Goal: Task Accomplishment & Management: Contribute content

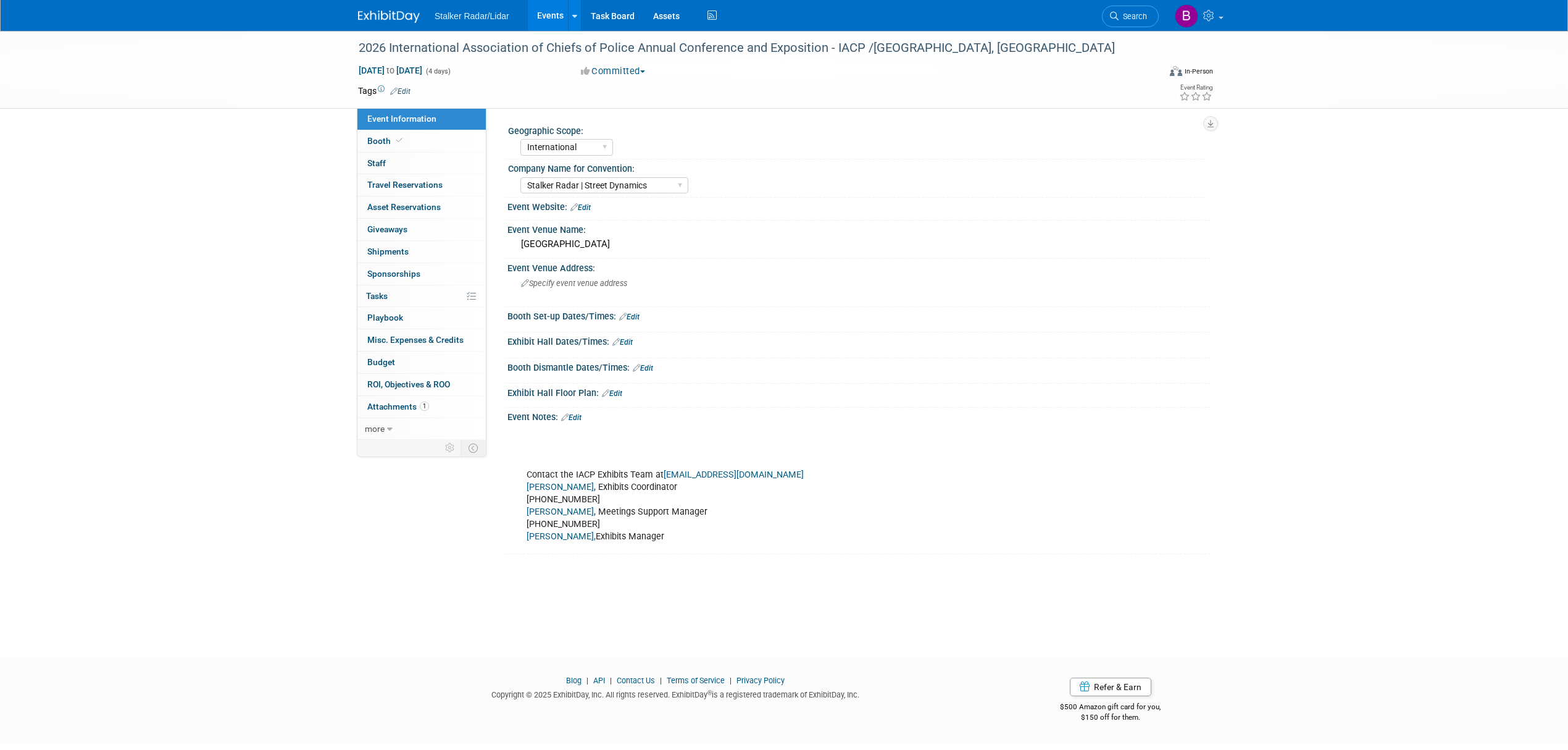
select select "International"
select select "Stalker Radar | Street Dynamics"
click at [1125, 13] on span "Search" at bounding box center [1133, 16] width 28 height 9
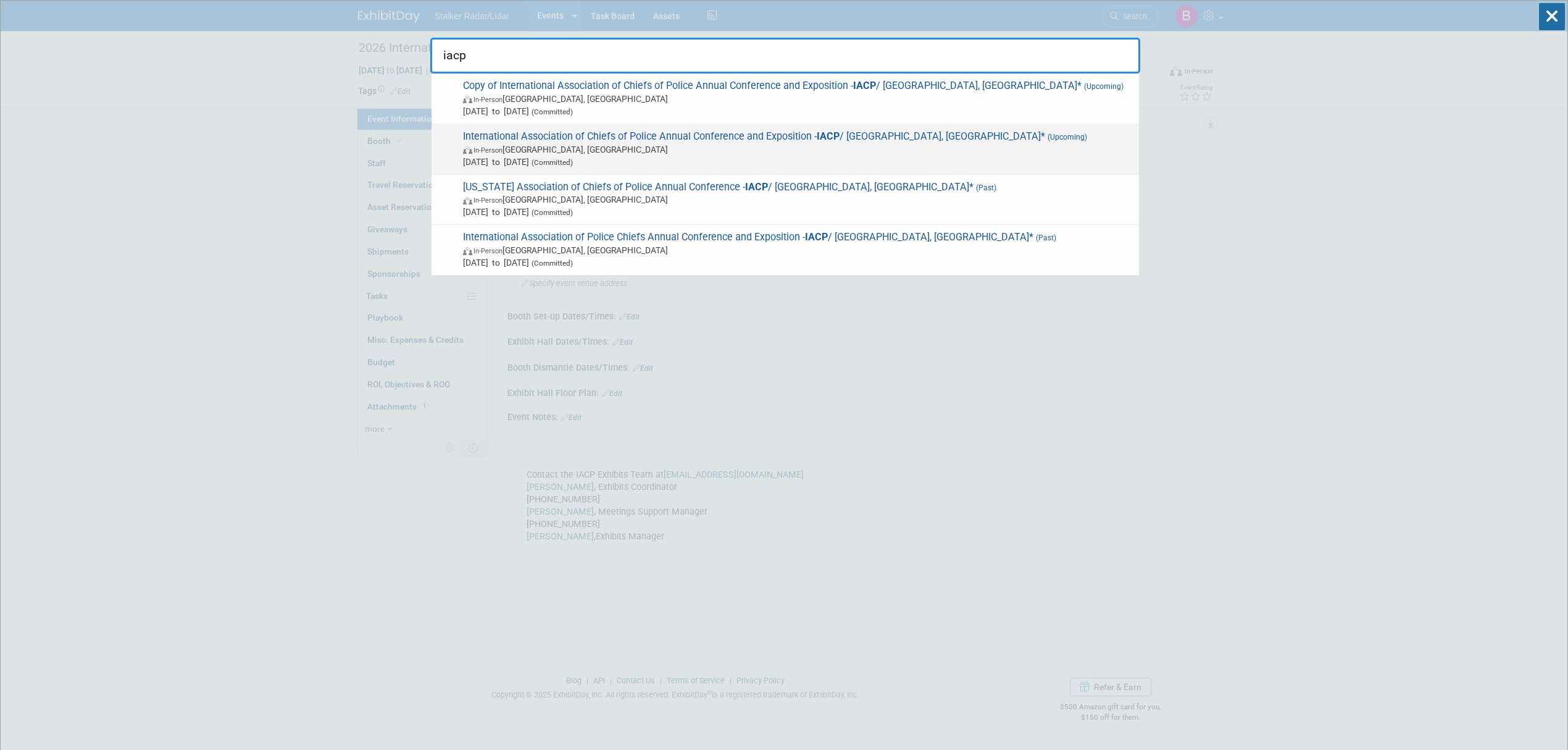
type input "iacp"
click at [668, 134] on span "International Association of Chiefs of Police Annual Conference and Exposition …" at bounding box center [796, 148] width 673 height 37
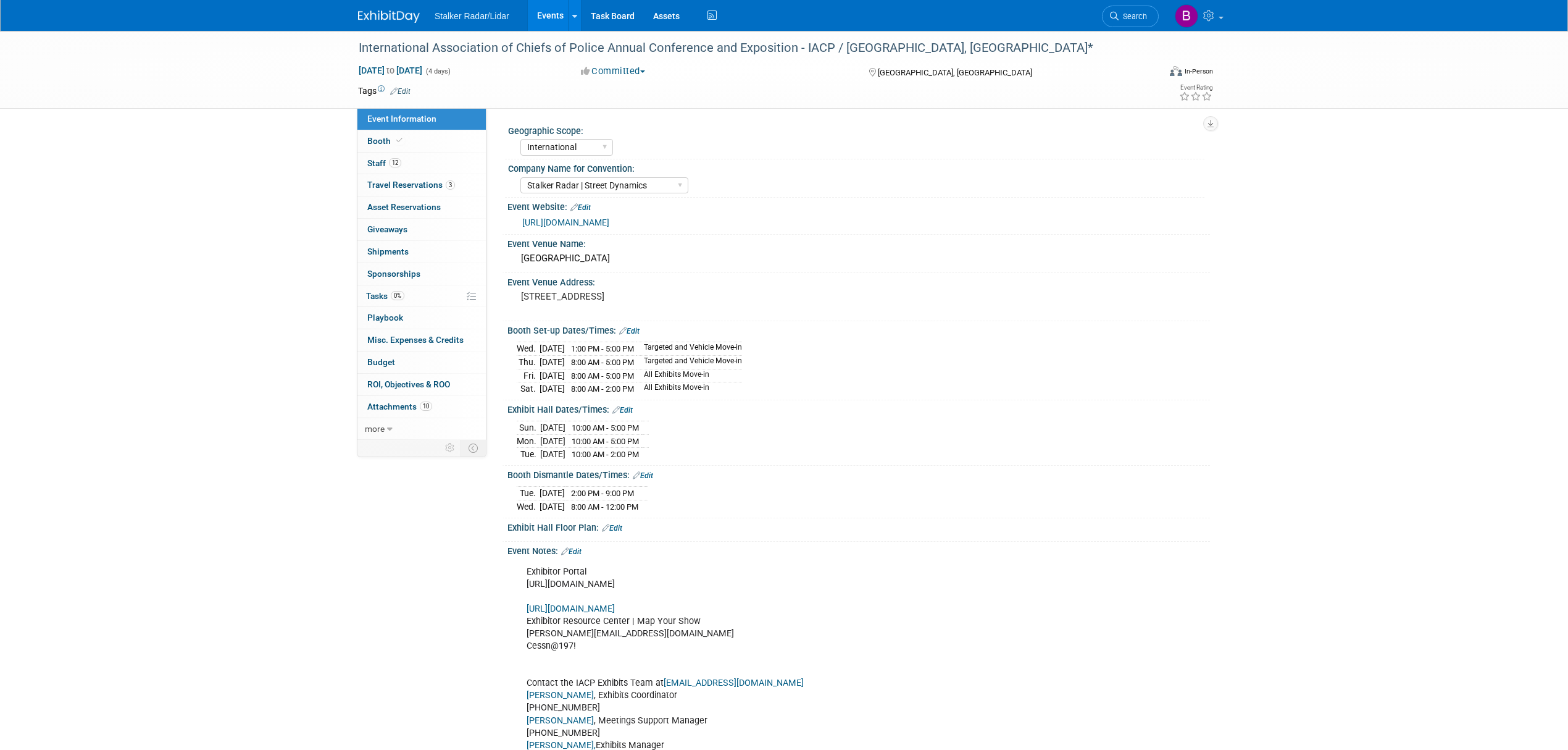
select select "International"
select select "Stalker Radar | Street Dynamics"
click at [420, 139] on link "Booth" at bounding box center [422, 141] width 129 height 22
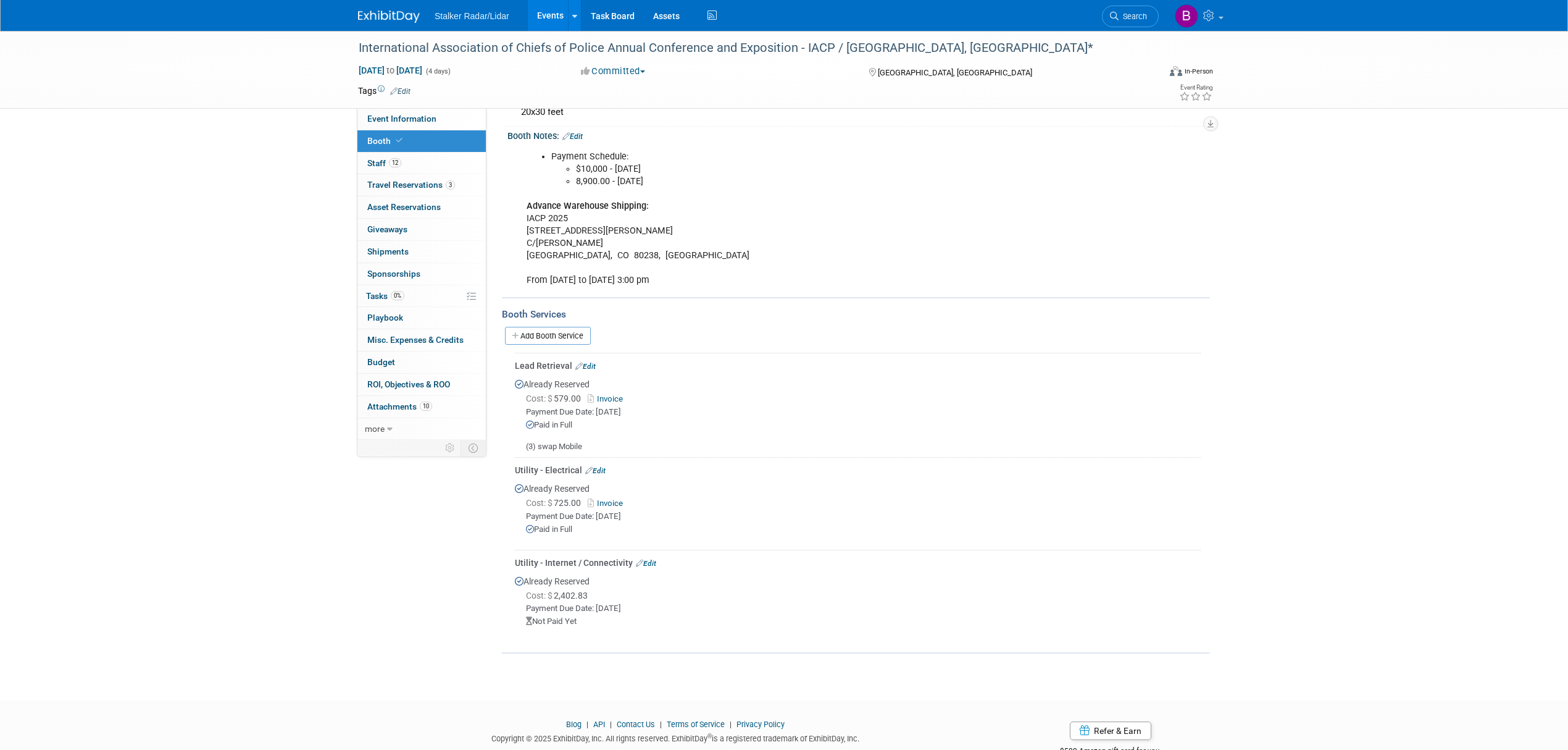
scroll to position [206, 0]
click at [647, 556] on link "Edit" at bounding box center [646, 561] width 20 height 8
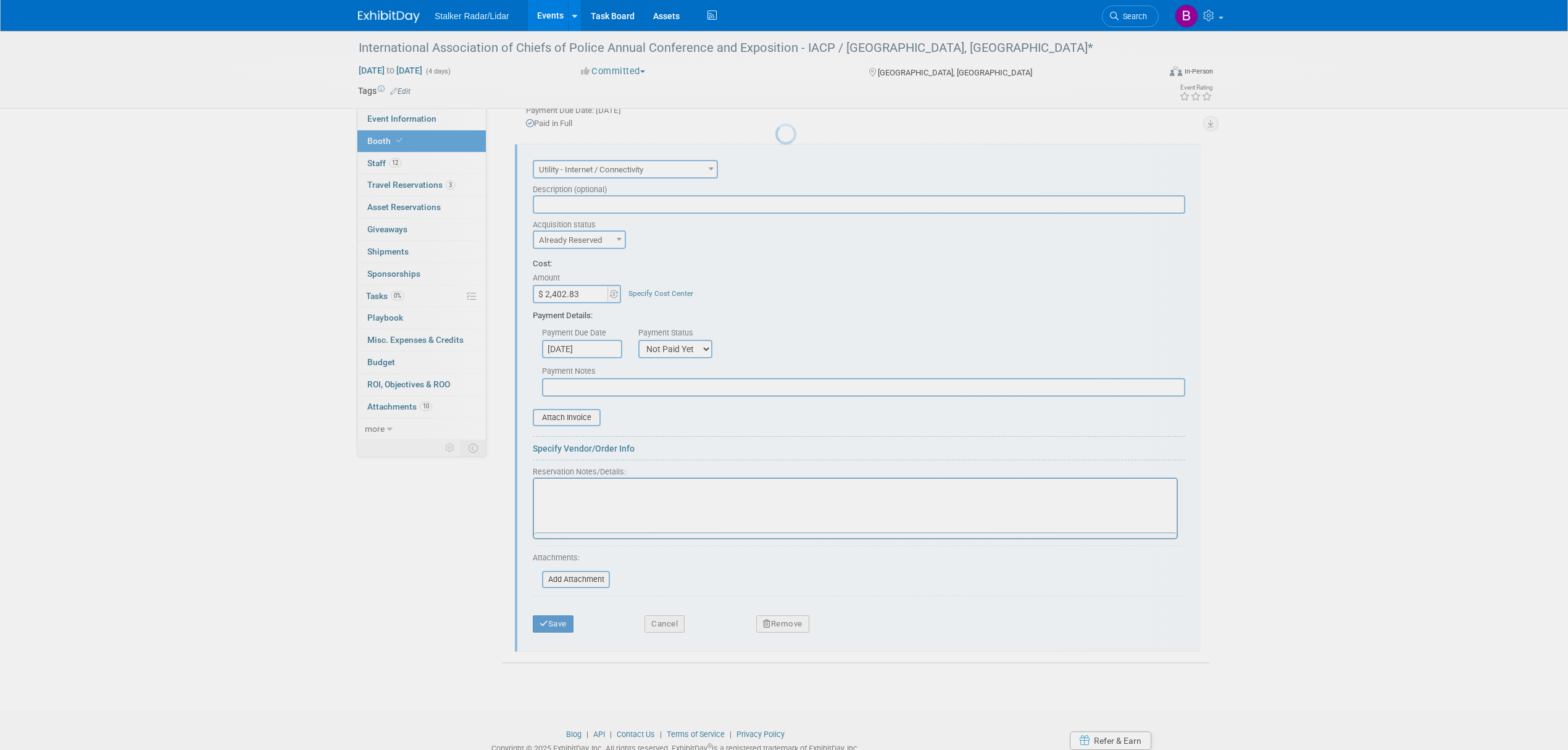
scroll to position [0, 0]
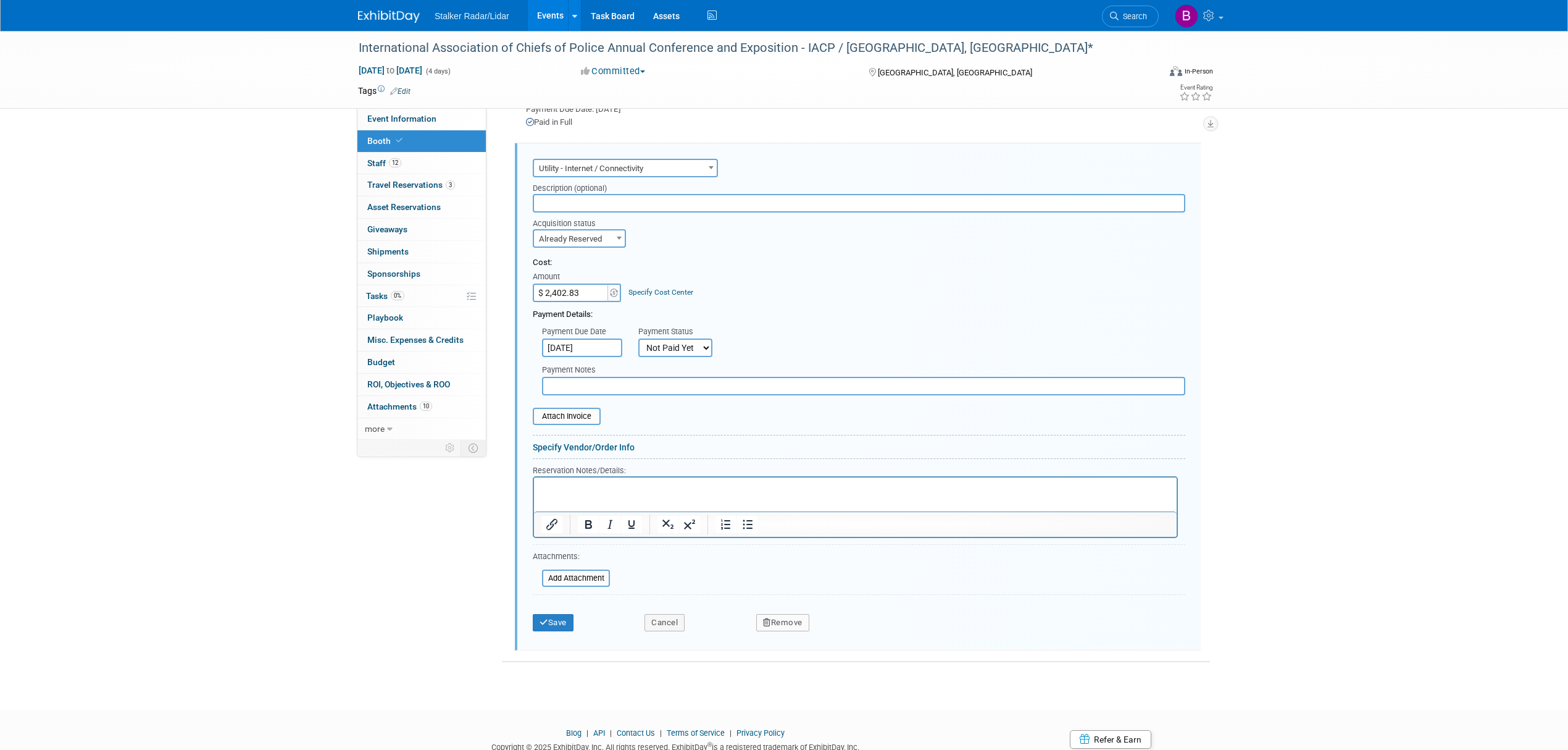
click at [579, 483] on p "Rich Text Area. Press ALT-0 for help." at bounding box center [855, 488] width 628 height 12
click at [556, 621] on button "Save" at bounding box center [553, 627] width 41 height 17
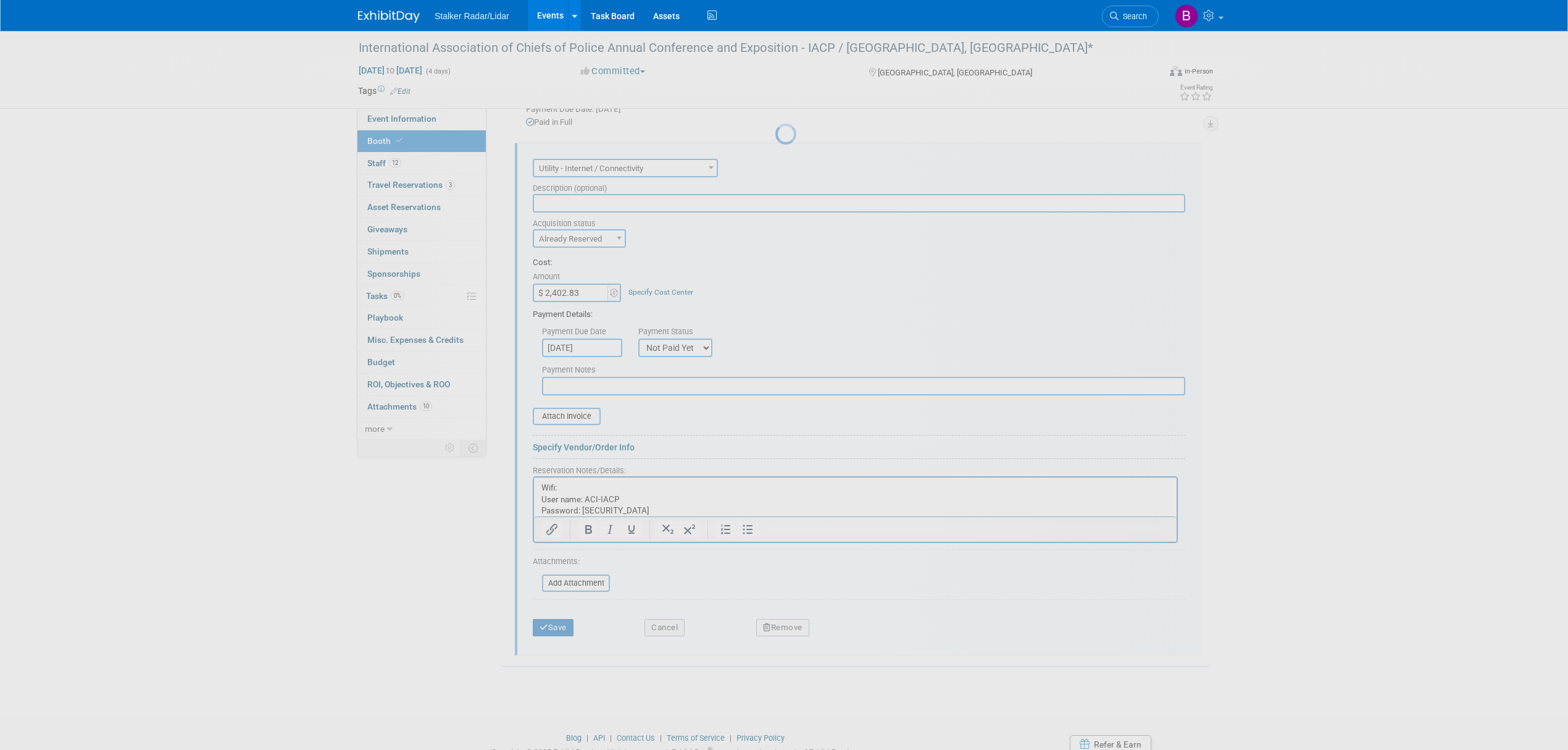
scroll to position [271, 0]
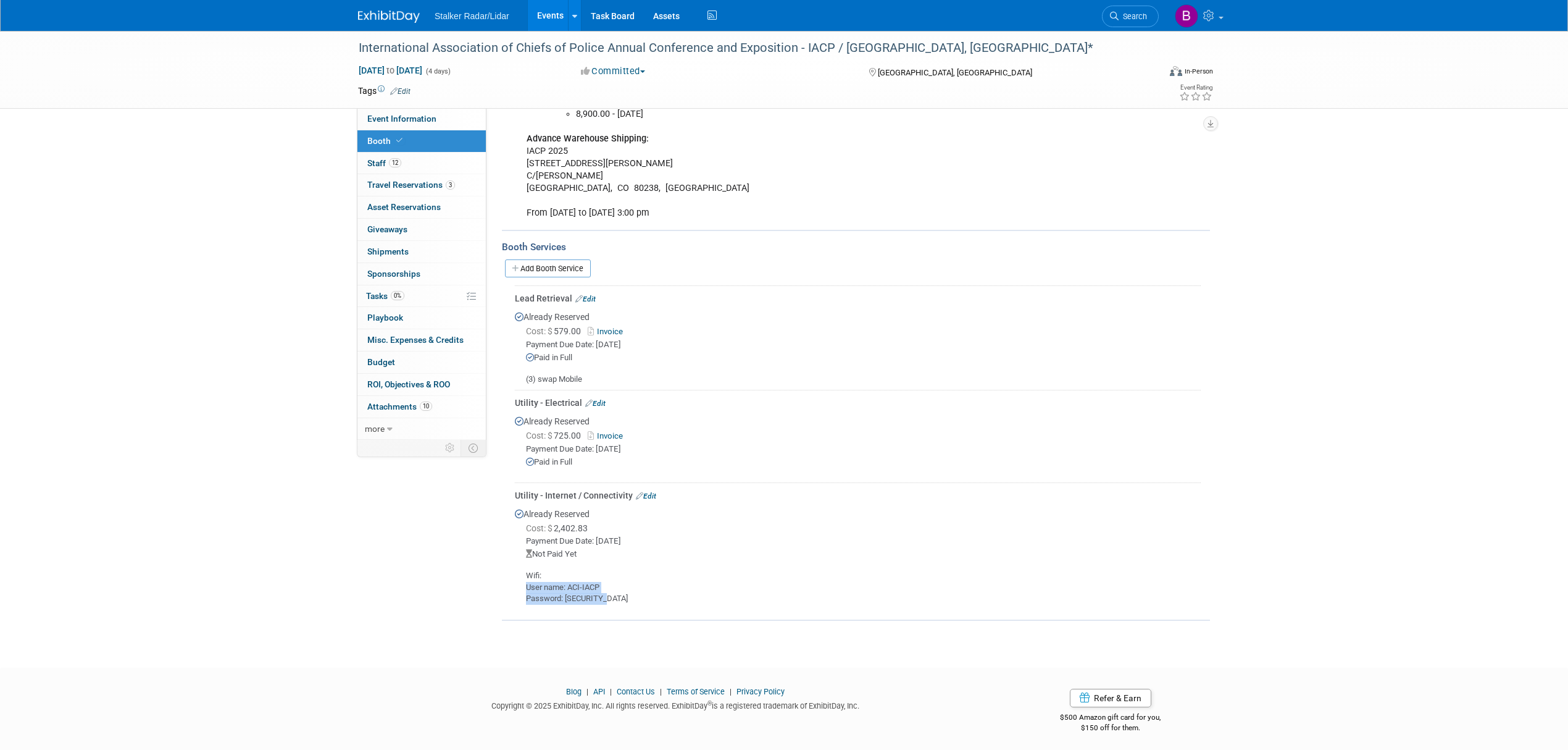
drag, startPoint x: 610, startPoint y: 596, endPoint x: 526, endPoint y: 587, distance: 84.5
click at [526, 587] on div "Wifi: User name: ACI-IACP Password: Stalker855" at bounding box center [858, 582] width 686 height 45
copy div "User name: ACI-IACP Password: Stalker855"
click at [385, 112] on link "Event Information" at bounding box center [422, 119] width 129 height 22
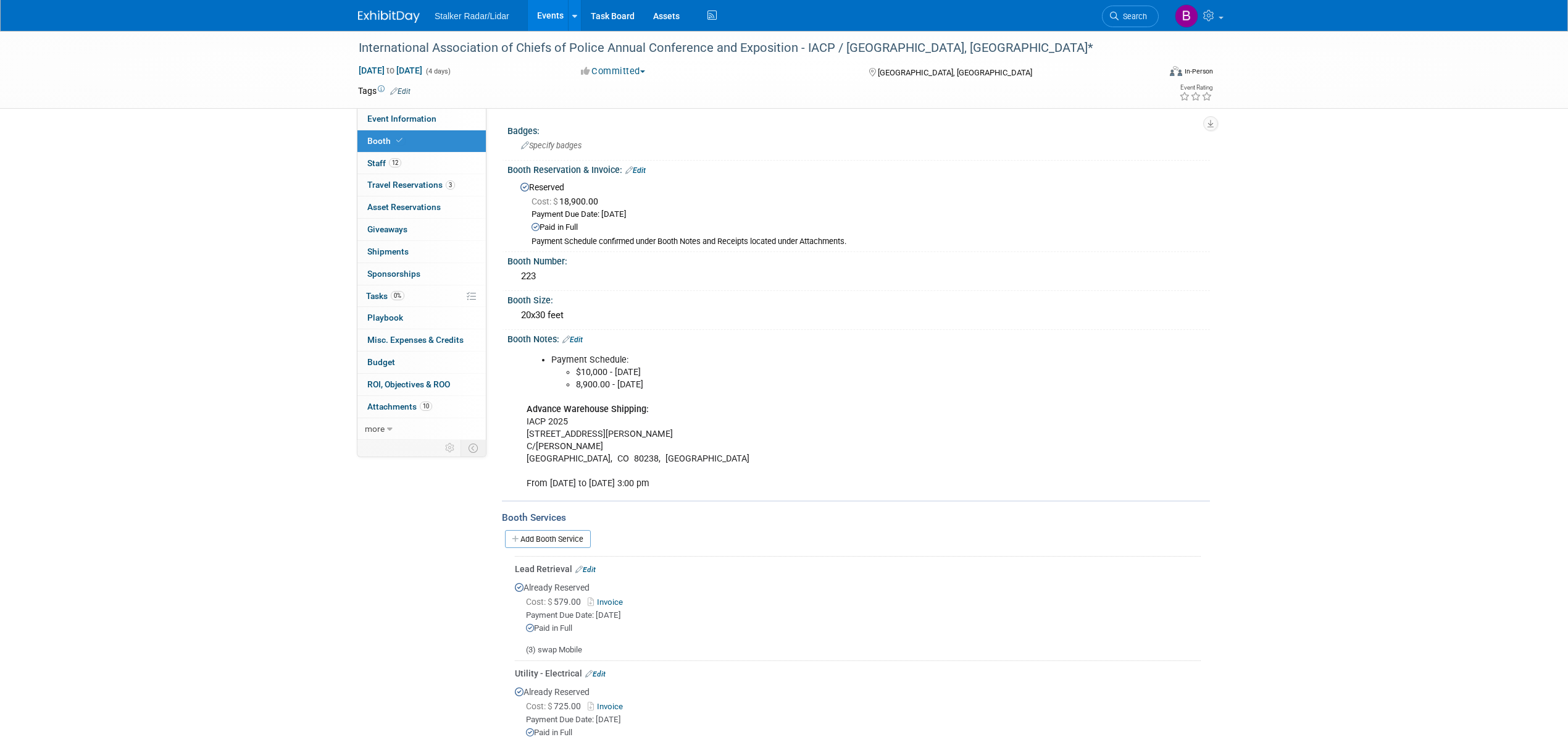
select select "International"
select select "Stalker Radar | Street Dynamics"
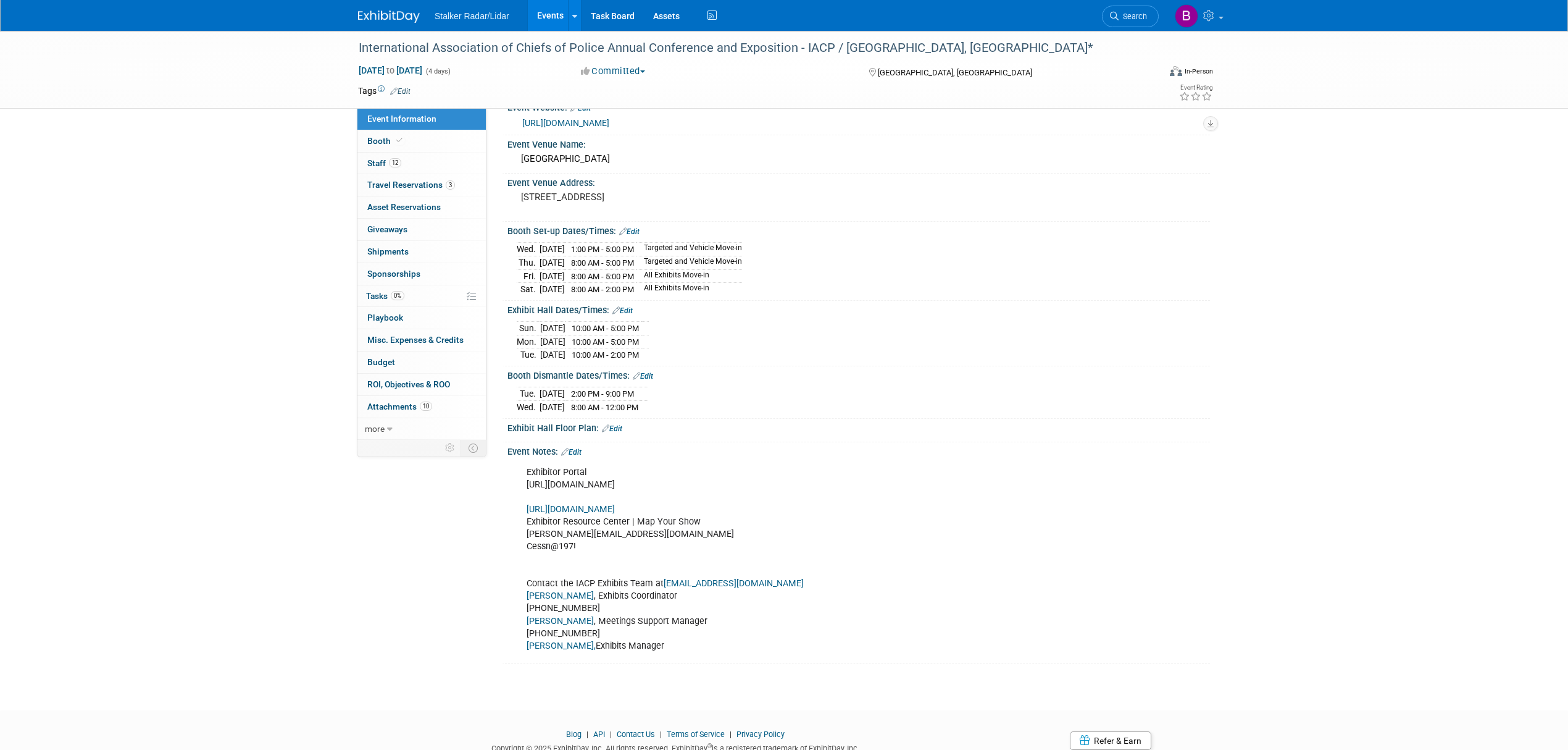
scroll to position [157, 0]
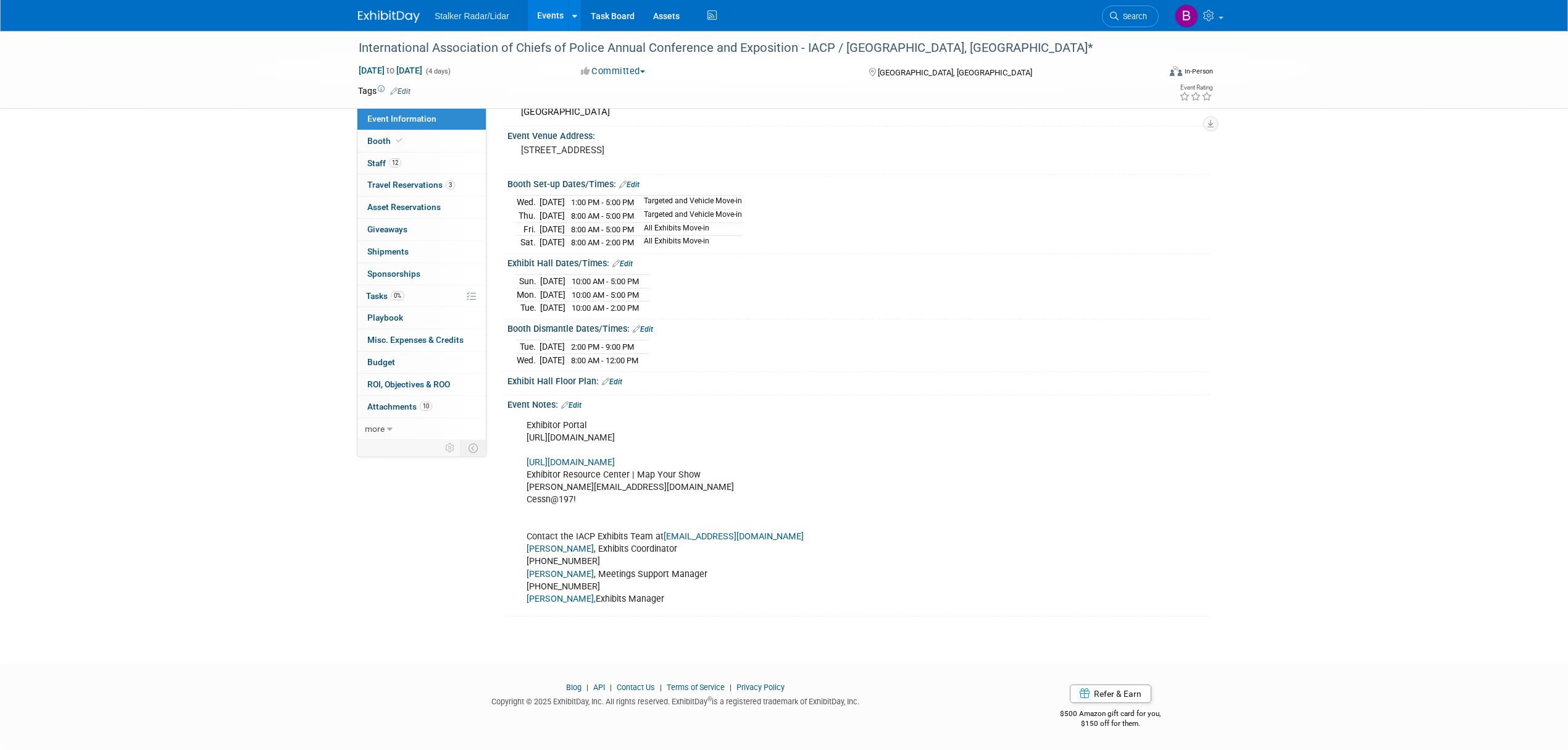
click at [579, 400] on div "Event Notes: Edit" at bounding box center [859, 403] width 702 height 16
click at [582, 405] on link "Edit" at bounding box center [571, 405] width 20 height 8
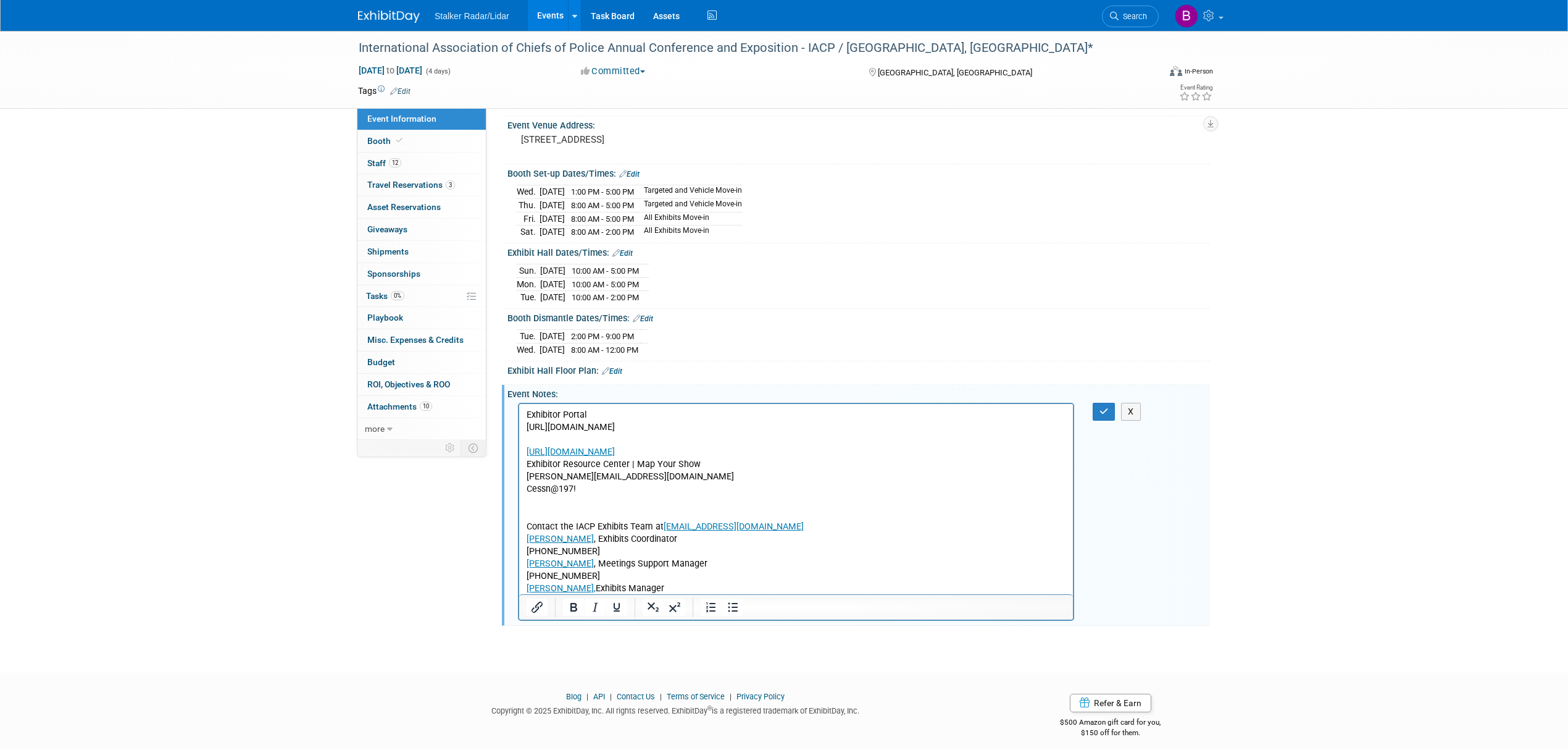
scroll to position [0, 0]
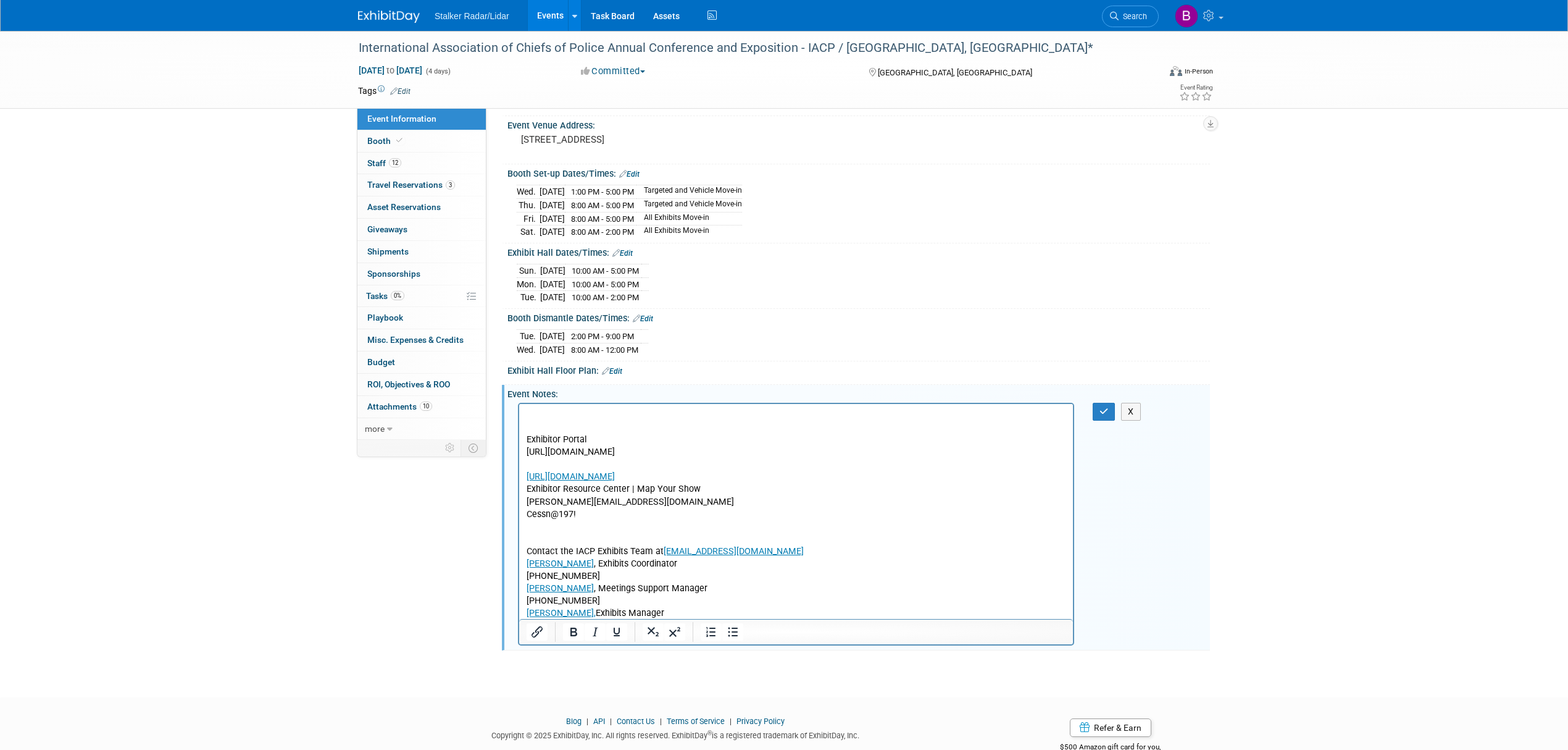
click at [535, 416] on p "Rich Text Area. Press ALT-0 for help." at bounding box center [796, 414] width 540 height 12
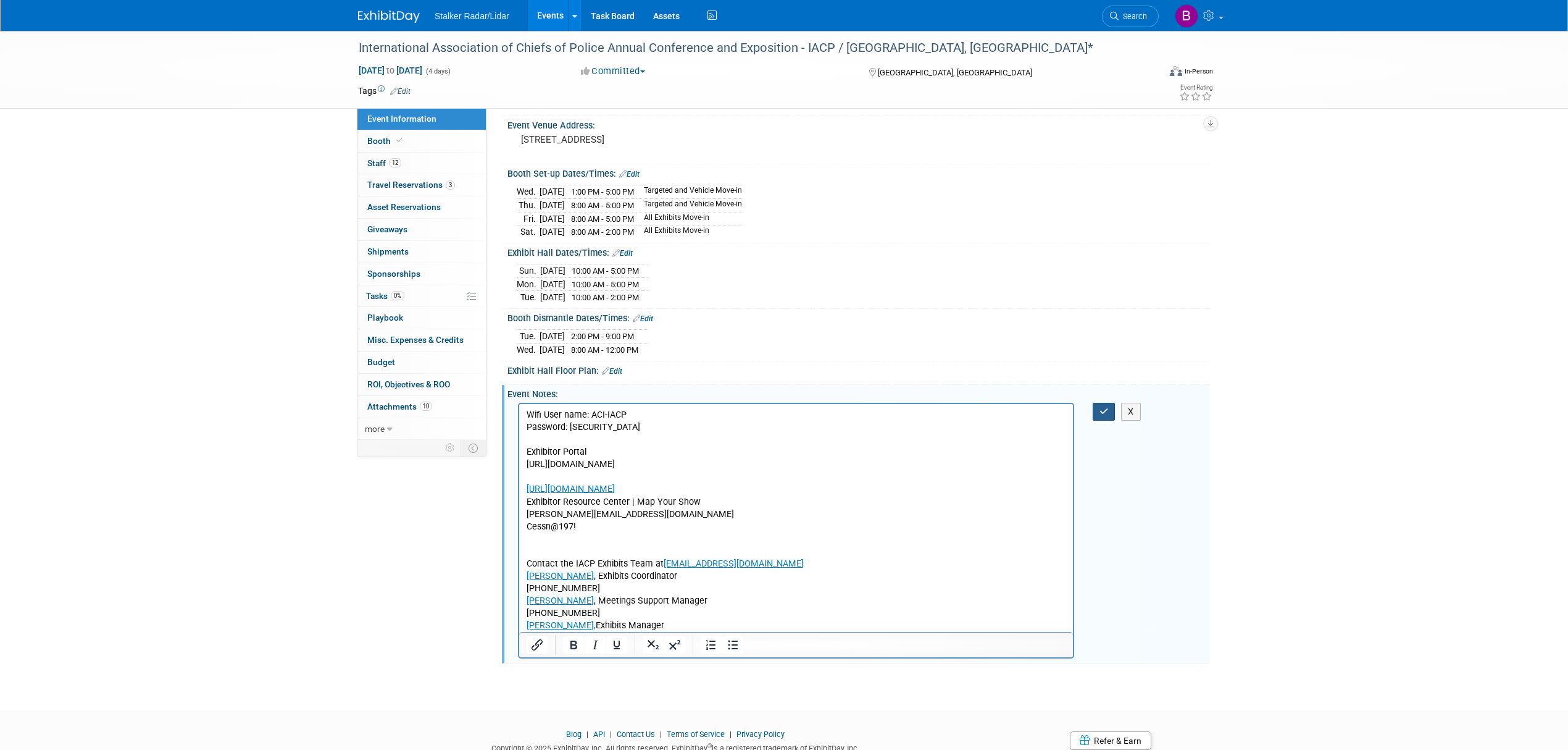
click at [1100, 416] on icon "button" at bounding box center [1104, 411] width 9 height 8
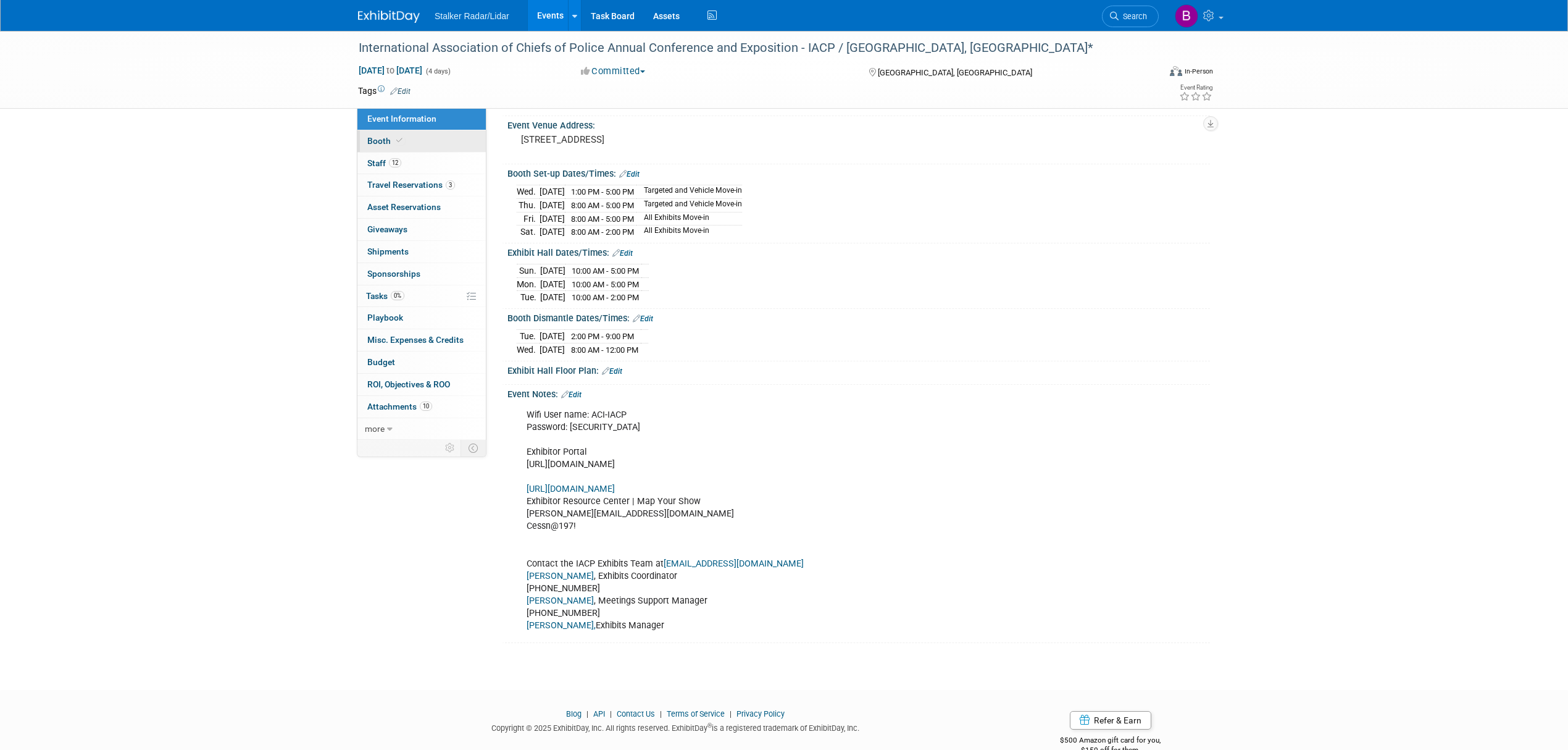
click at [420, 136] on link "Booth" at bounding box center [422, 141] width 129 height 22
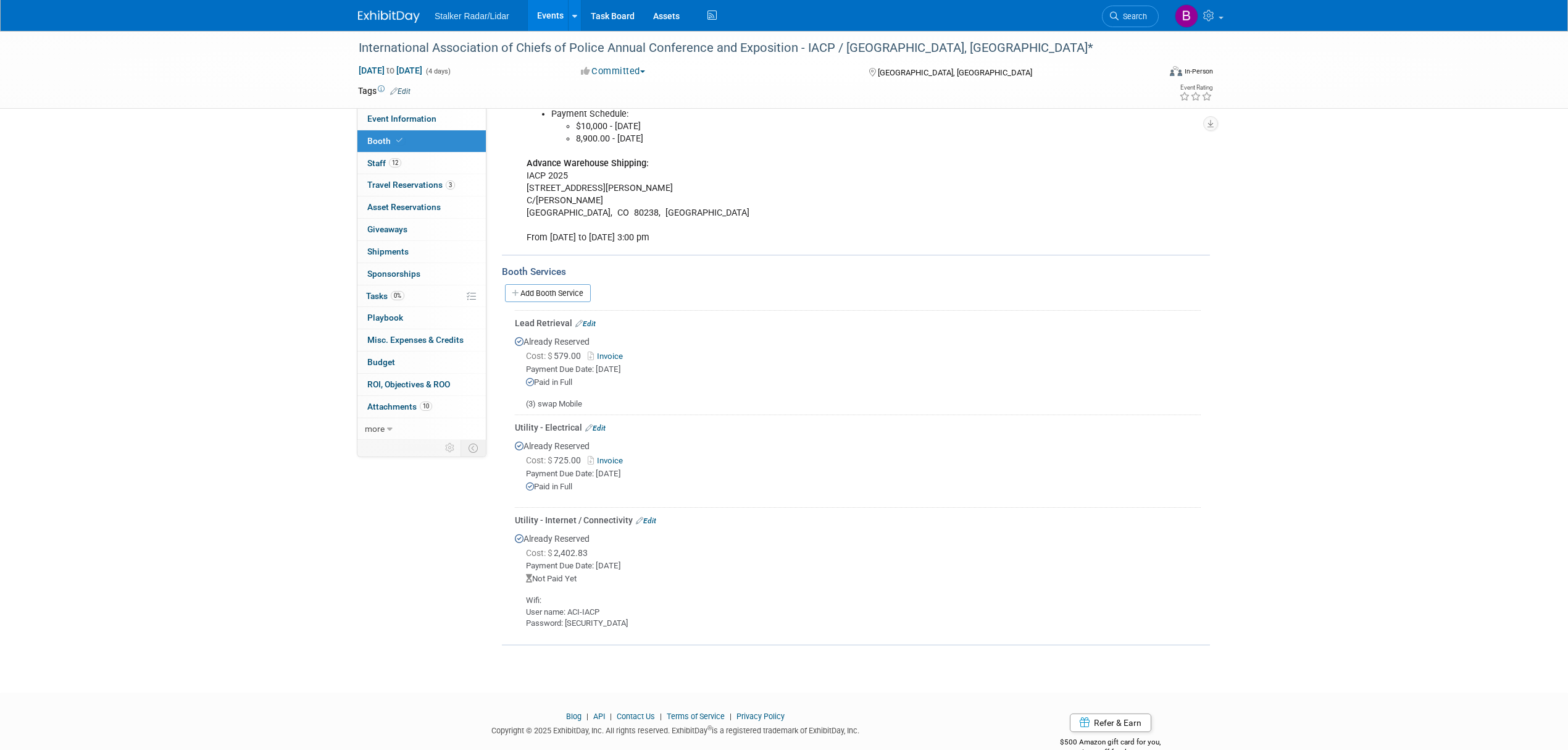
scroll to position [271, 0]
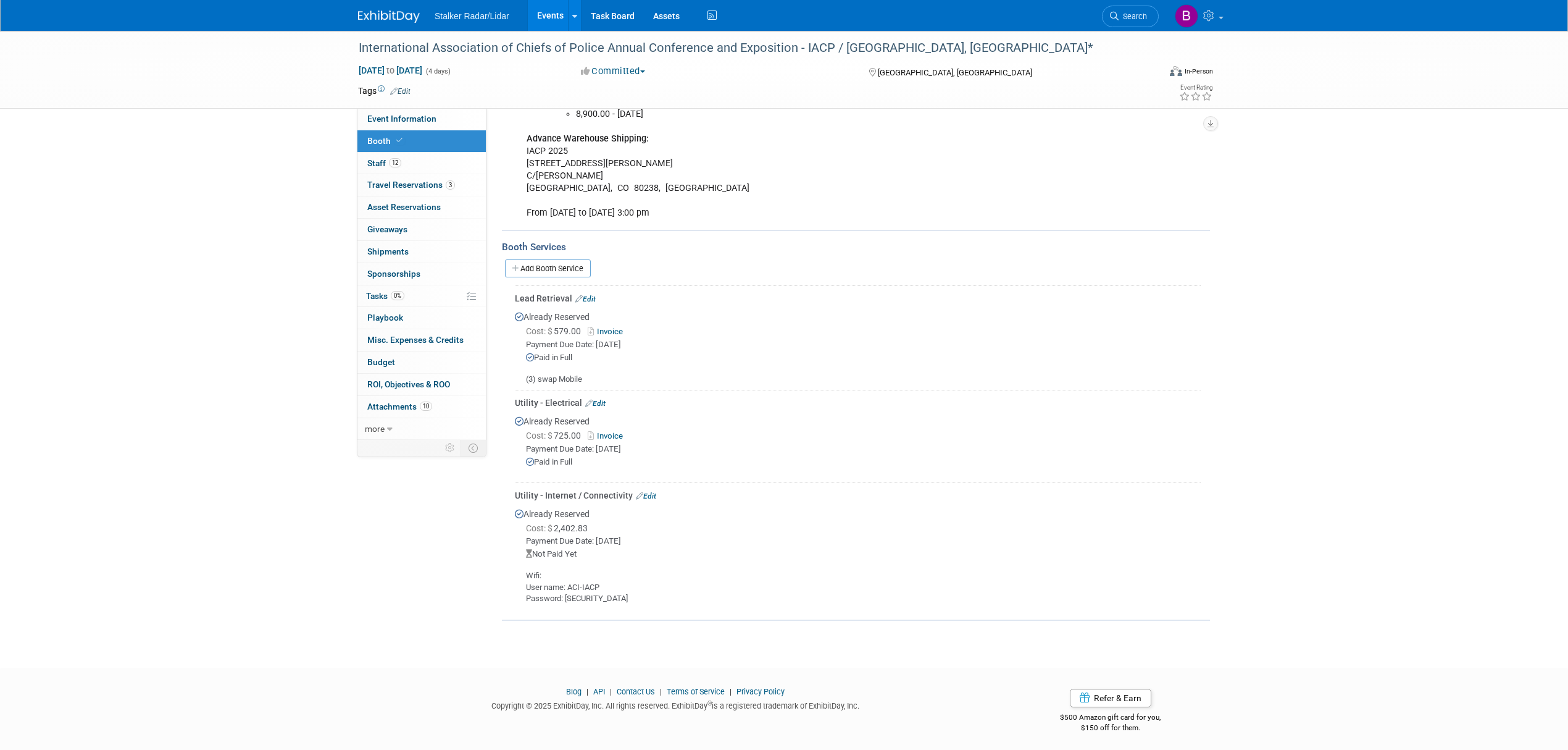
click at [647, 493] on link "Edit" at bounding box center [646, 496] width 20 height 8
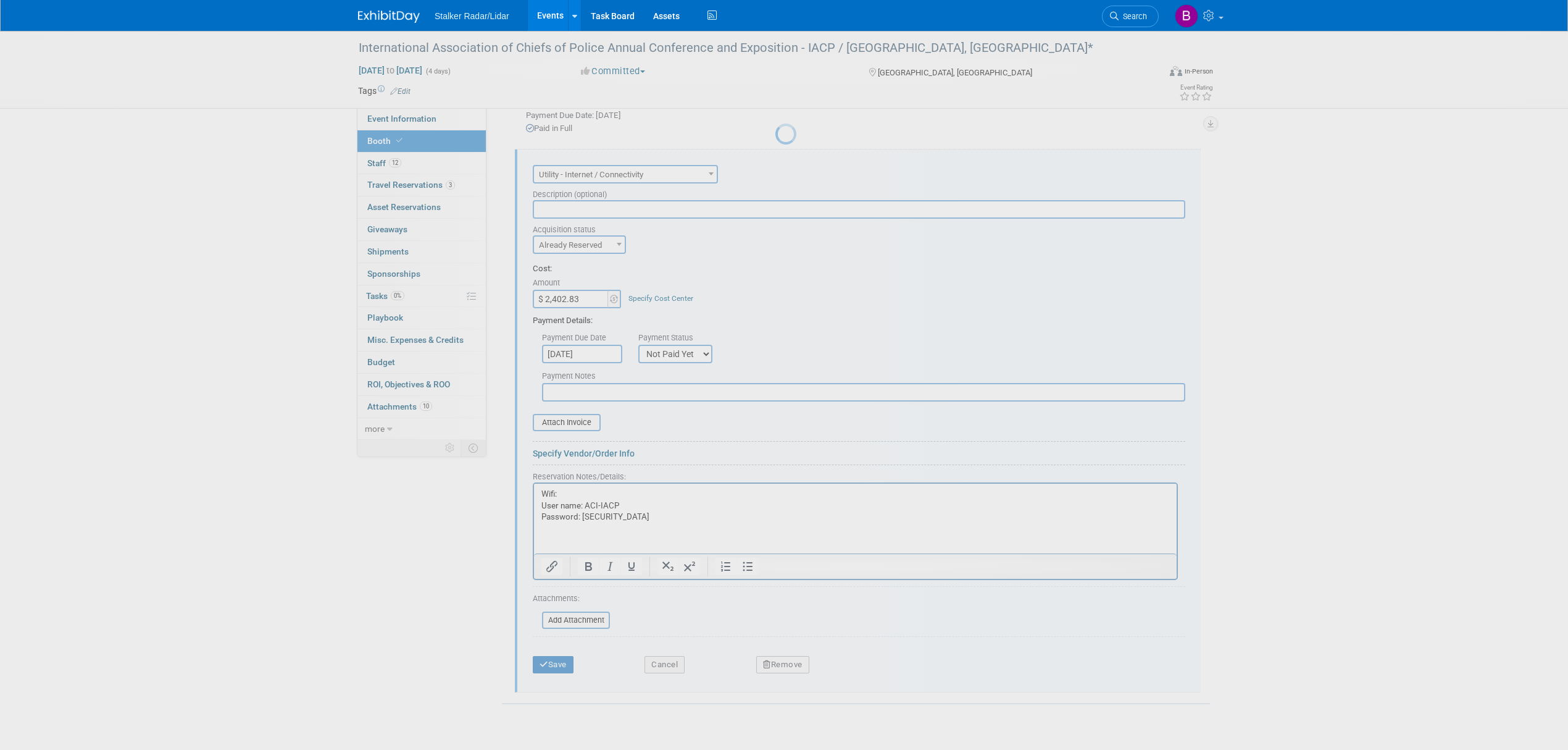
scroll to position [0, 0]
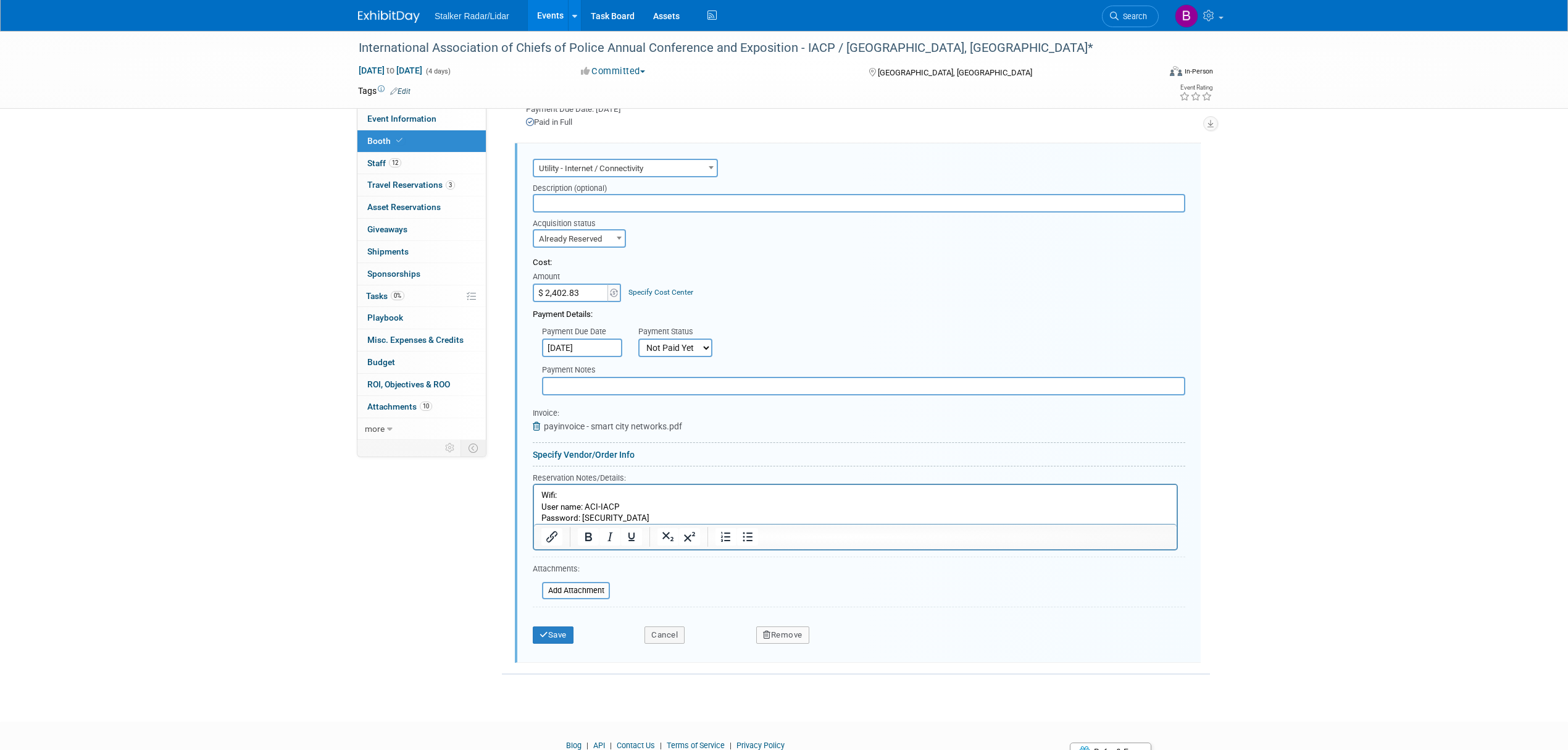
click at [672, 345] on select "Not Paid Yet Partially Paid Paid in Full" at bounding box center [675, 348] width 74 height 18
select select "1"
click at [638, 339] on select "Not Paid Yet Partially Paid Paid in Full" at bounding box center [675, 348] width 74 height 18
click at [596, 339] on input "[DATE]" at bounding box center [582, 348] width 81 height 18
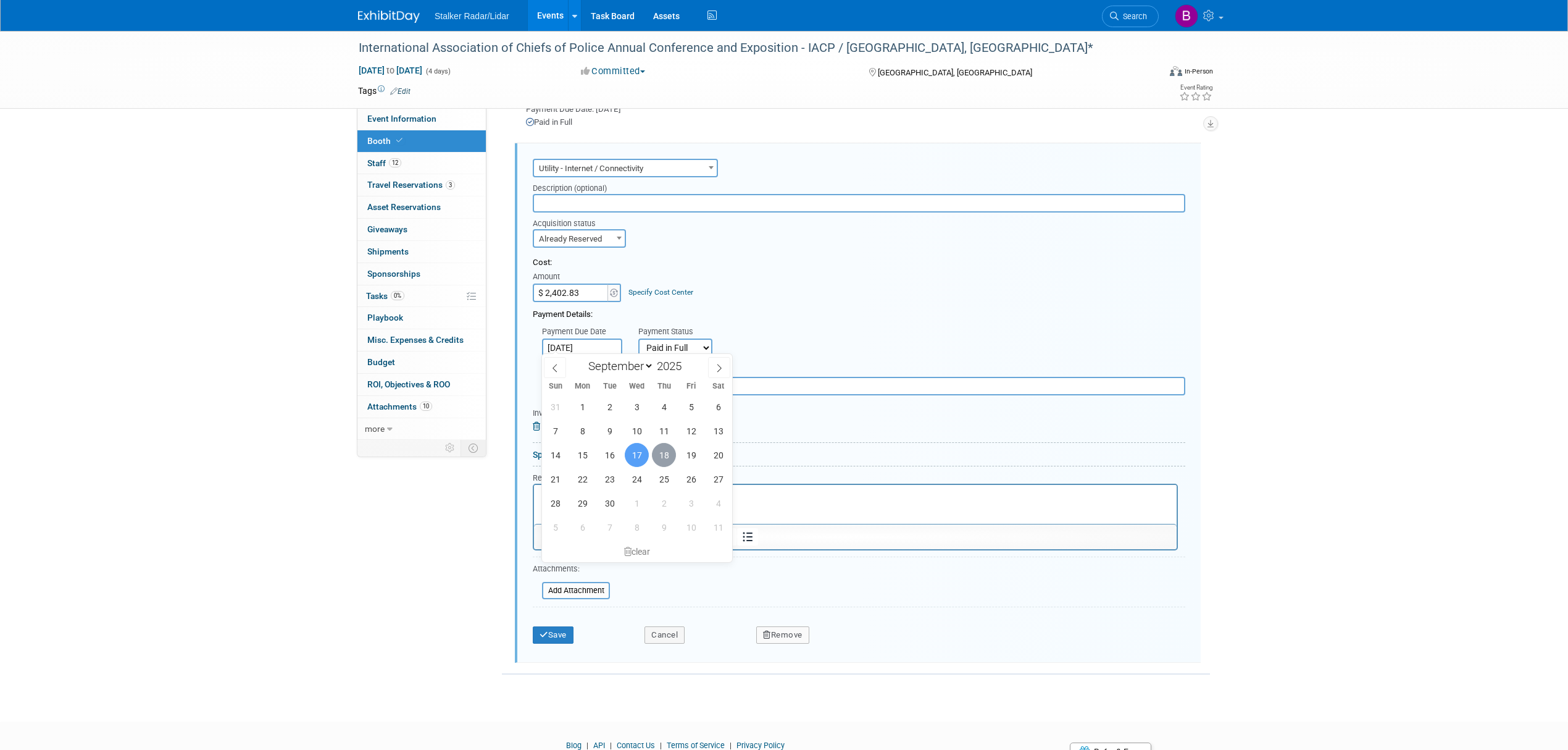
click at [662, 456] on span "18" at bounding box center [664, 455] width 24 height 24
type input "[DATE]"
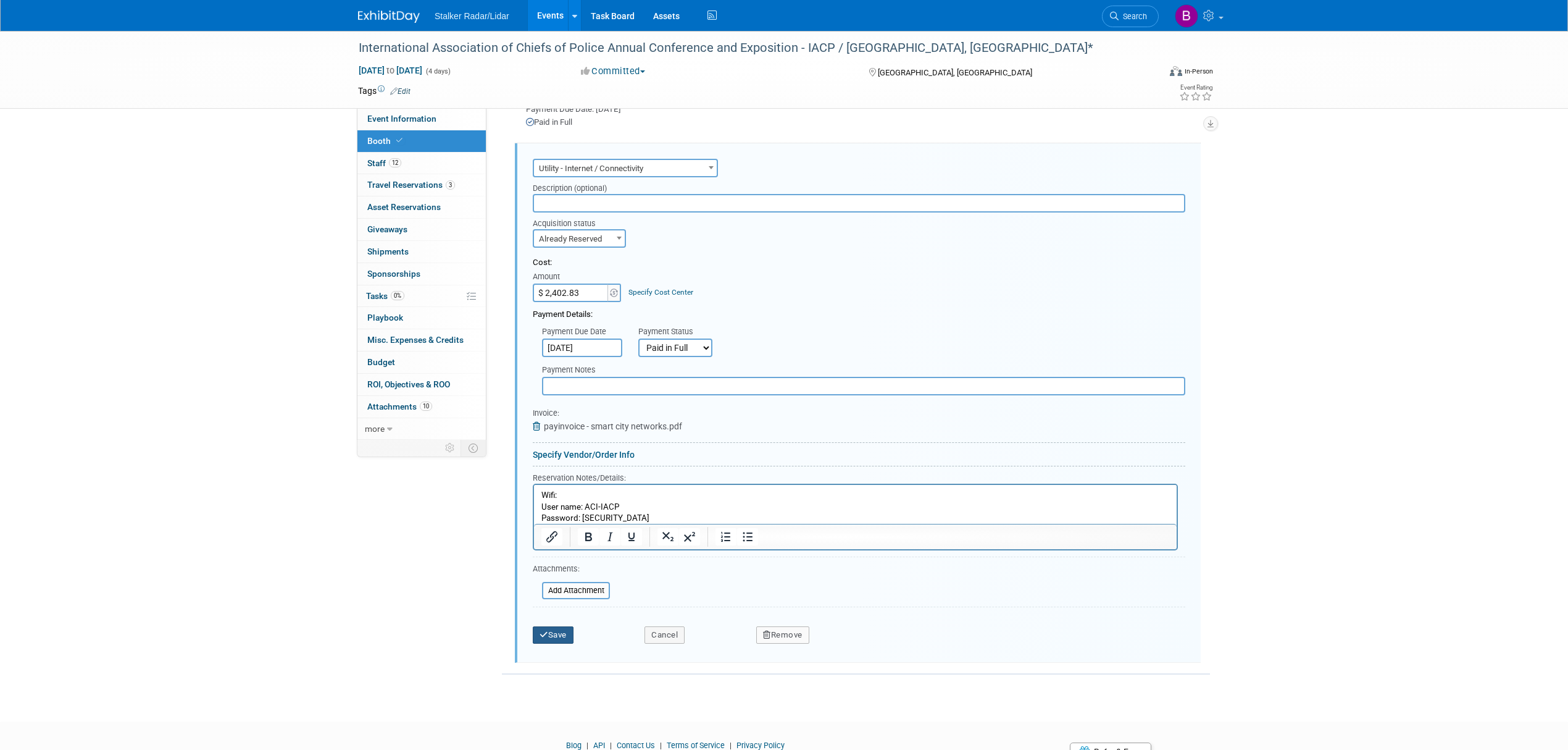
click at [546, 631] on icon "submit" at bounding box center [544, 634] width 8 height 8
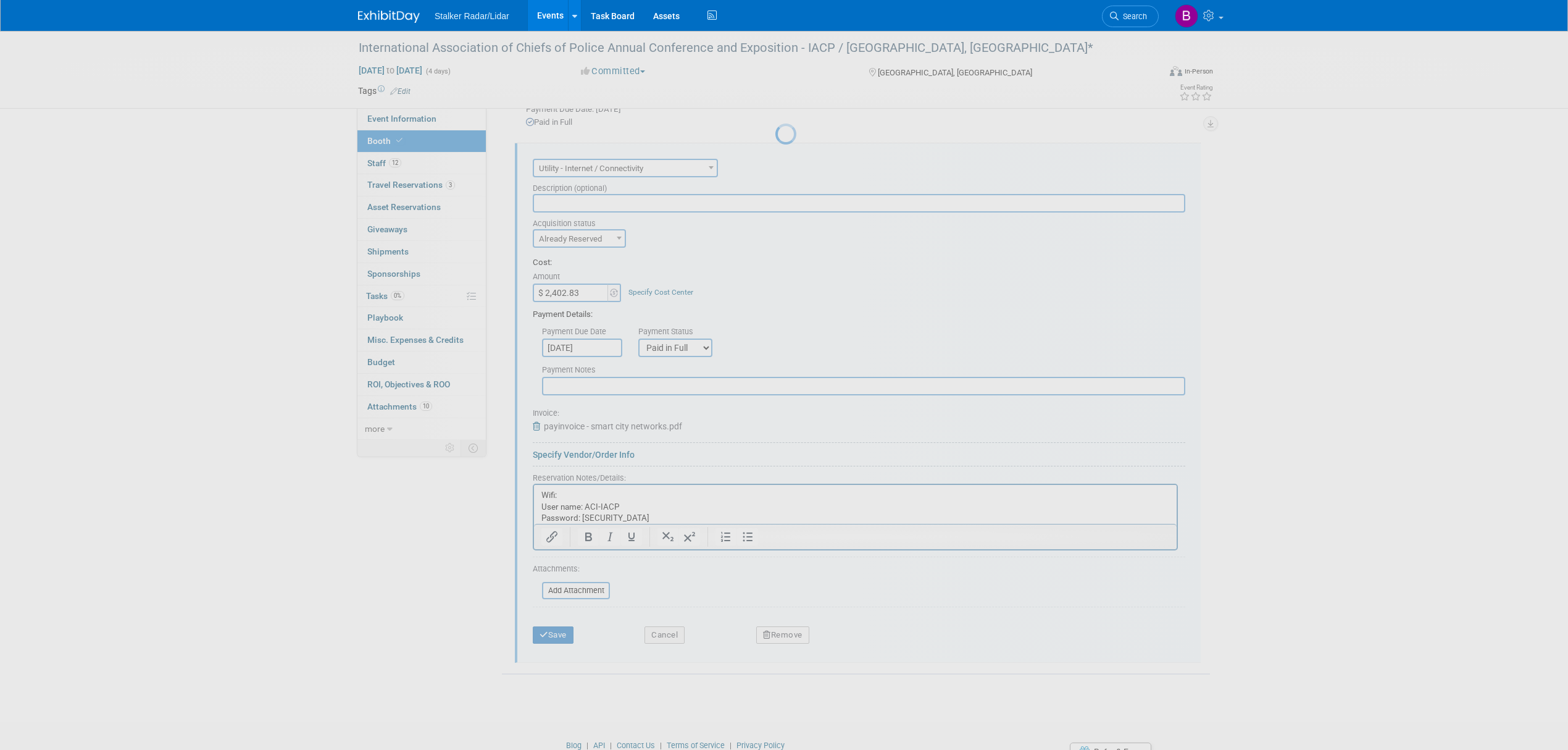
scroll to position [271, 0]
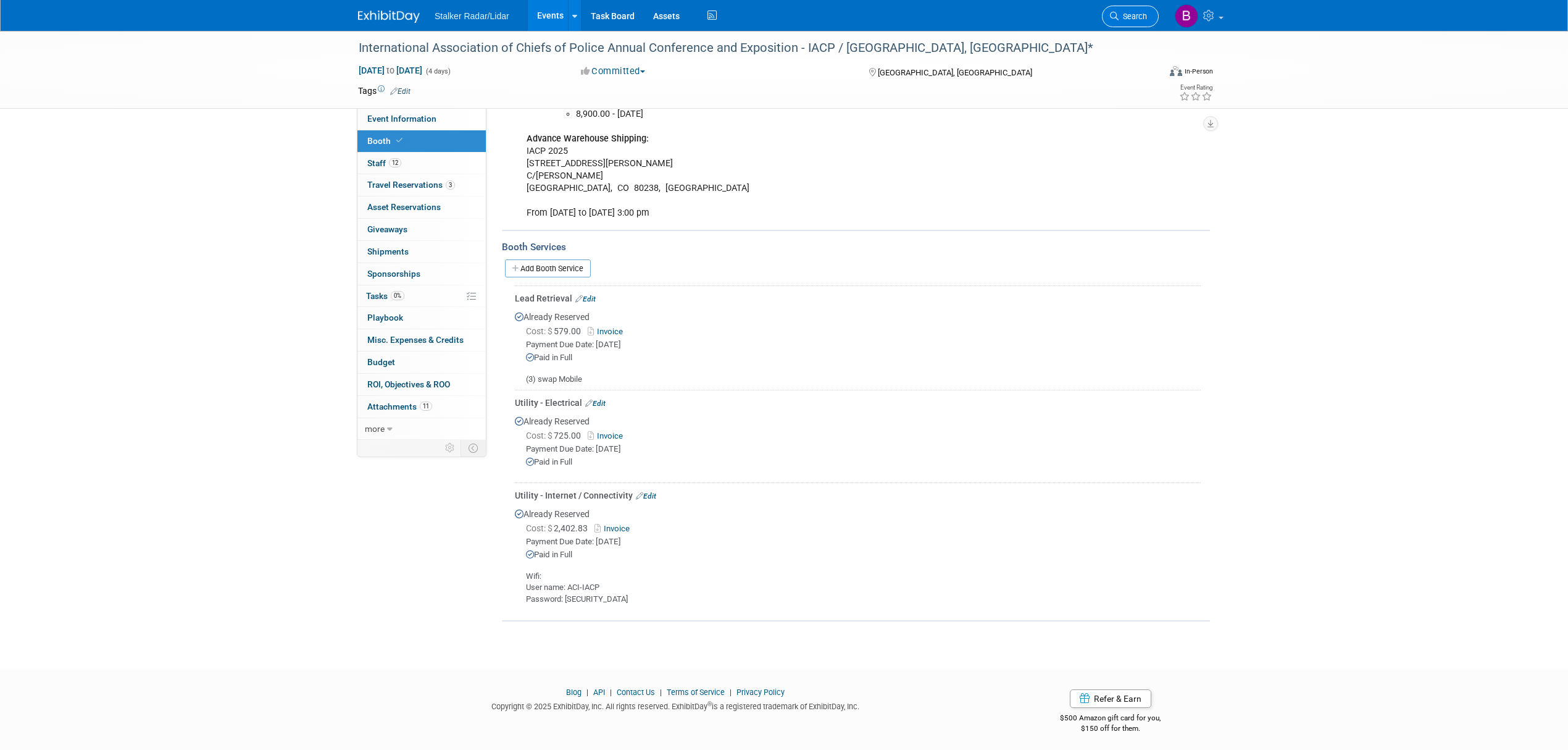
click at [1144, 8] on link "Search" at bounding box center [1131, 16] width 57 height 22
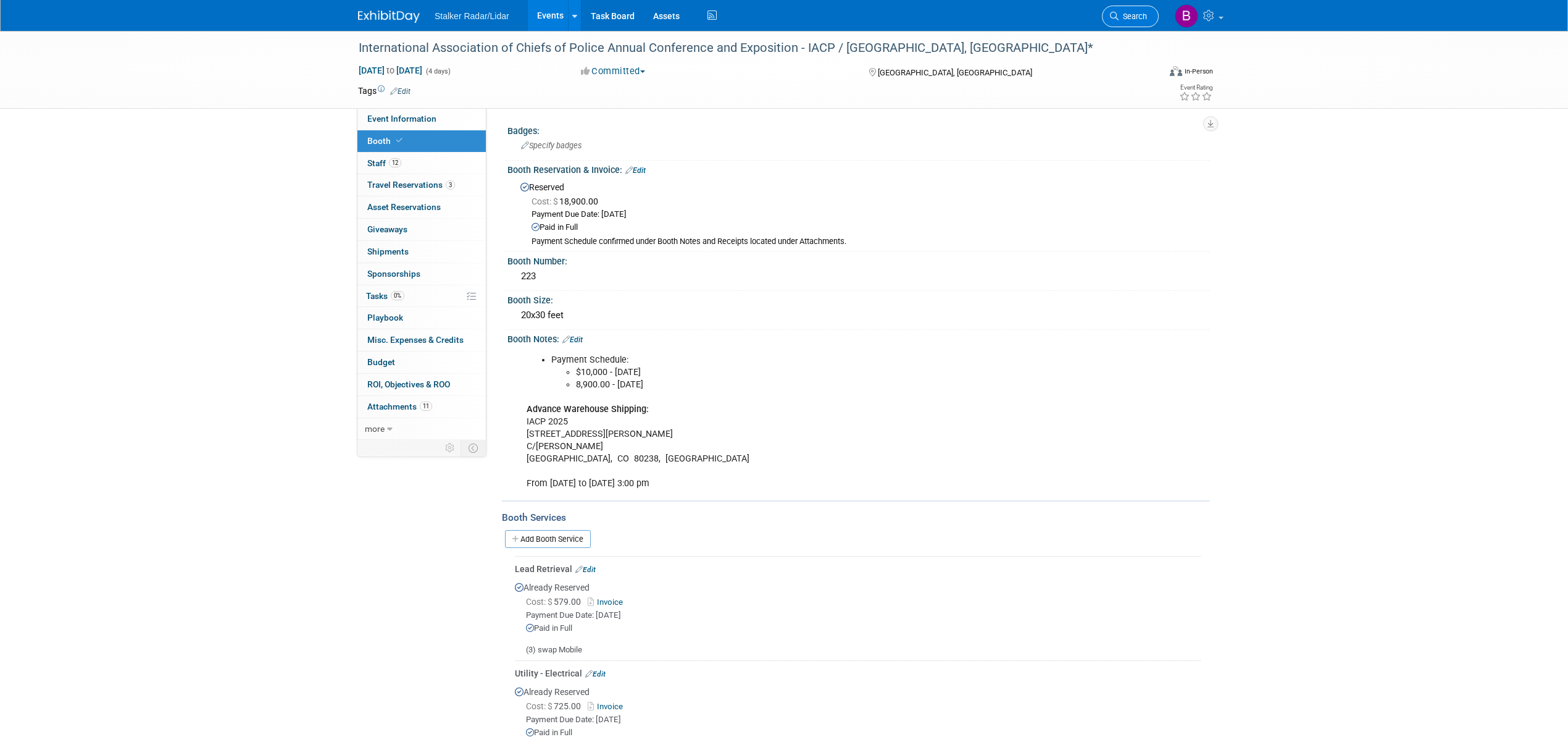
click at [1138, 20] on span "Search" at bounding box center [1133, 16] width 28 height 9
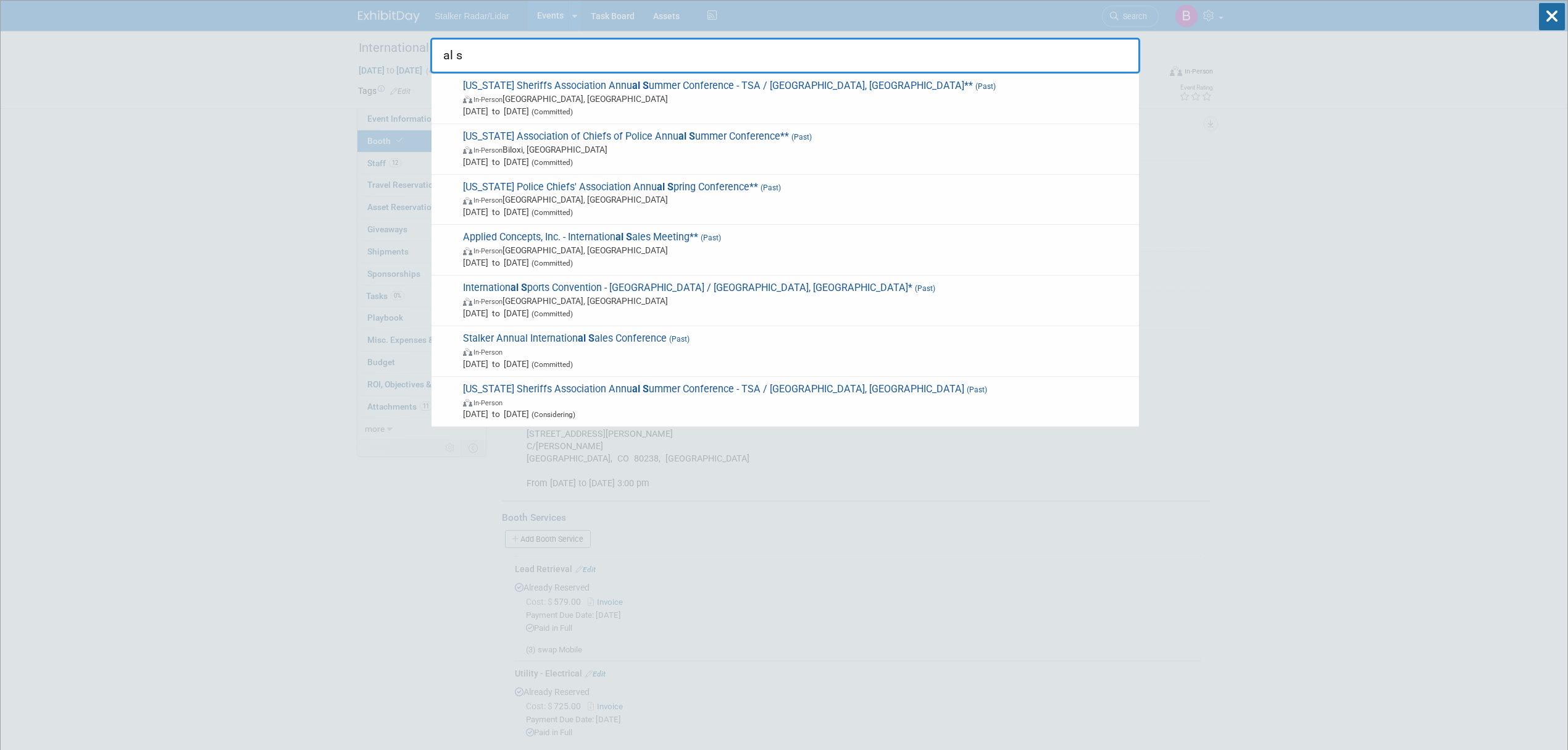
type input "al sh"
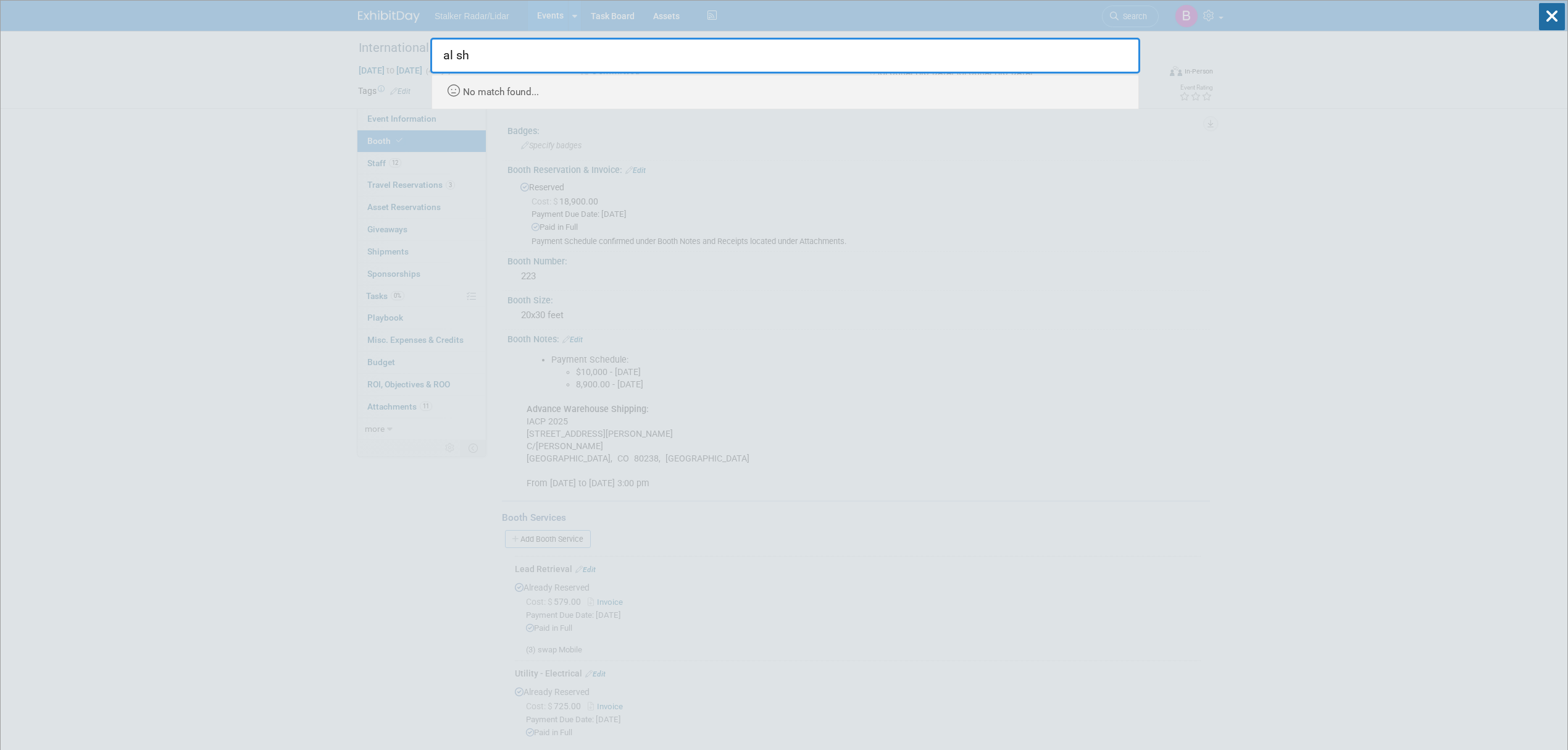
drag, startPoint x: 611, startPoint y: 51, endPoint x: 360, endPoint y: 51, distance: 251.0
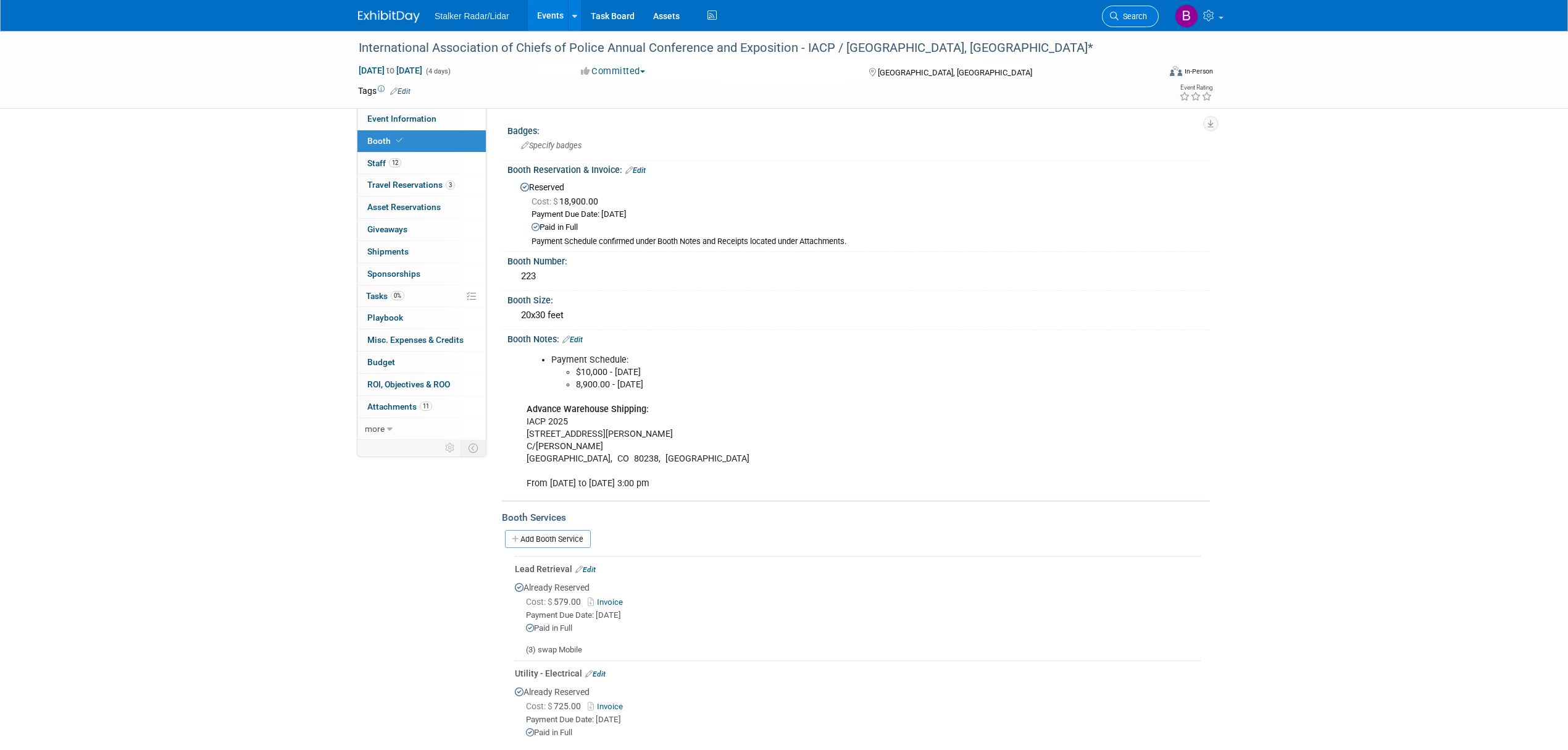
click at [1131, 25] on link "Search" at bounding box center [1131, 16] width 57 height 22
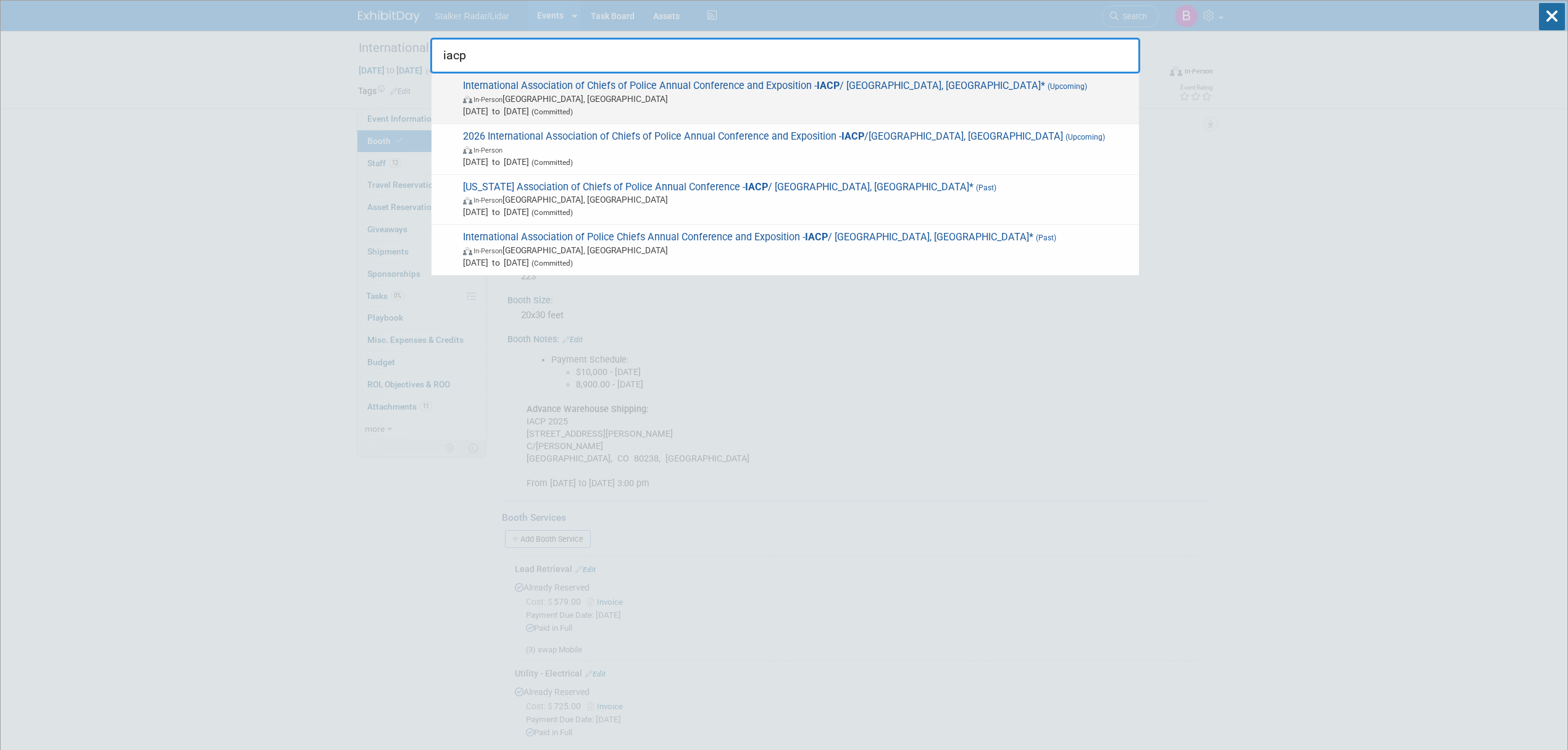
type input "iacp"
click at [663, 104] on span "In-Person Denver, CO" at bounding box center [798, 98] width 670 height 12
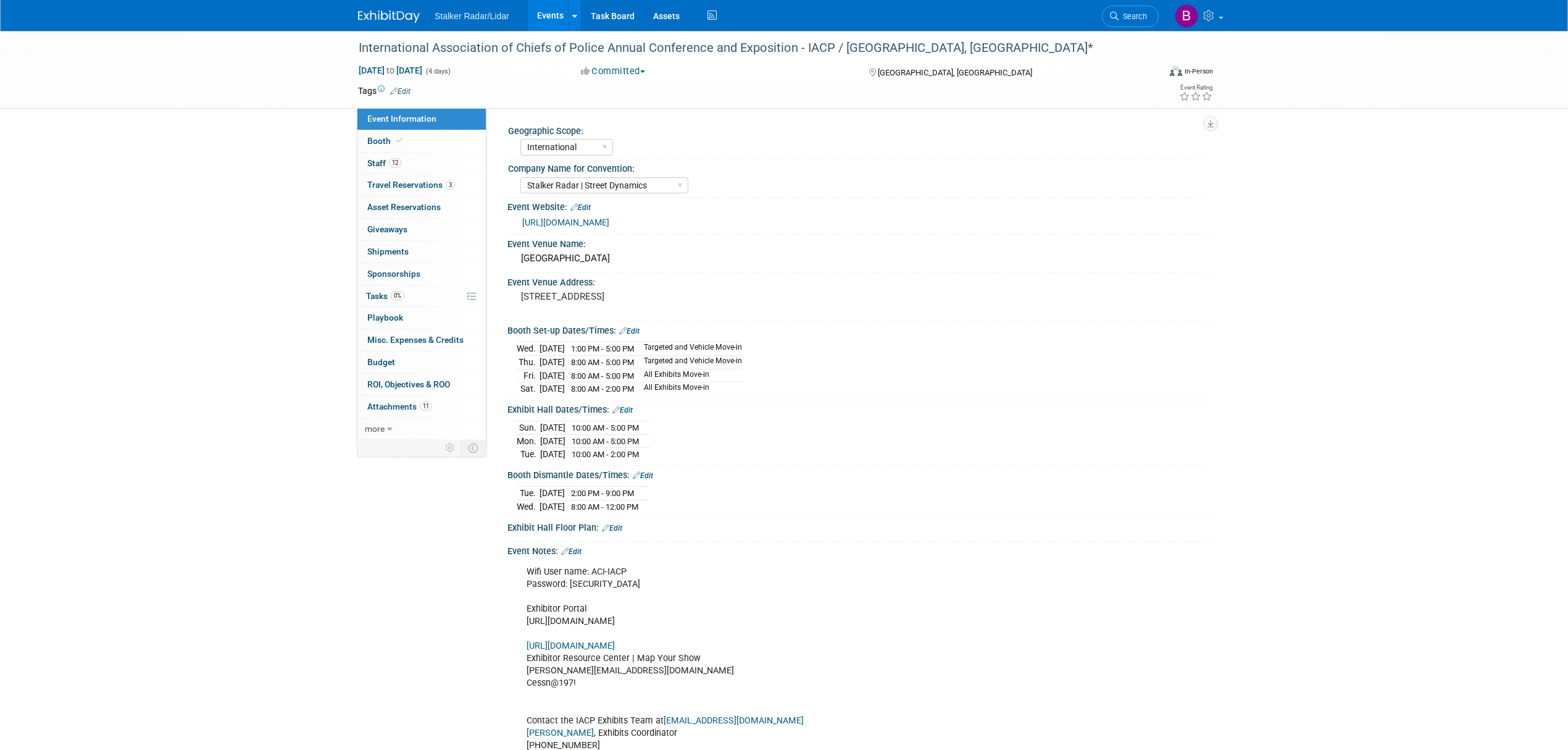
select select "International"
select select "Stalker Radar | Street Dynamics"
click at [1119, 20] on span "Search" at bounding box center [1133, 16] width 28 height 9
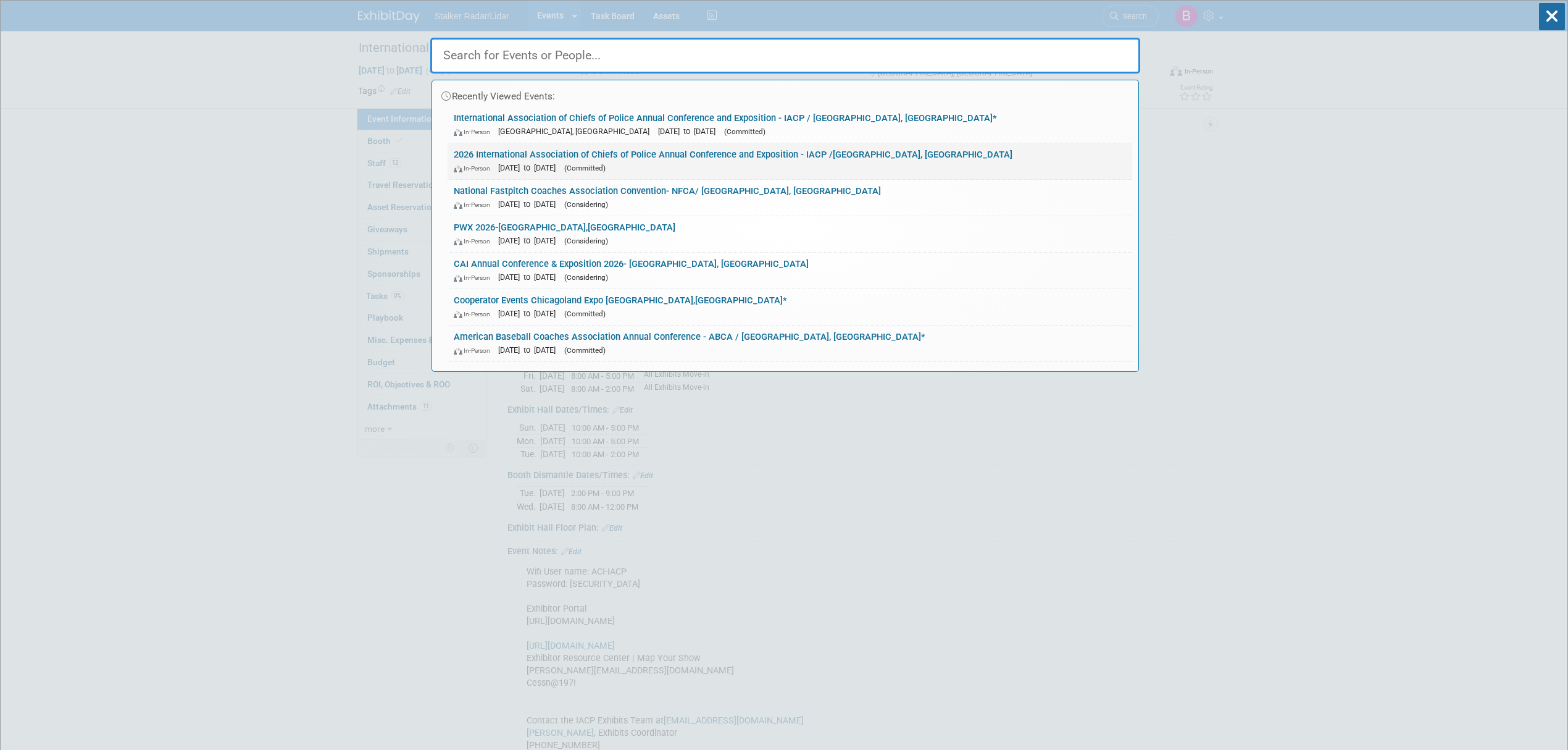
click at [521, 162] on div "In-Person Oct 24, 2026 to Oct 27, 2026 (Committed)" at bounding box center [790, 168] width 673 height 13
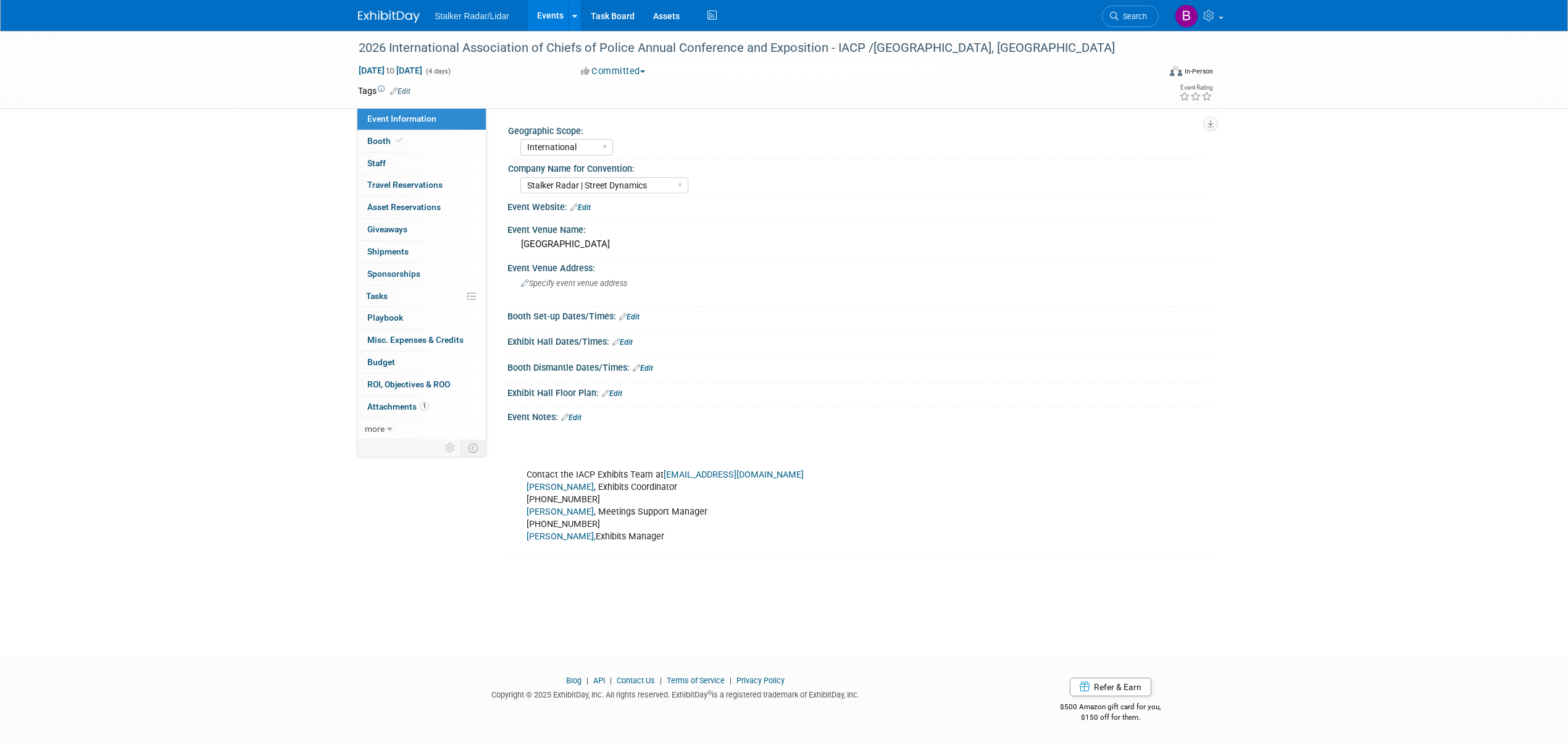
select select "International"
select select "Stalker Radar | Street Dynamics"
click at [586, 210] on link "Edit" at bounding box center [580, 207] width 20 height 8
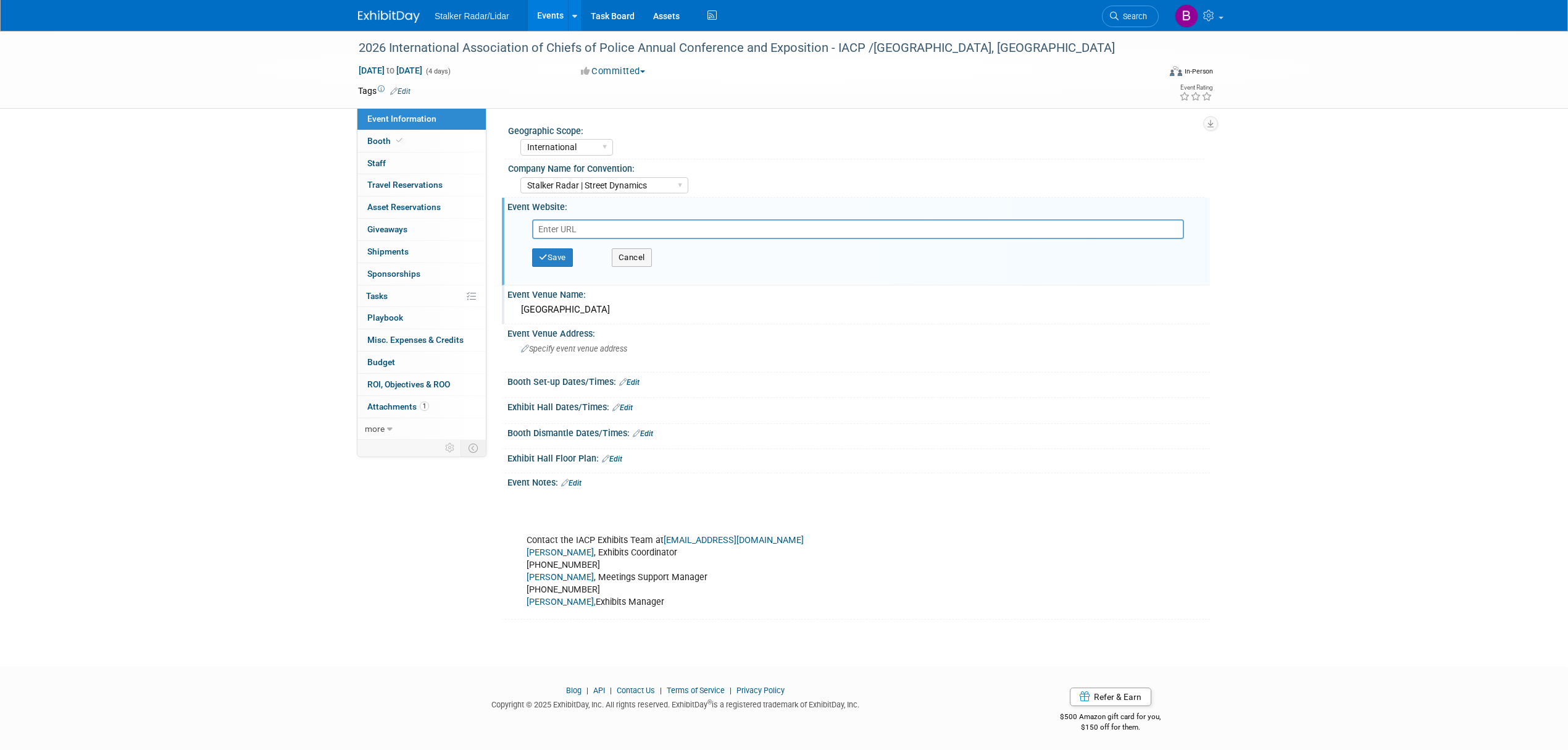
drag, startPoint x: 547, startPoint y: 228, endPoint x: 885, endPoint y: 288, distance: 343.3
click at [885, 288] on div "Event Venue Name:" at bounding box center [859, 293] width 702 height 16
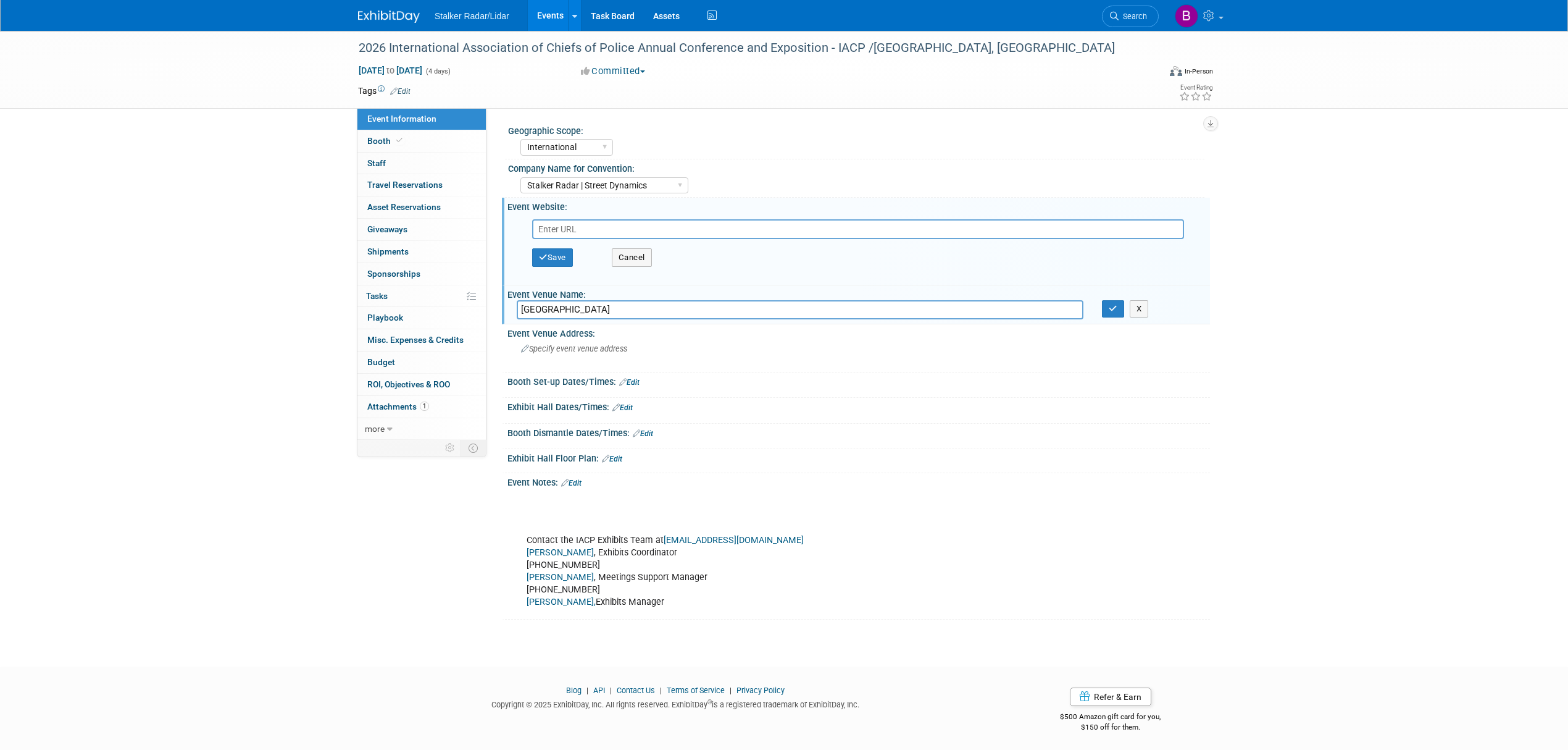
click at [573, 482] on link "Edit" at bounding box center [571, 483] width 20 height 8
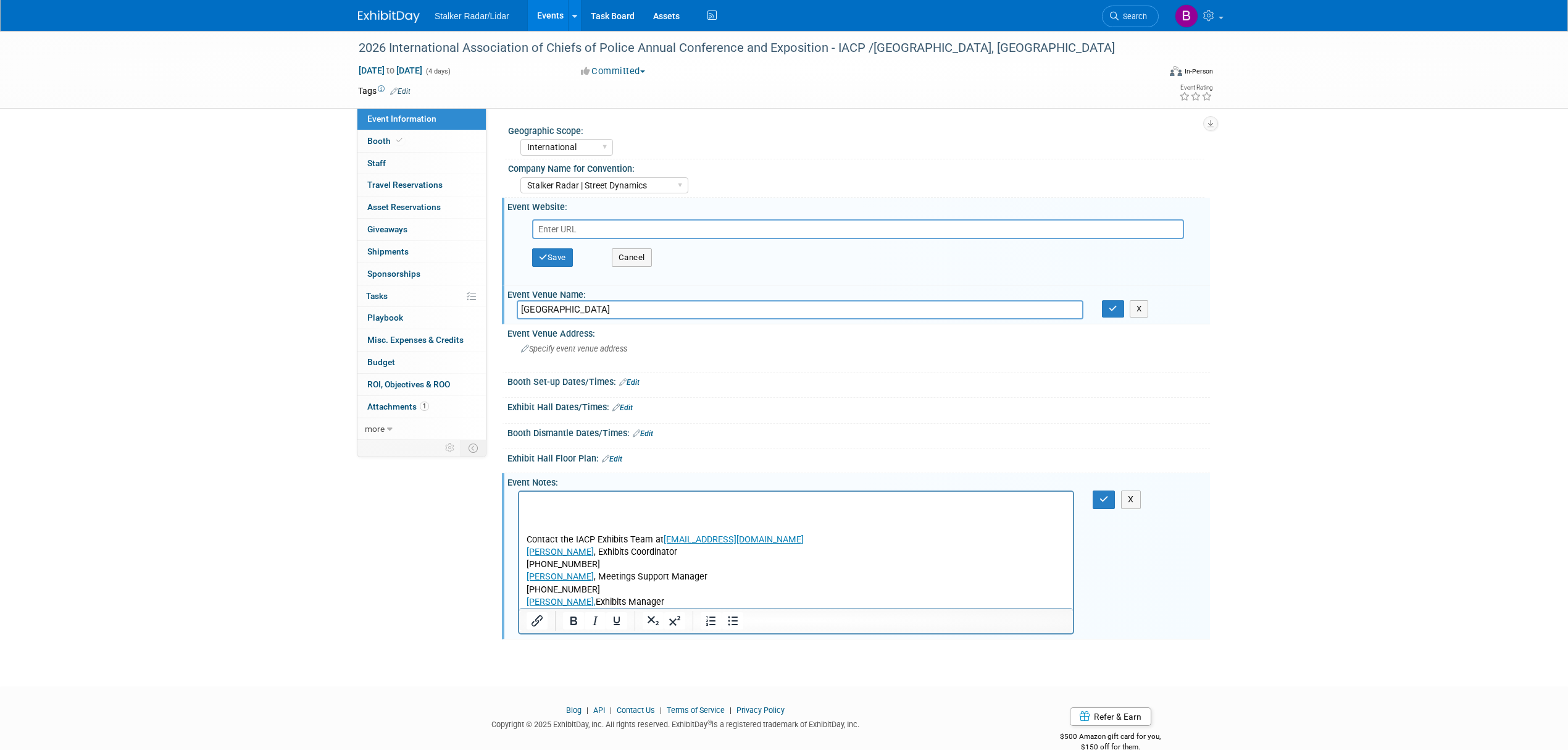
drag, startPoint x: 532, startPoint y: 510, endPoint x: 525, endPoint y: 503, distance: 9.9
click at [525, 503] on html "Contact the IACP Exhibits Team at ExhibitsEmail@theiacp.org Skylar Aronson , Ex…" at bounding box center [796, 550] width 554 height 117
paste body "Rich Text Area. Press ALT-0 for help."
click at [563, 250] on button "Save" at bounding box center [553, 257] width 41 height 18
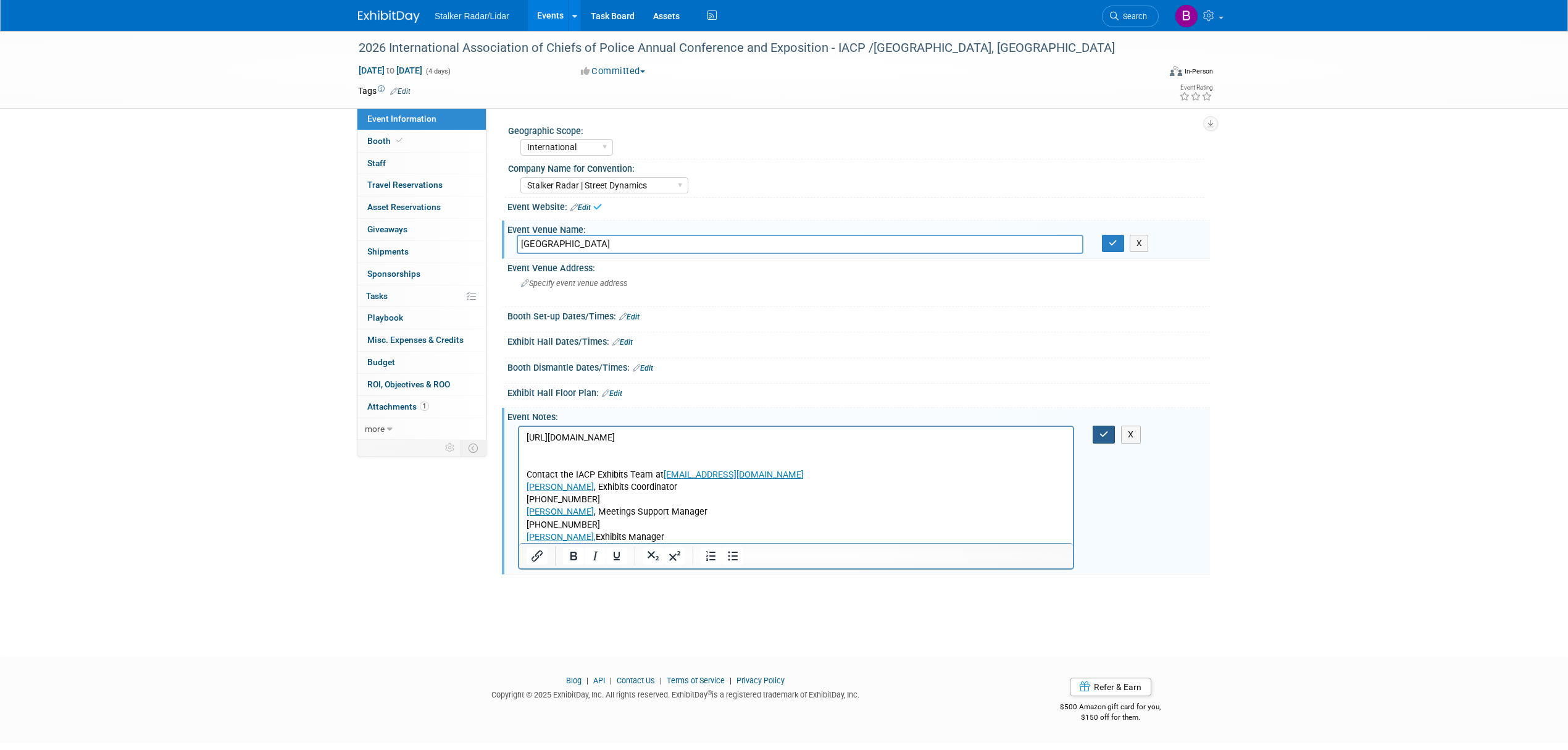
click at [1097, 433] on button "button" at bounding box center [1104, 434] width 23 height 18
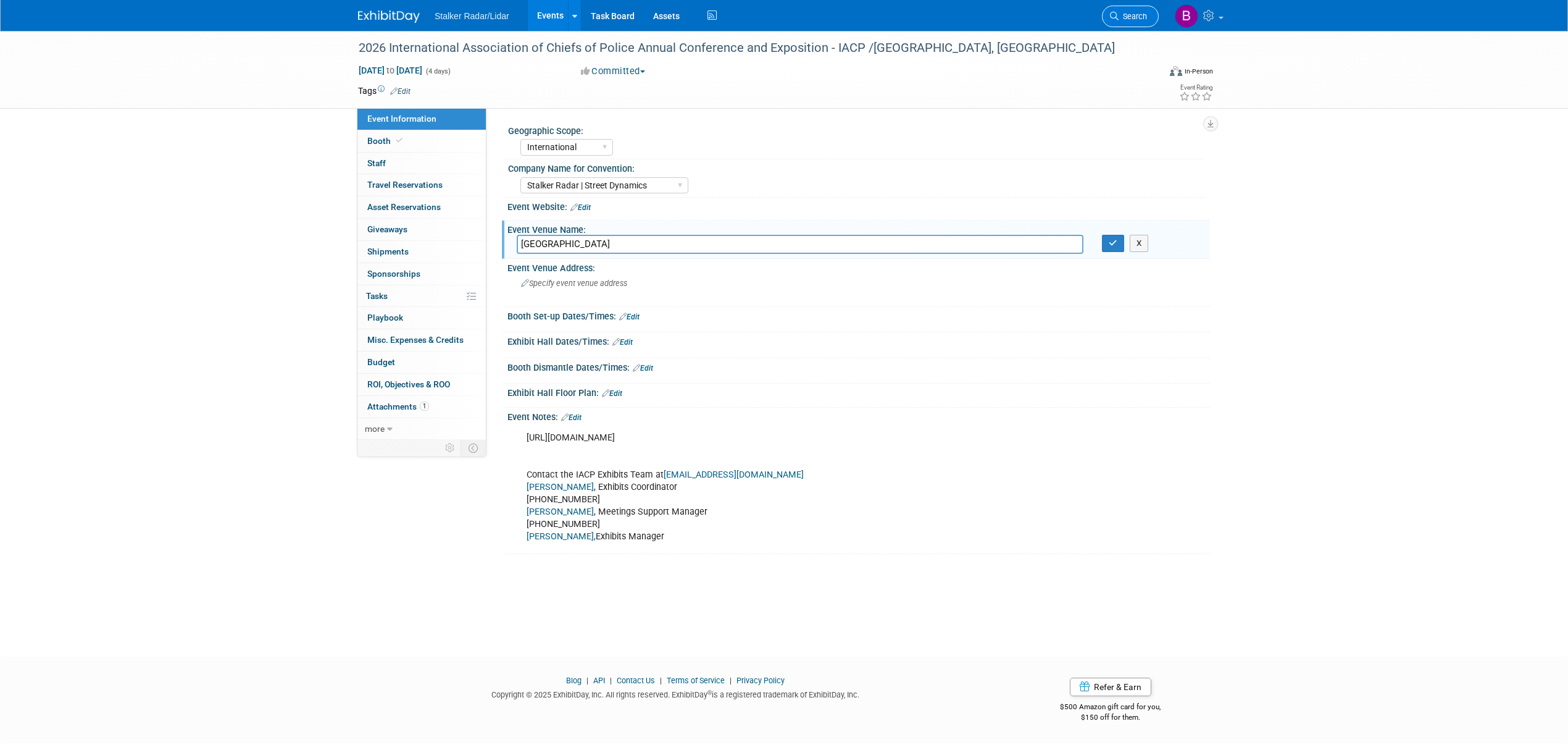
click at [1112, 21] on link "Search" at bounding box center [1131, 16] width 57 height 22
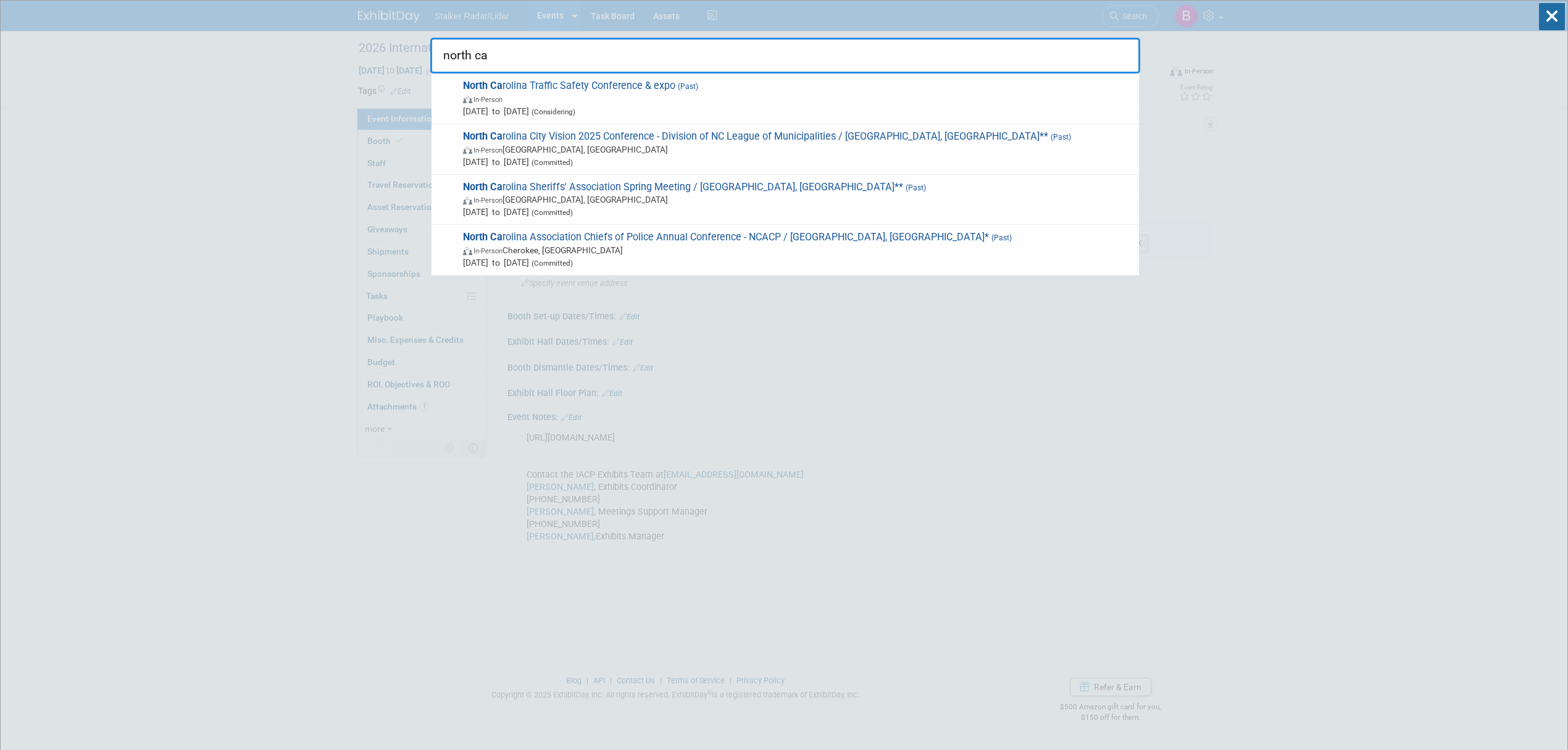
type input "north ca"
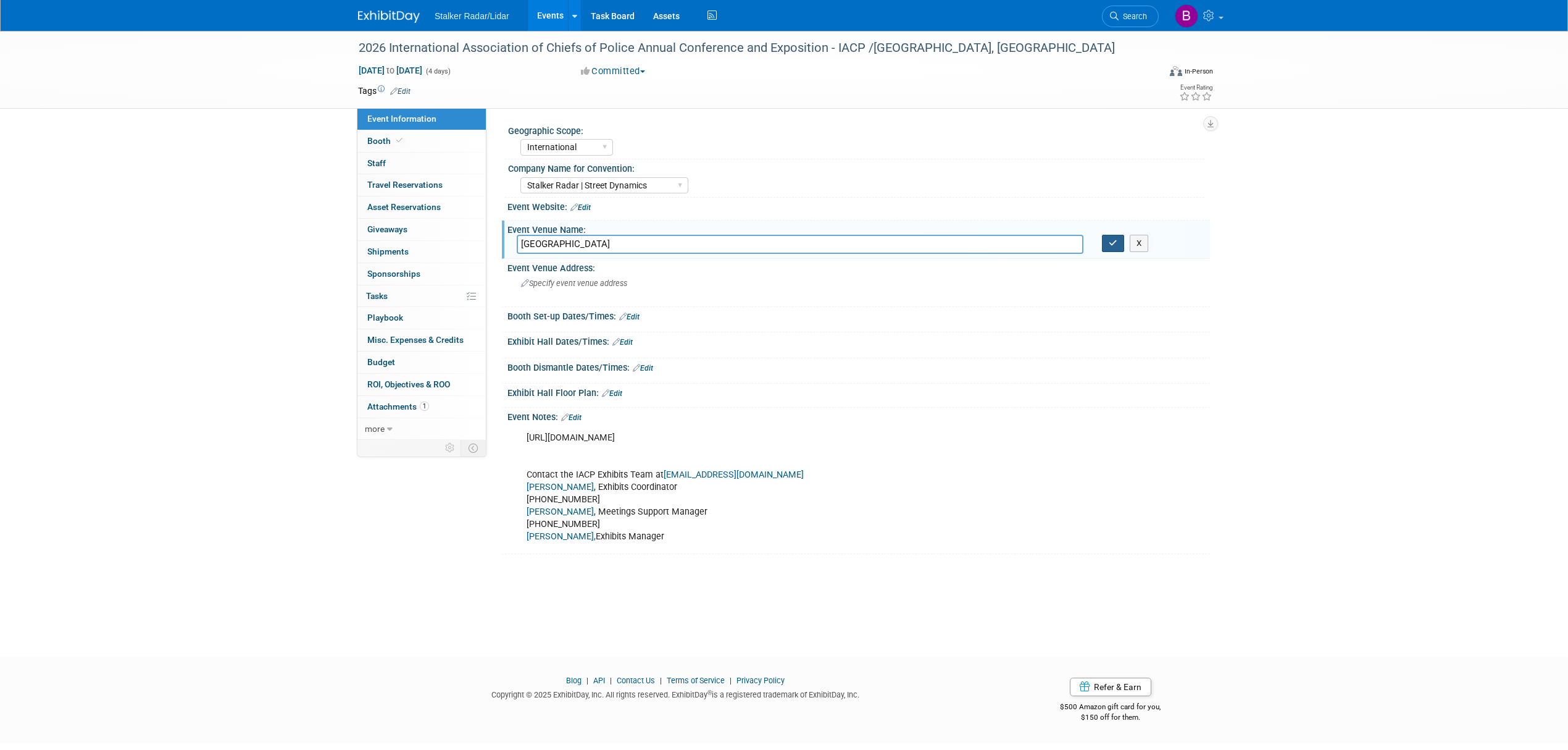
click at [1110, 245] on icon "button" at bounding box center [1113, 242] width 8 height 8
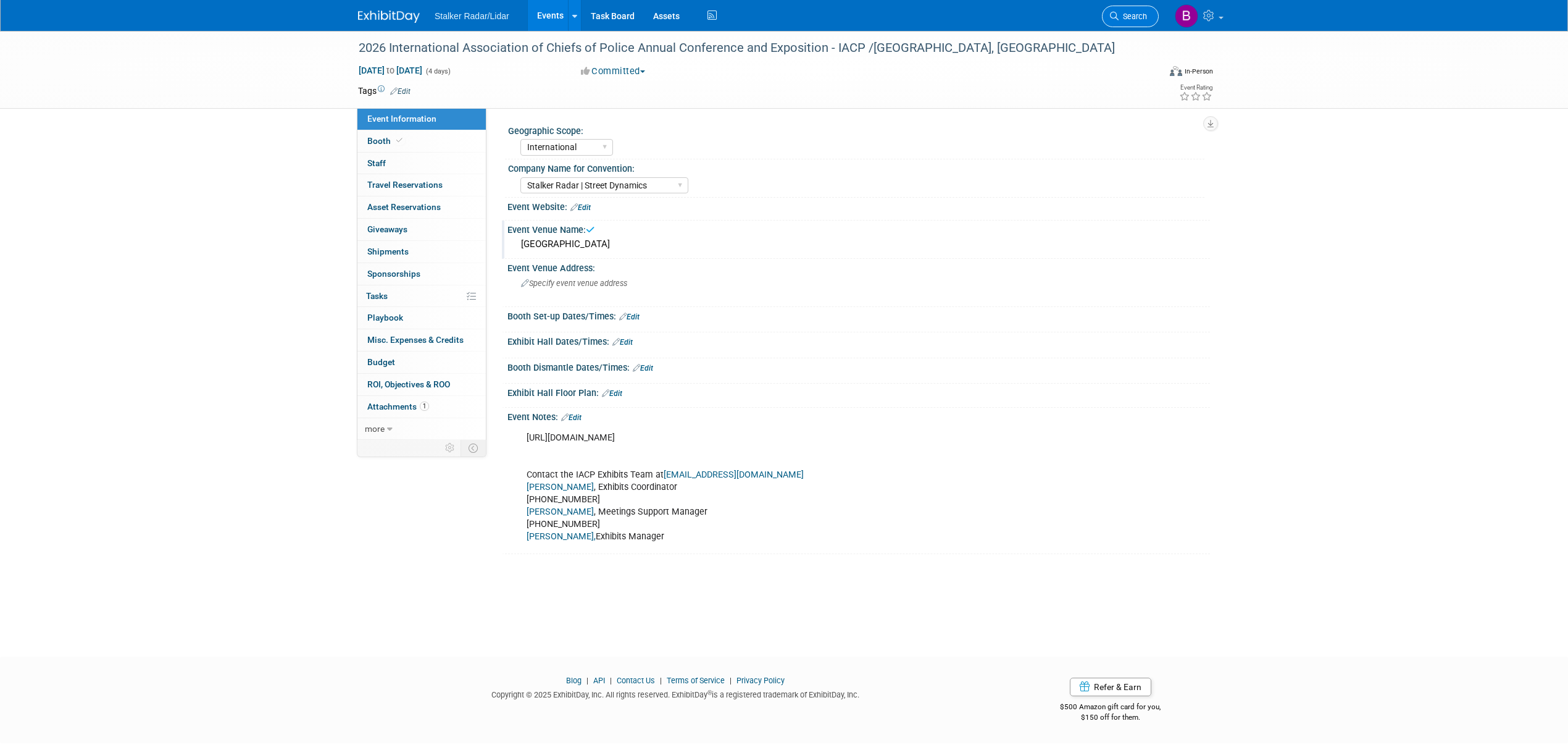
click at [1122, 13] on span "Search" at bounding box center [1133, 16] width 28 height 9
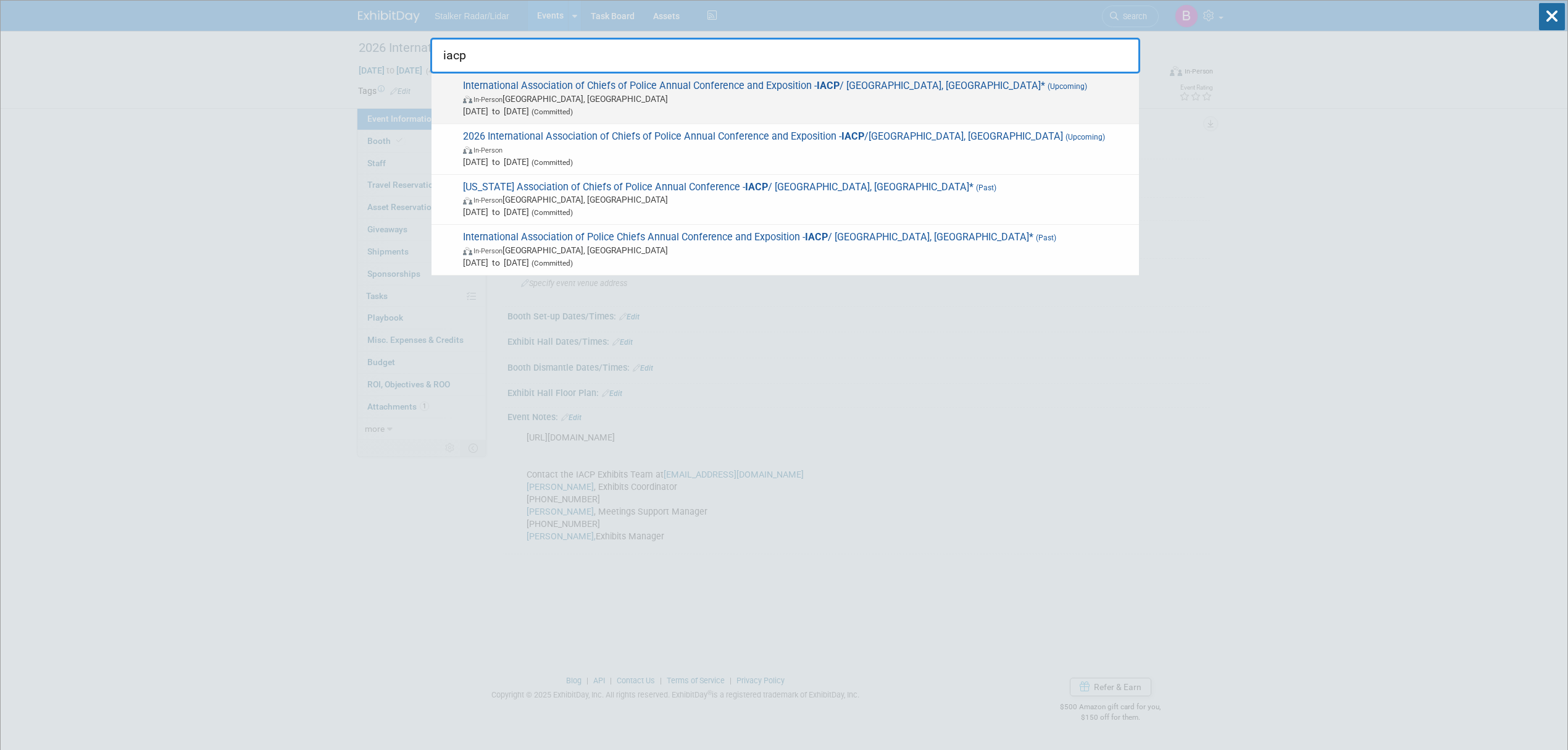
type input "iacp"
click at [625, 105] on span "Oct 18, 2025 to Oct 21, 2025 (Committed)" at bounding box center [798, 111] width 670 height 12
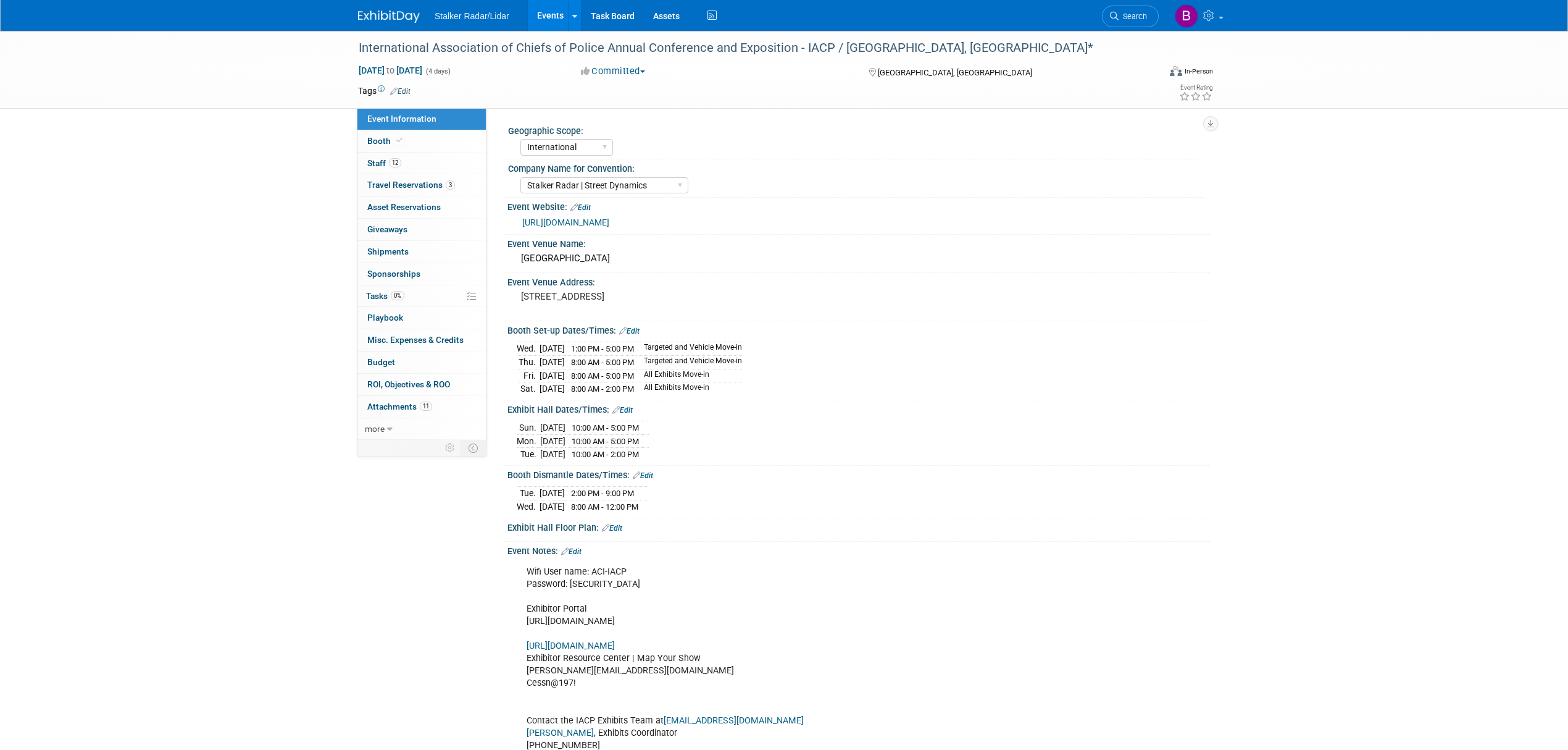
select select "International"
select select "Stalker Radar | Street Dynamics"
click at [1136, 18] on span "Search" at bounding box center [1133, 16] width 28 height 9
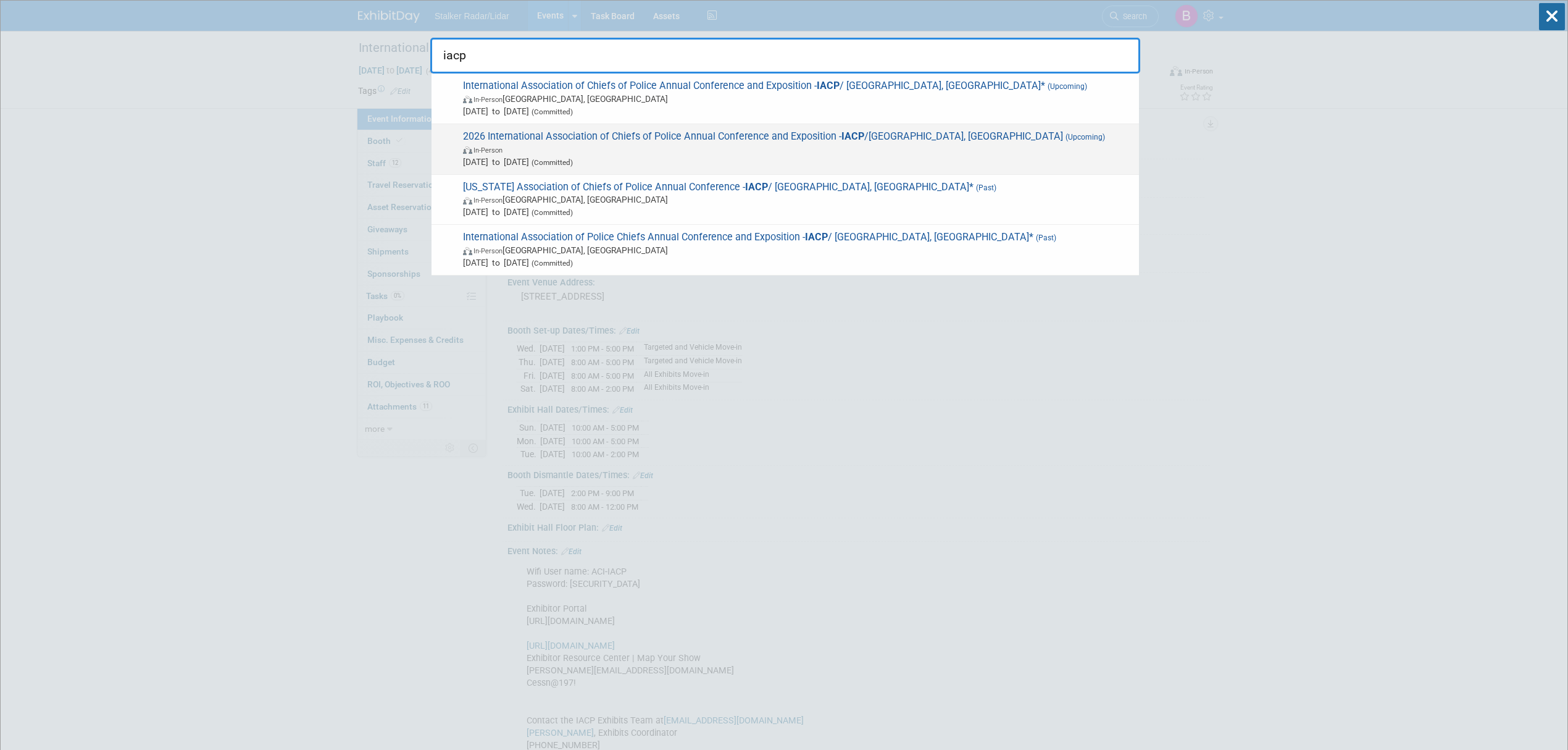
type input "iacp"
click at [656, 134] on span "2026 International Association of Chiefs of Police Annual Conference and Exposi…" at bounding box center [796, 148] width 673 height 37
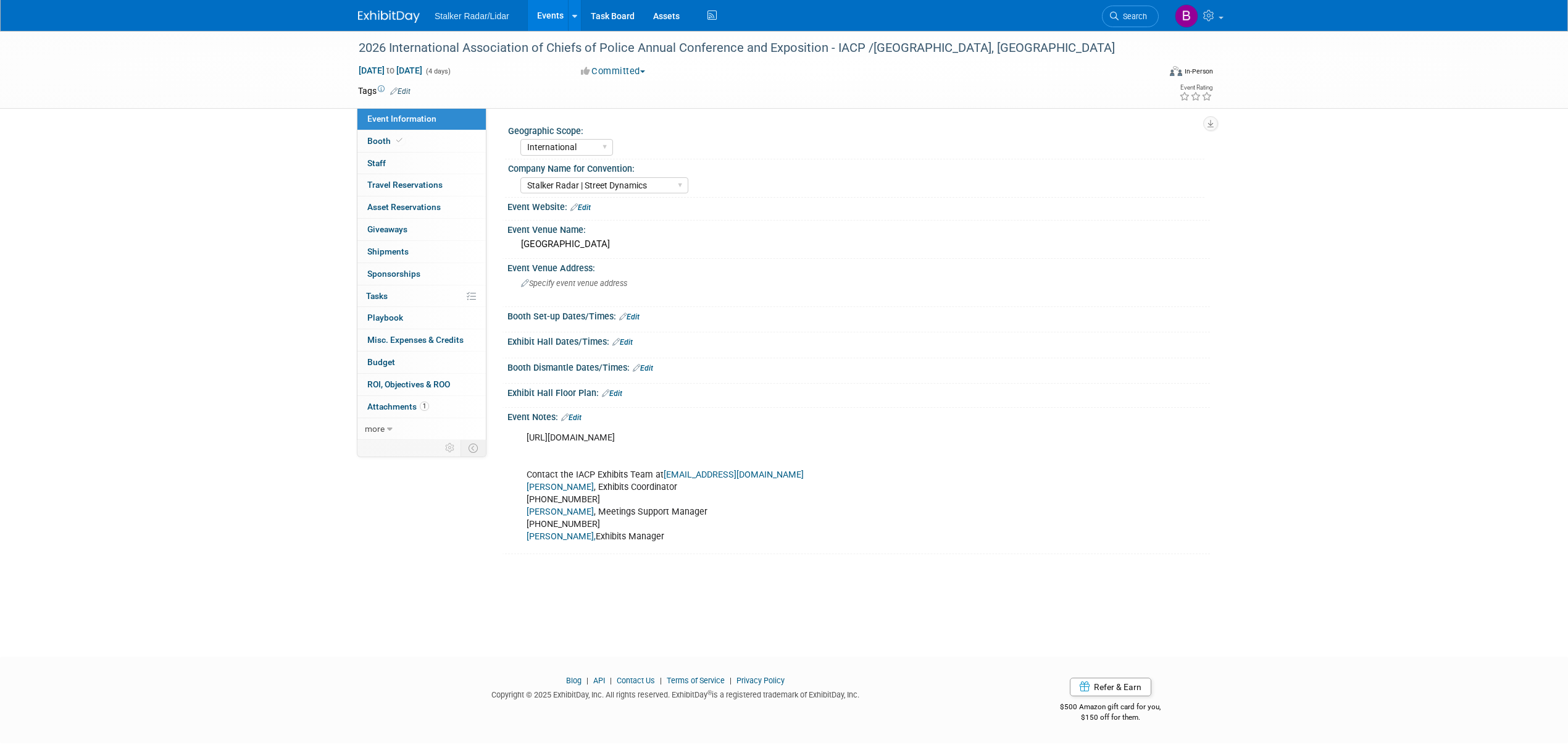
select select "International"
select select "Stalker Radar | Street Dynamics"
click at [428, 141] on link "Booth" at bounding box center [422, 141] width 129 height 22
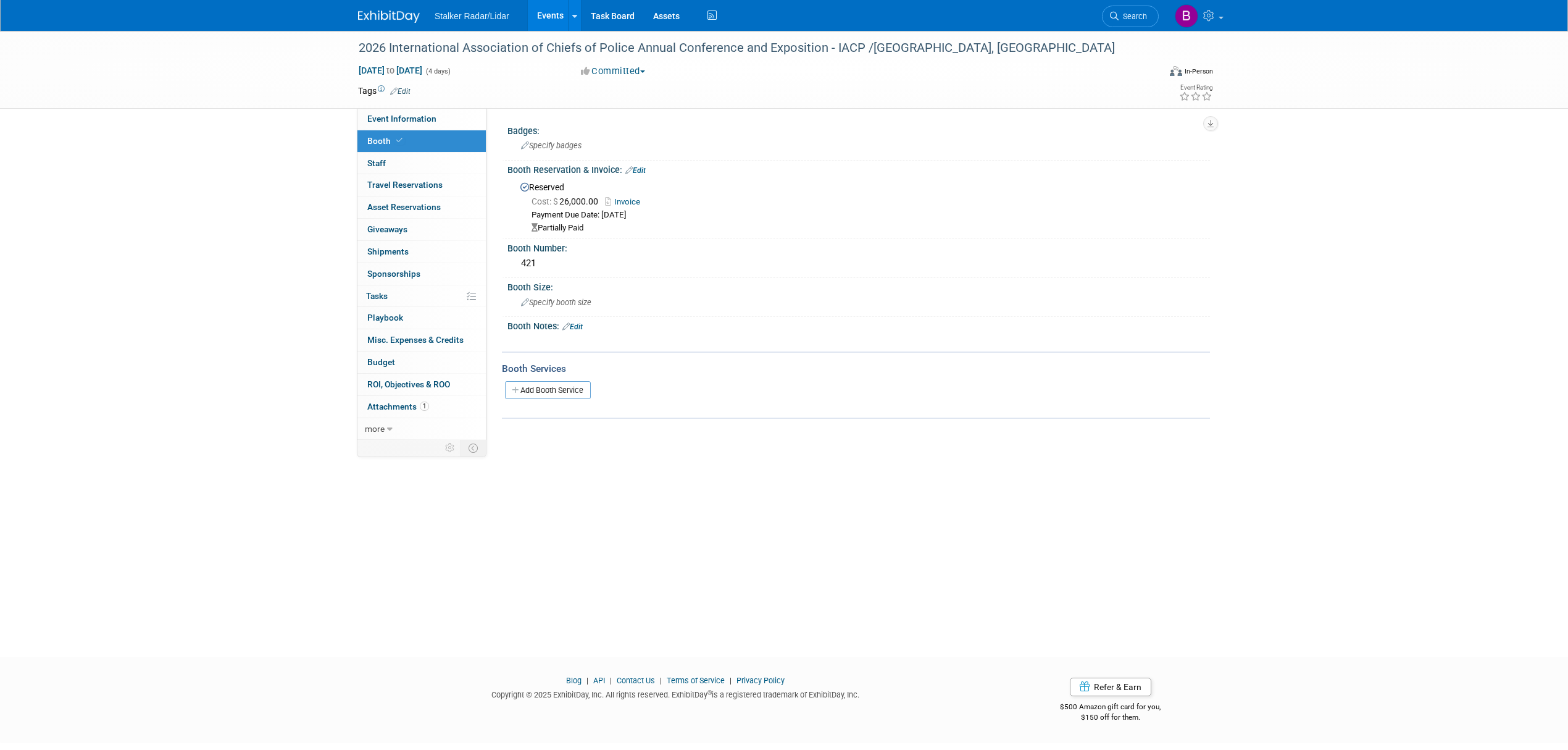
click at [540, 18] on link "Events" at bounding box center [550, 16] width 45 height 31
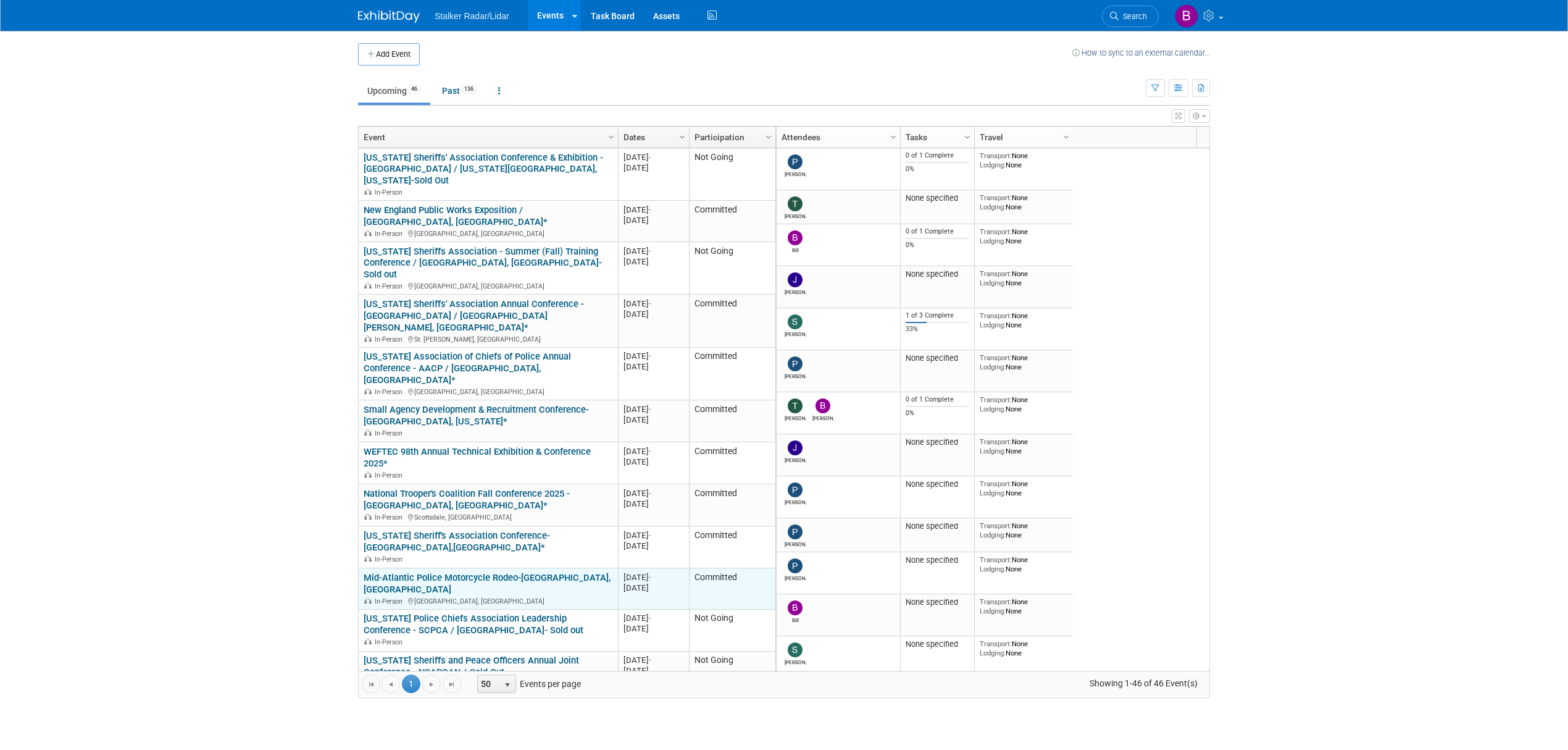
click at [453, 572] on link "Mid-Atlantic Police Motorcycle Rodeo-[GEOGRAPHIC_DATA], [GEOGRAPHIC_DATA]" at bounding box center [487, 583] width 247 height 23
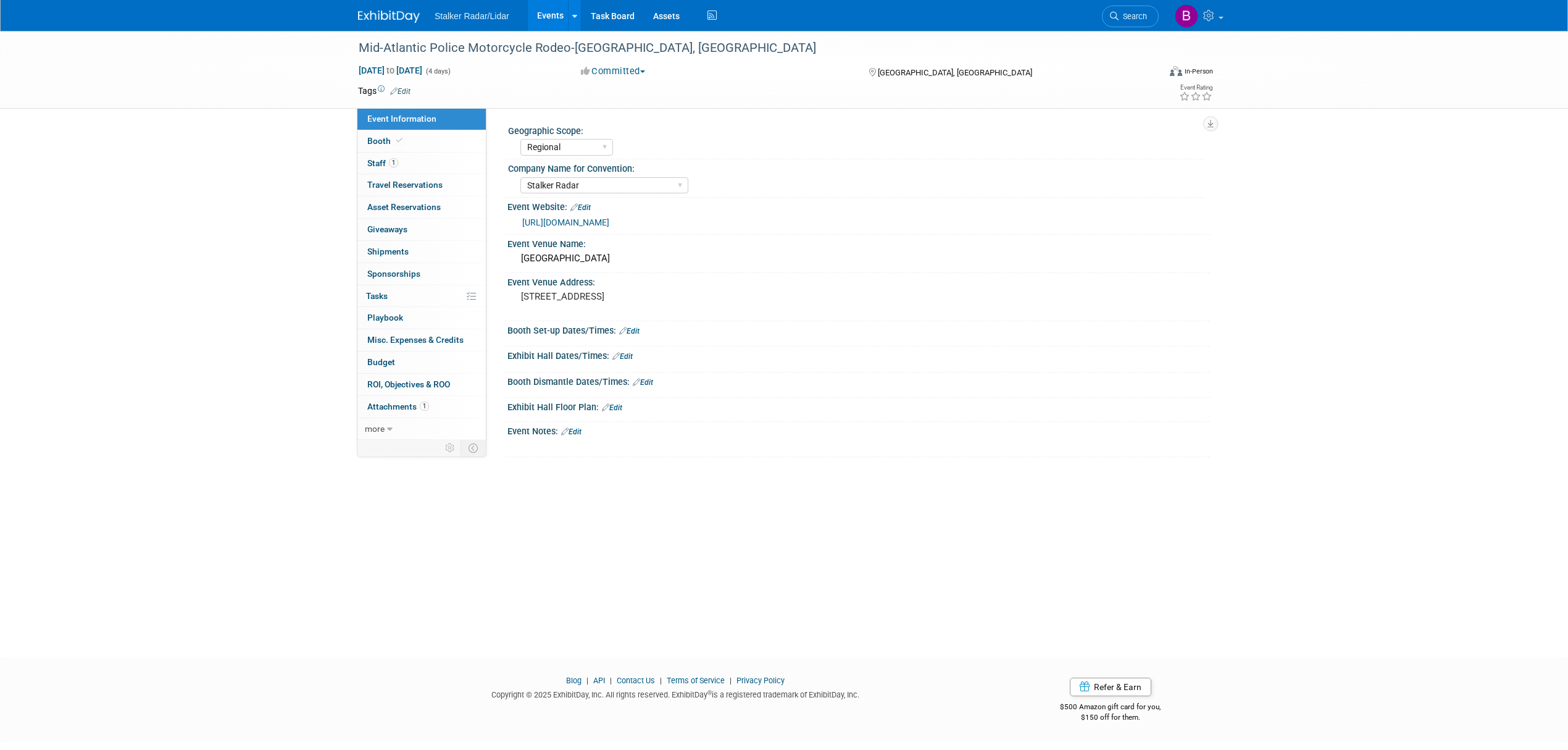
select select "Regional"
select select "Stalker Radar"
click at [416, 136] on link "Booth" at bounding box center [422, 141] width 129 height 22
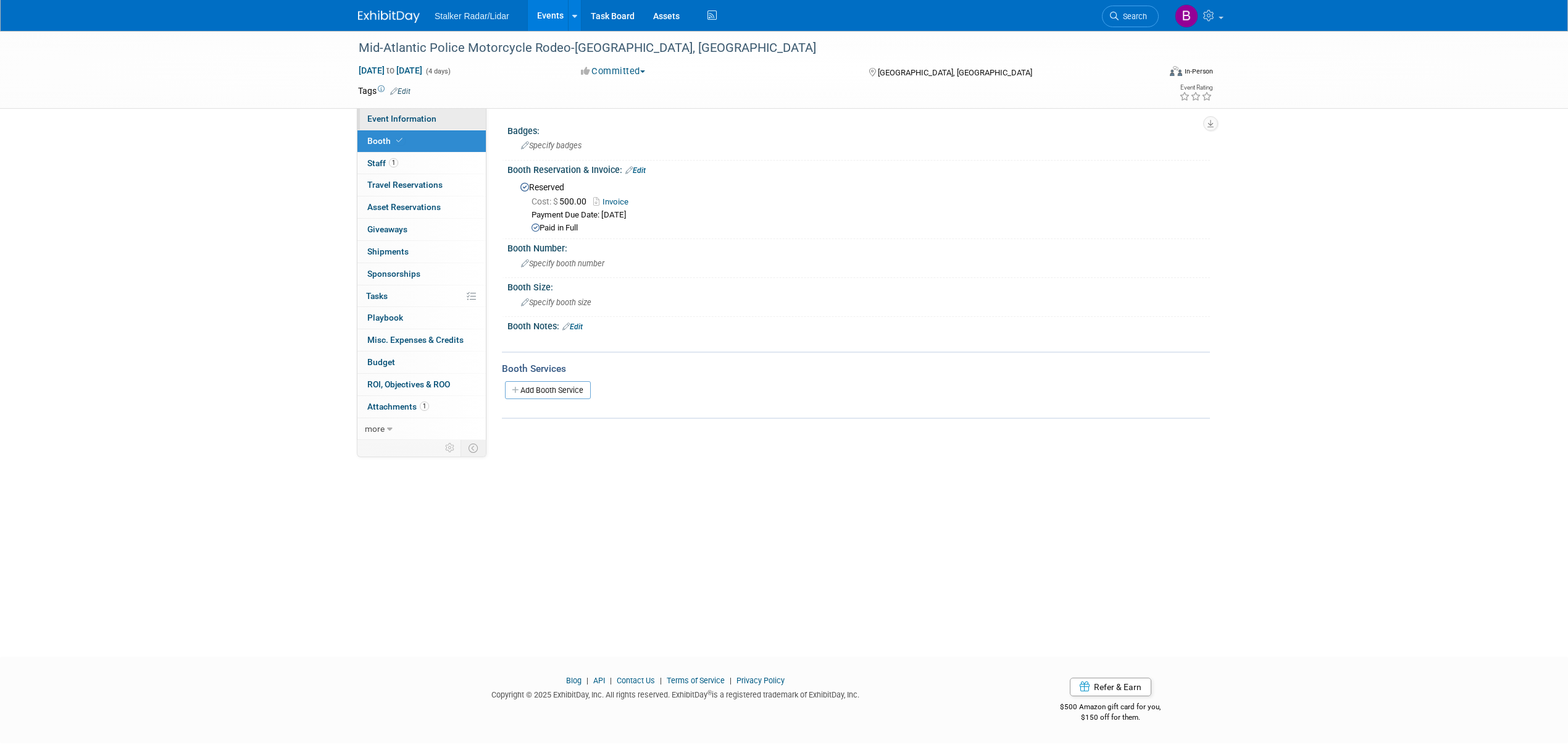
click at [406, 114] on span "Event Information" at bounding box center [402, 119] width 69 height 10
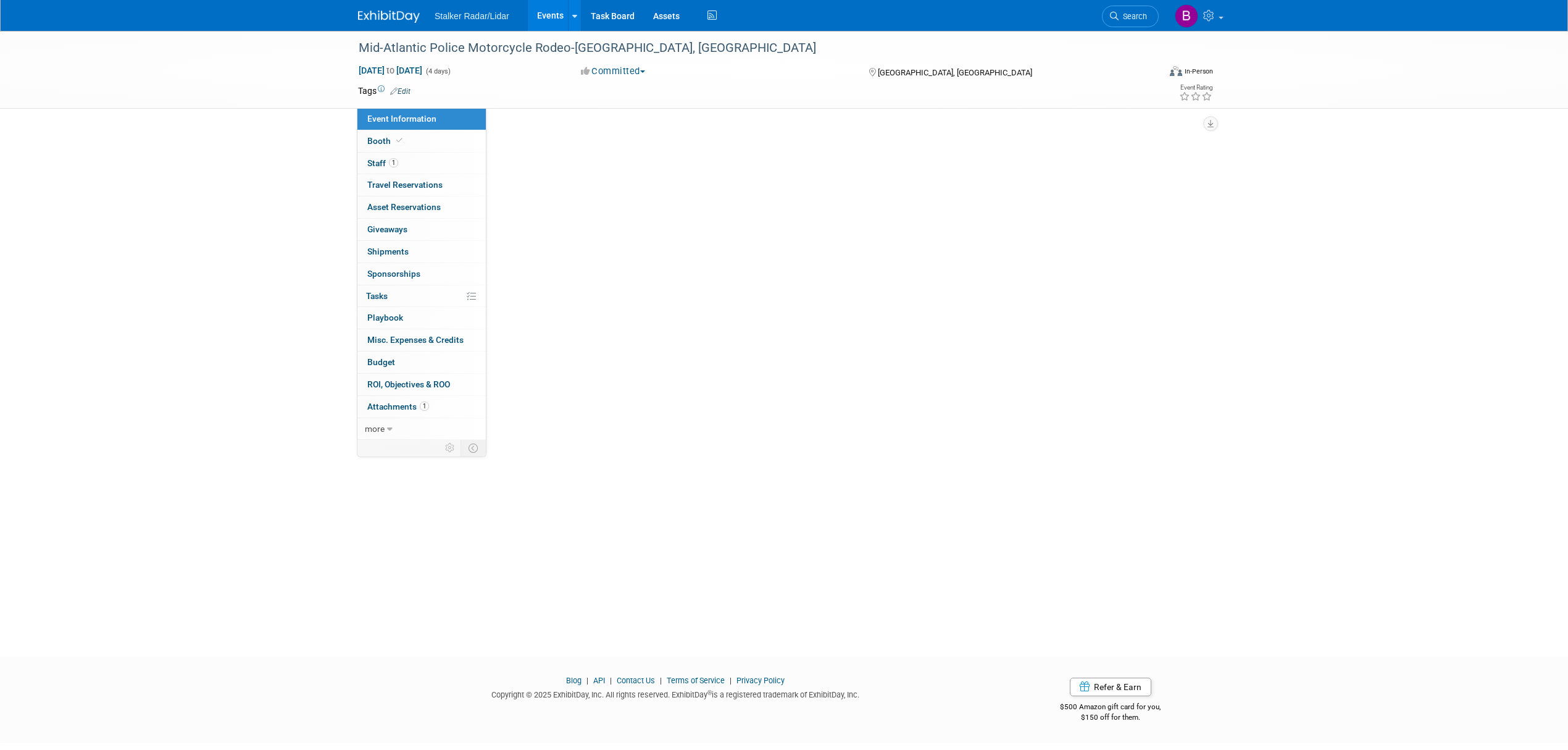
select select "Regional"
select select "Stalker Radar"
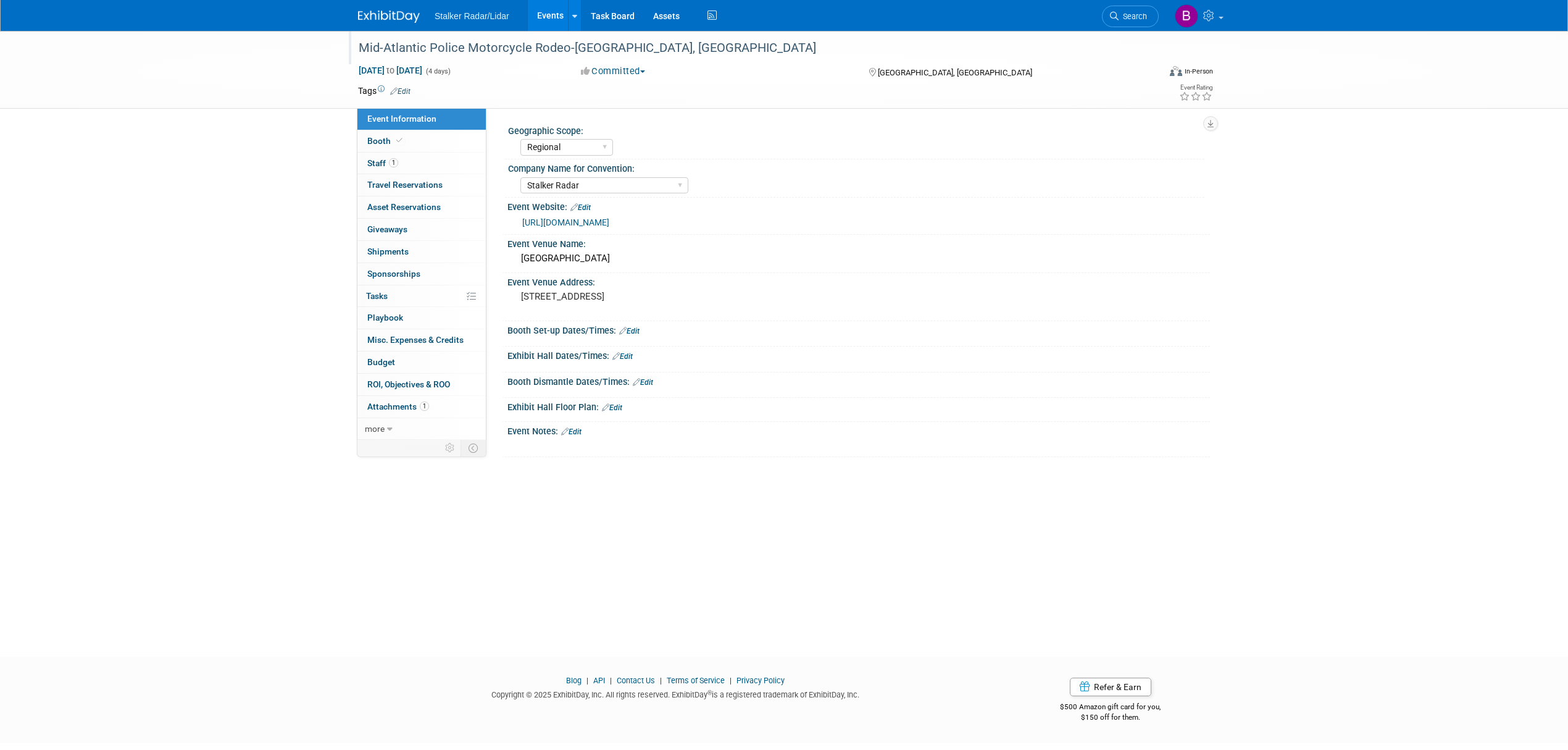
click at [601, 43] on div "Mid-Atlantic Police Motorcycle Rodeo-Sterling, VA" at bounding box center [748, 47] width 786 height 22
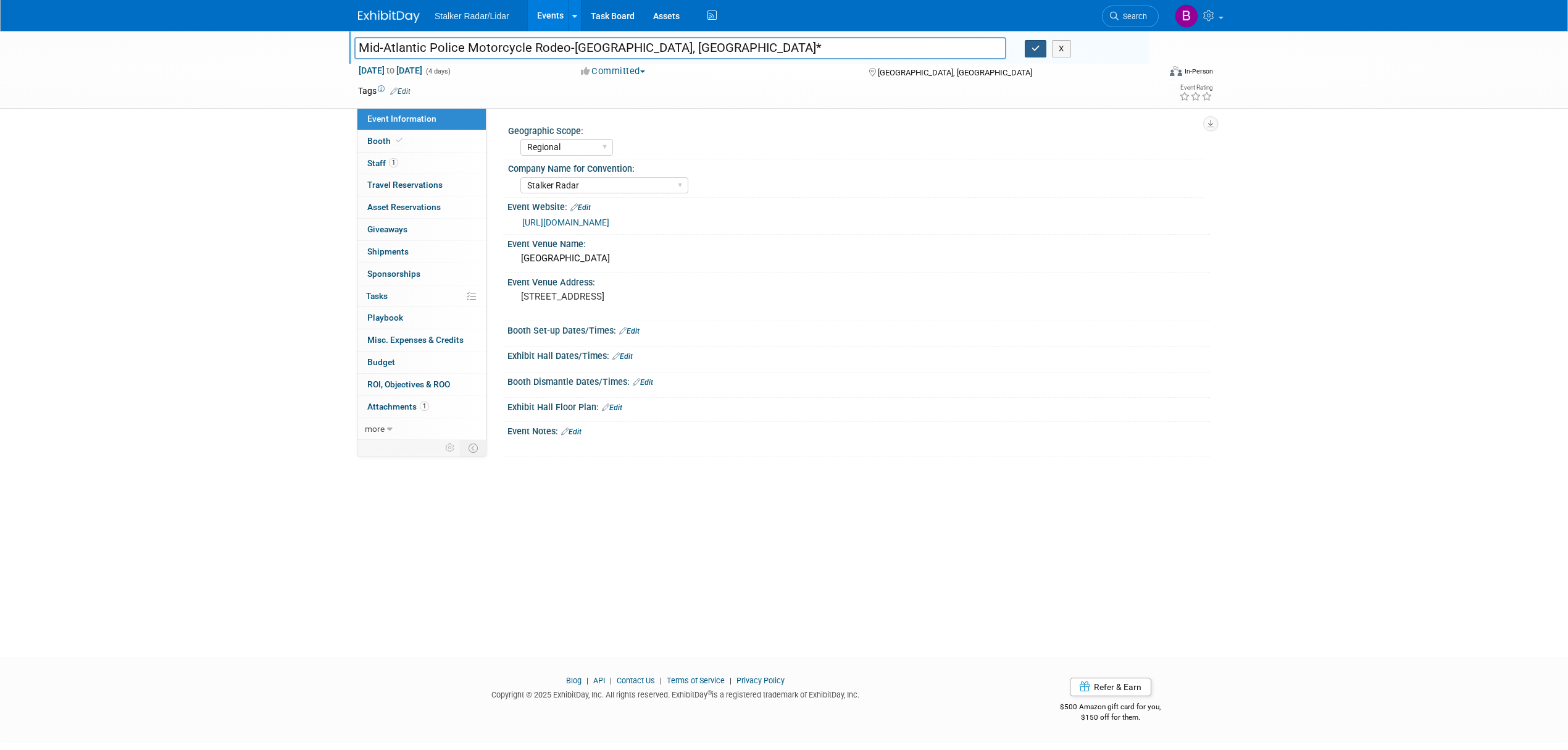
type input "Mid-Atlantic Police Motorcycle Rodeo-[GEOGRAPHIC_DATA], [GEOGRAPHIC_DATA]*"
click at [1028, 47] on button "button" at bounding box center [1035, 49] width 22 height 17
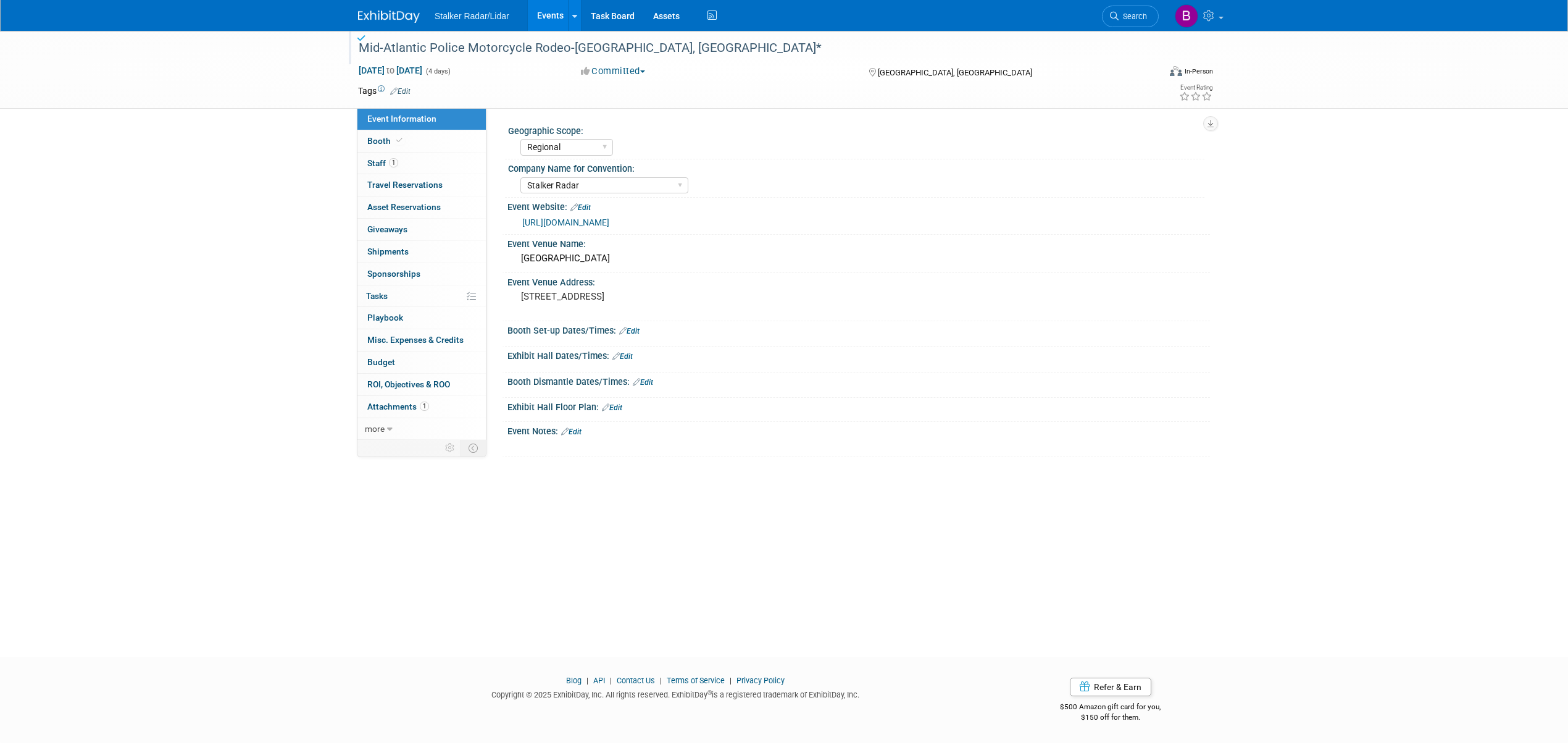
click at [547, 10] on link "Events" at bounding box center [550, 16] width 45 height 31
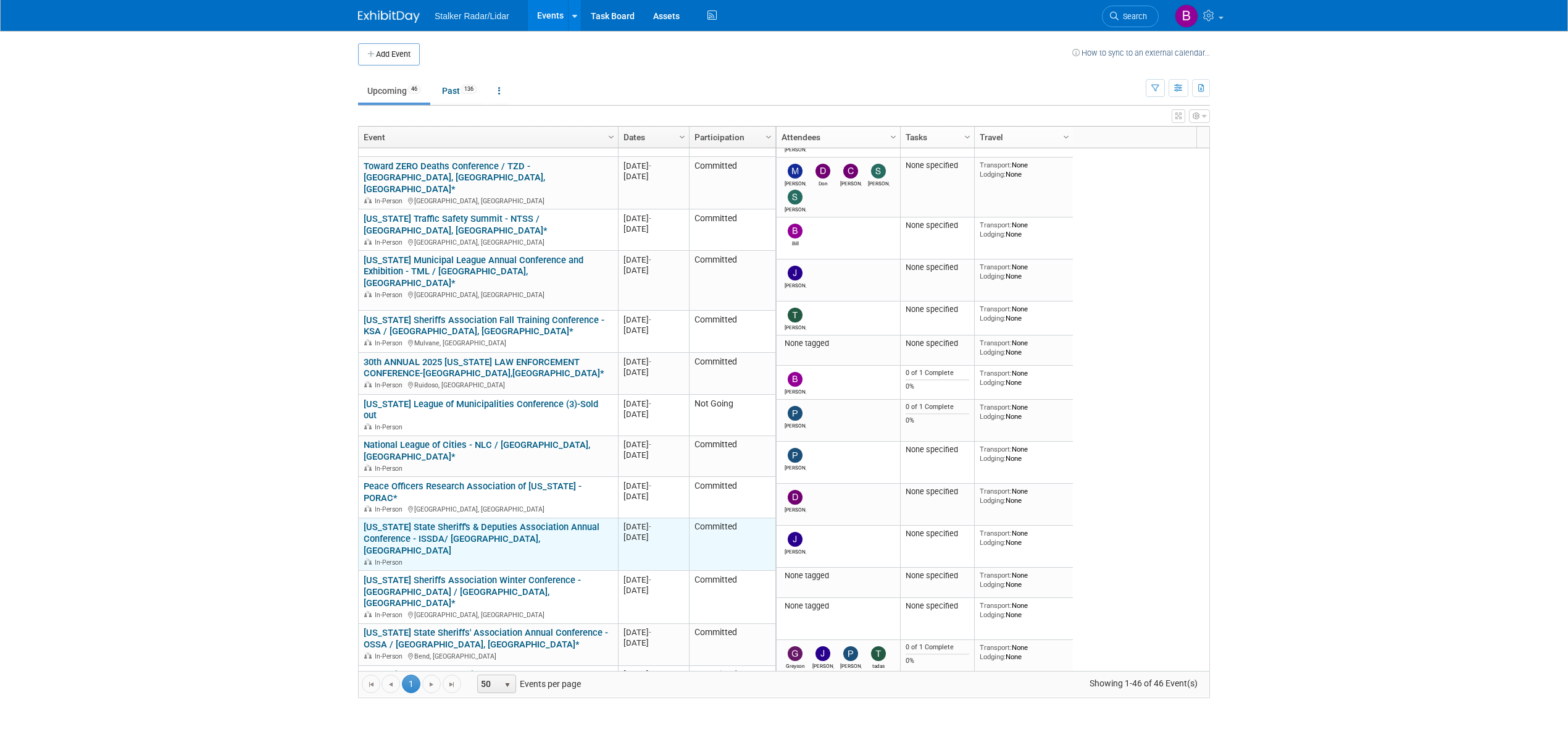
click at [440, 521] on link "[US_STATE] State Sheriff's & Deputies Association Annual Conference - ISSDA/ [G…" at bounding box center [482, 538] width 236 height 35
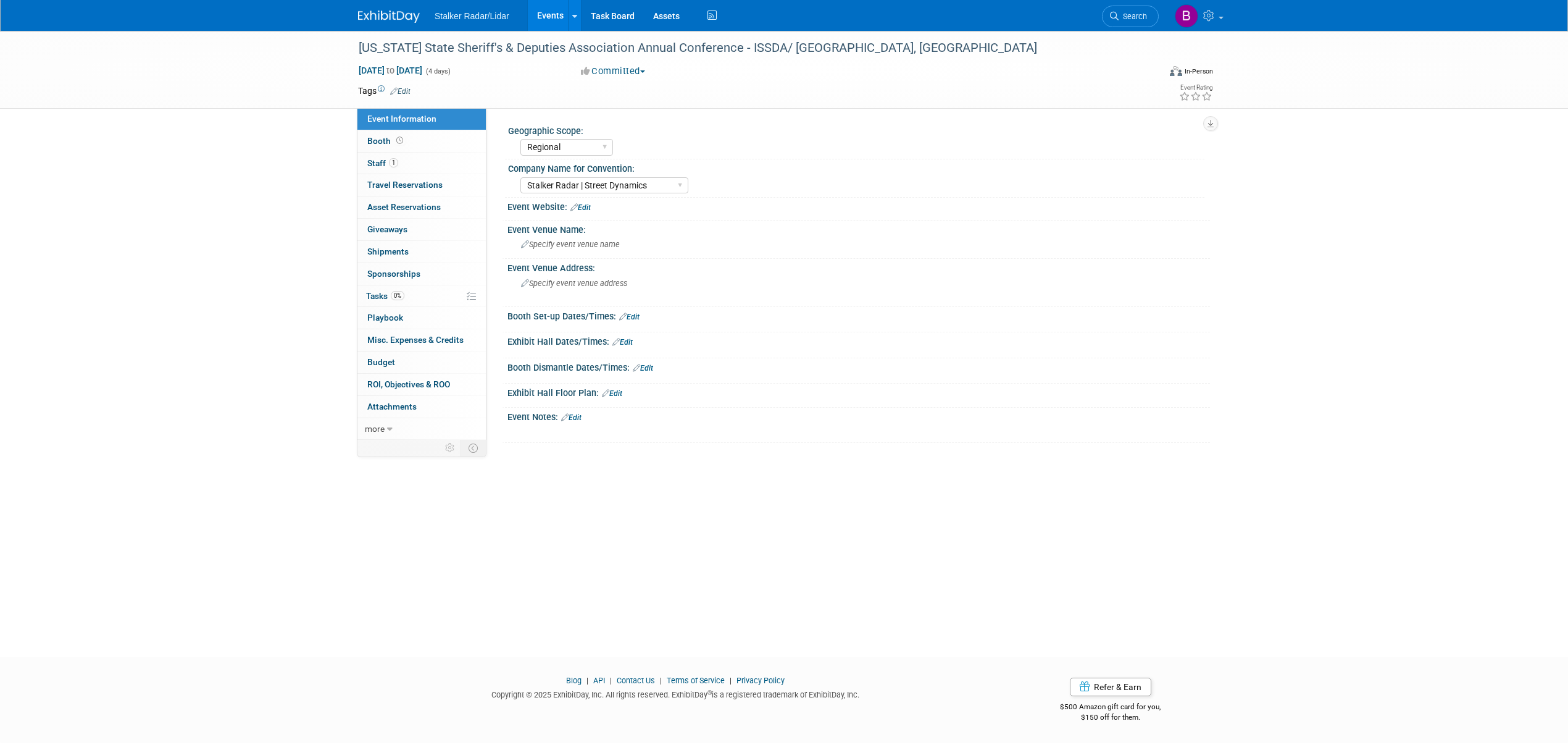
select select "Regional"
select select "Stalker Radar | Street Dynamics"
click at [423, 136] on link "Booth" at bounding box center [422, 141] width 129 height 22
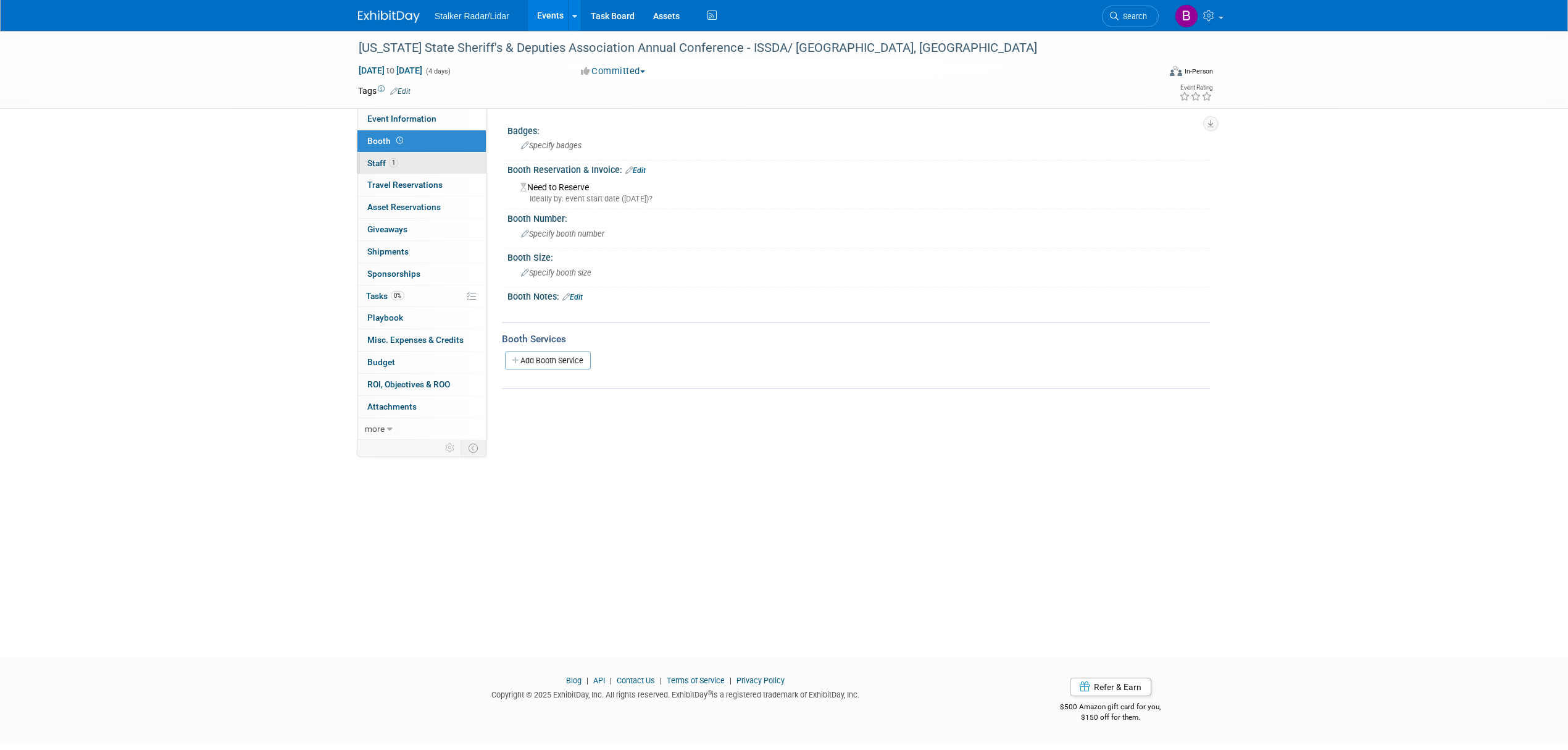
click at [406, 167] on link "1 Staff 1" at bounding box center [422, 163] width 129 height 22
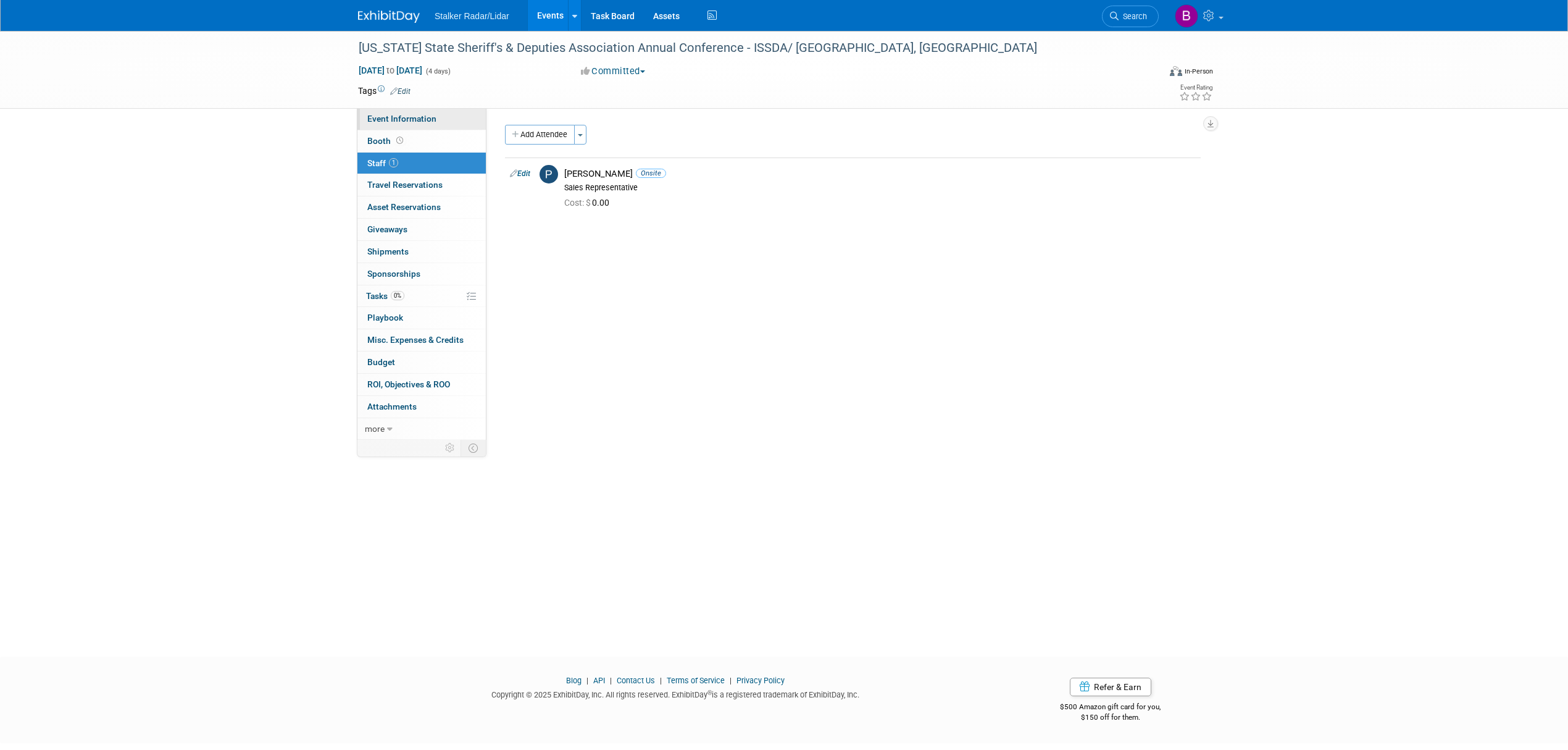
click at [374, 116] on span "Event Information" at bounding box center [402, 119] width 69 height 10
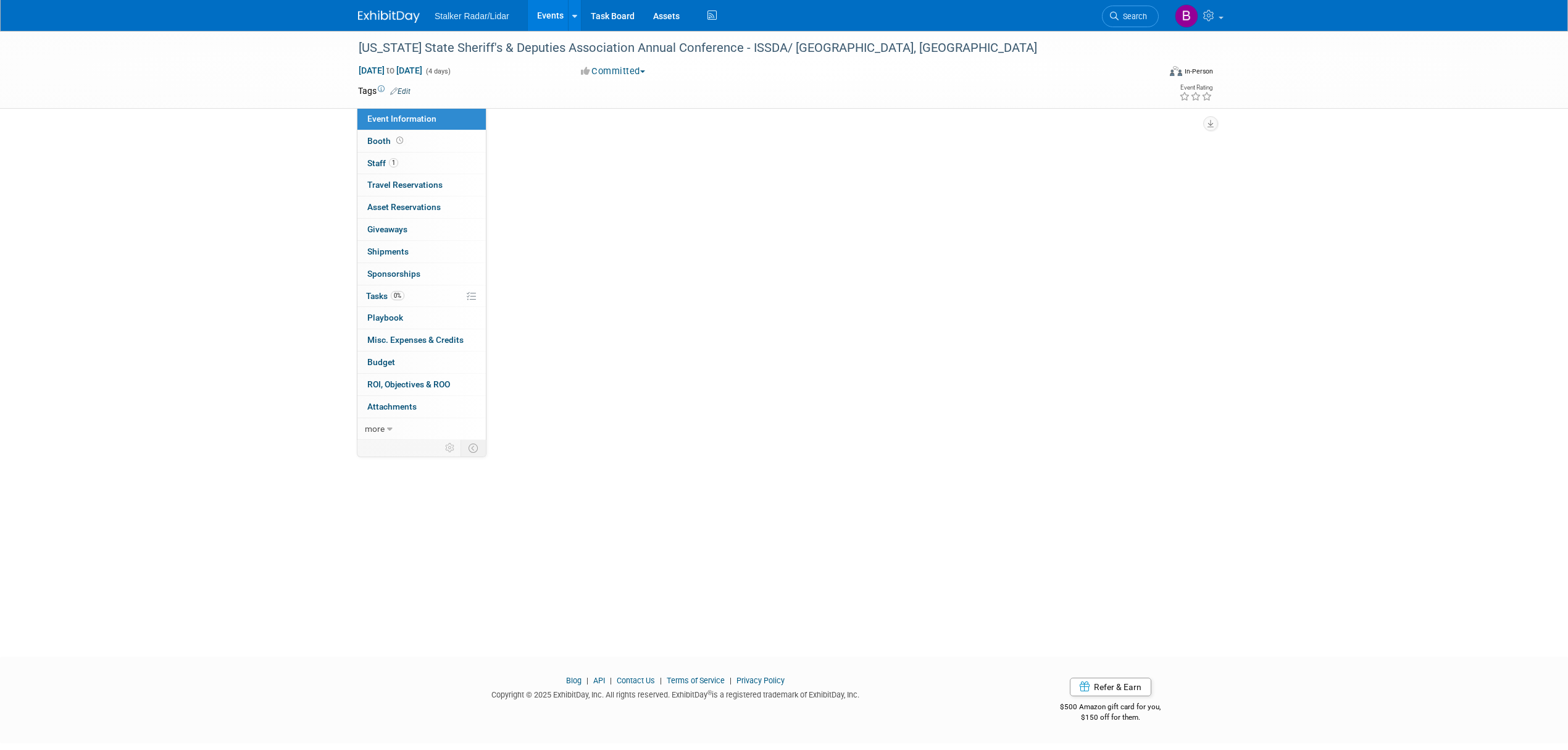
select select "Regional"
select select "Stalker Radar | Street Dynamics"
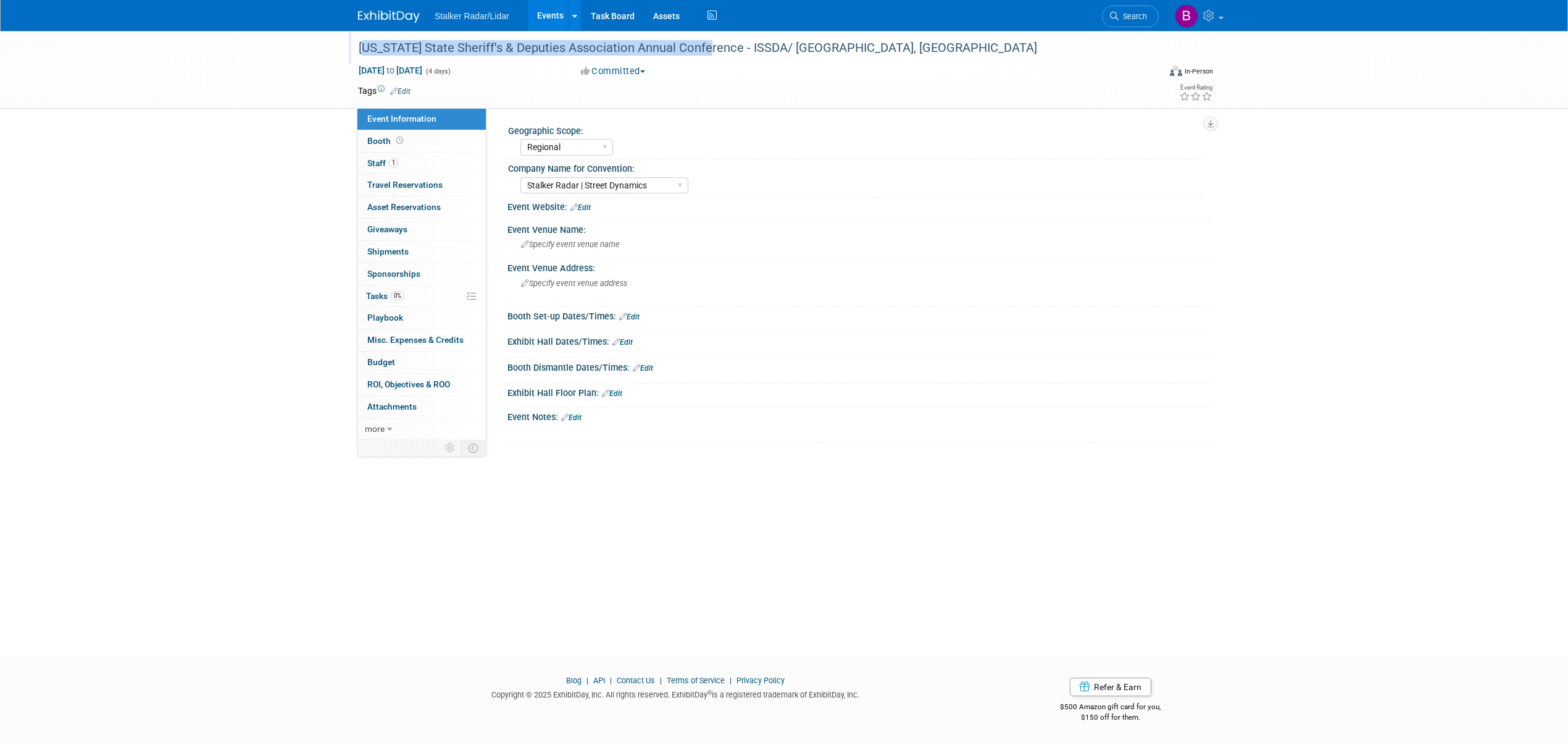
drag, startPoint x: 357, startPoint y: 45, endPoint x: 704, endPoint y: 48, distance: 347.0
click at [704, 48] on div "[US_STATE] State Sheriff's & Deputies Association Annual Conference - ISSDA/ [G…" at bounding box center [748, 47] width 786 height 22
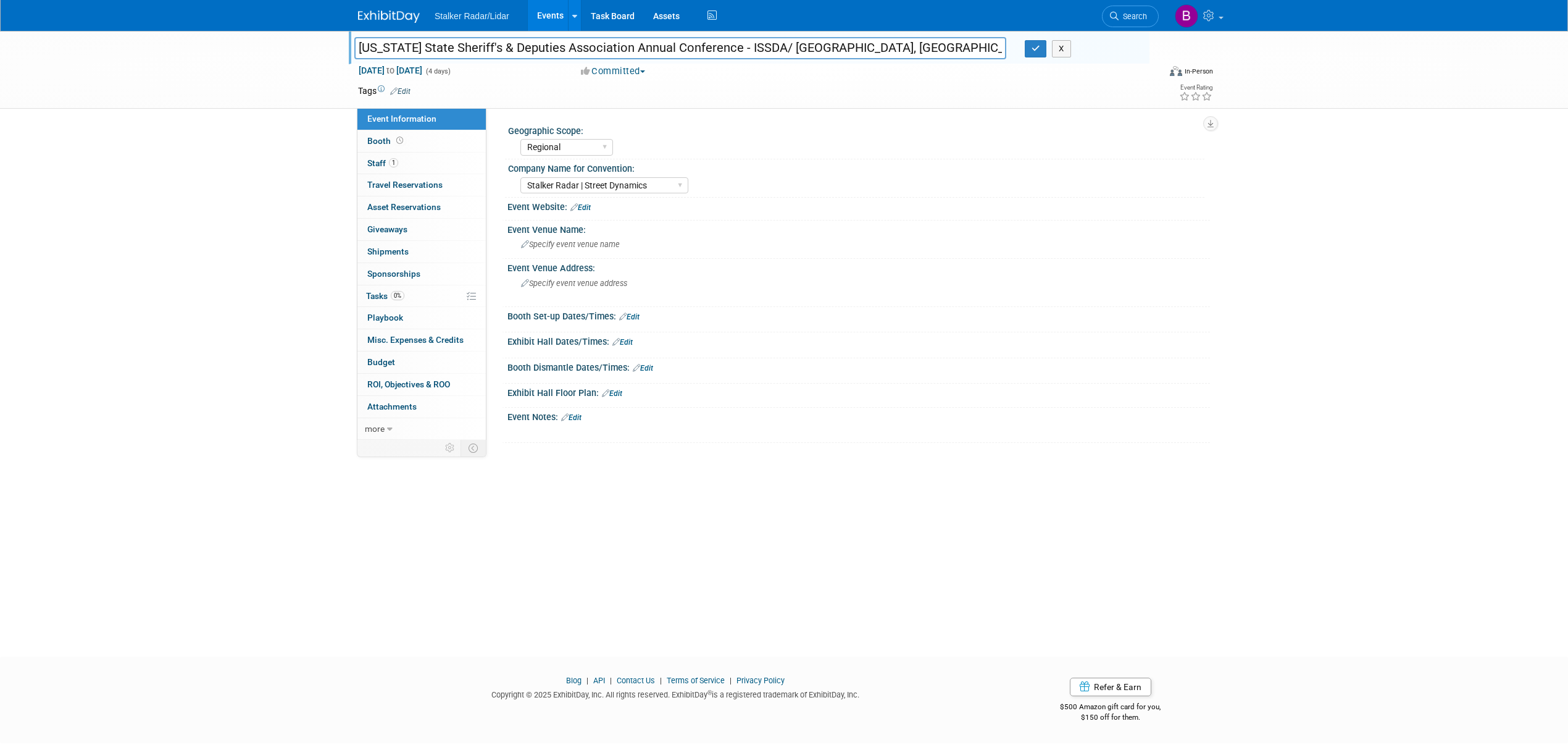
drag, startPoint x: 702, startPoint y: 48, endPoint x: 357, endPoint y: 47, distance: 345.0
click at [357, 47] on input "[US_STATE] State Sheriff's & Deputies Association Annual Conference - ISSDA/ [G…" at bounding box center [680, 47] width 652 height 22
click at [1034, 47] on icon "button" at bounding box center [1036, 48] width 8 height 8
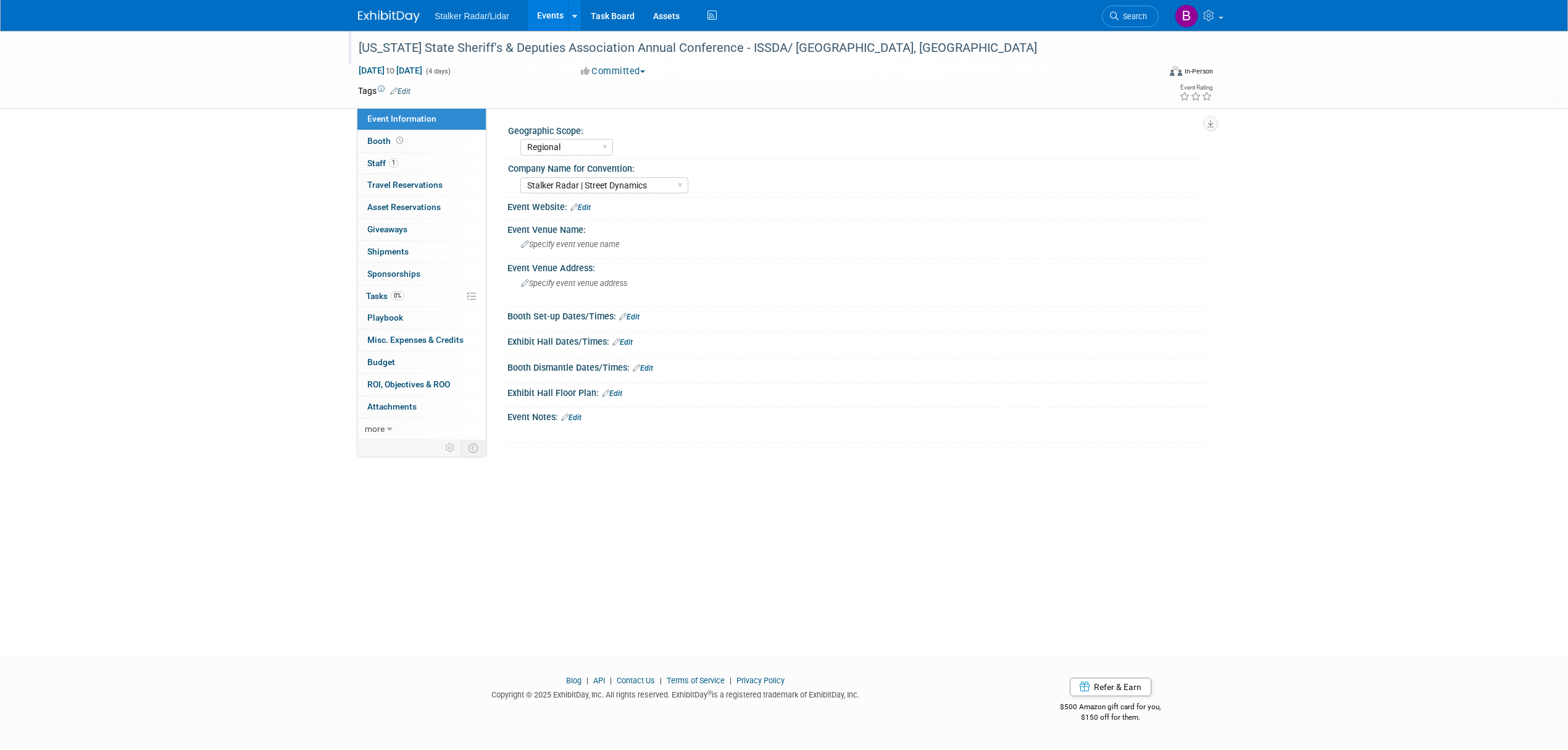
click at [542, 16] on link "Events" at bounding box center [550, 16] width 45 height 31
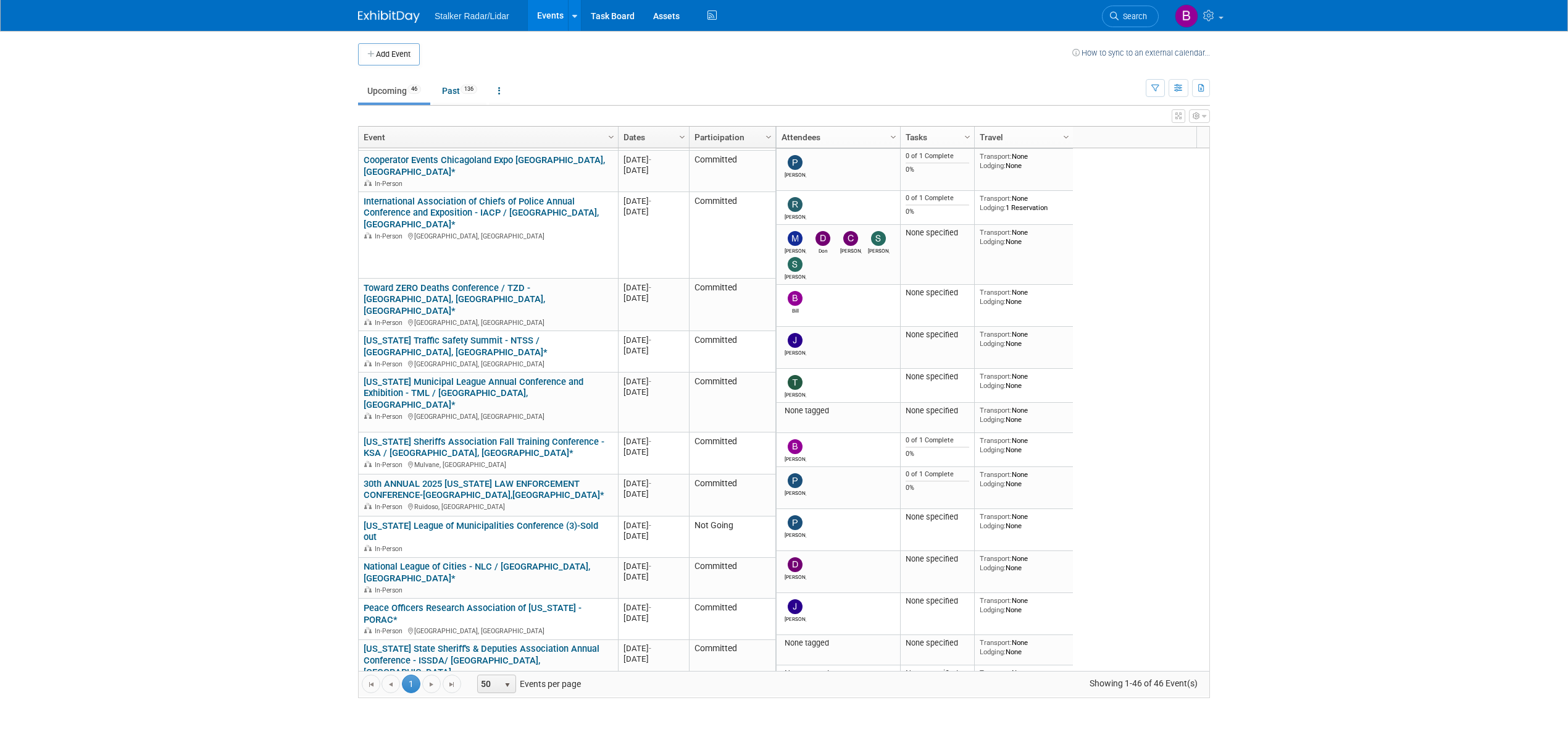
scroll to position [734, 0]
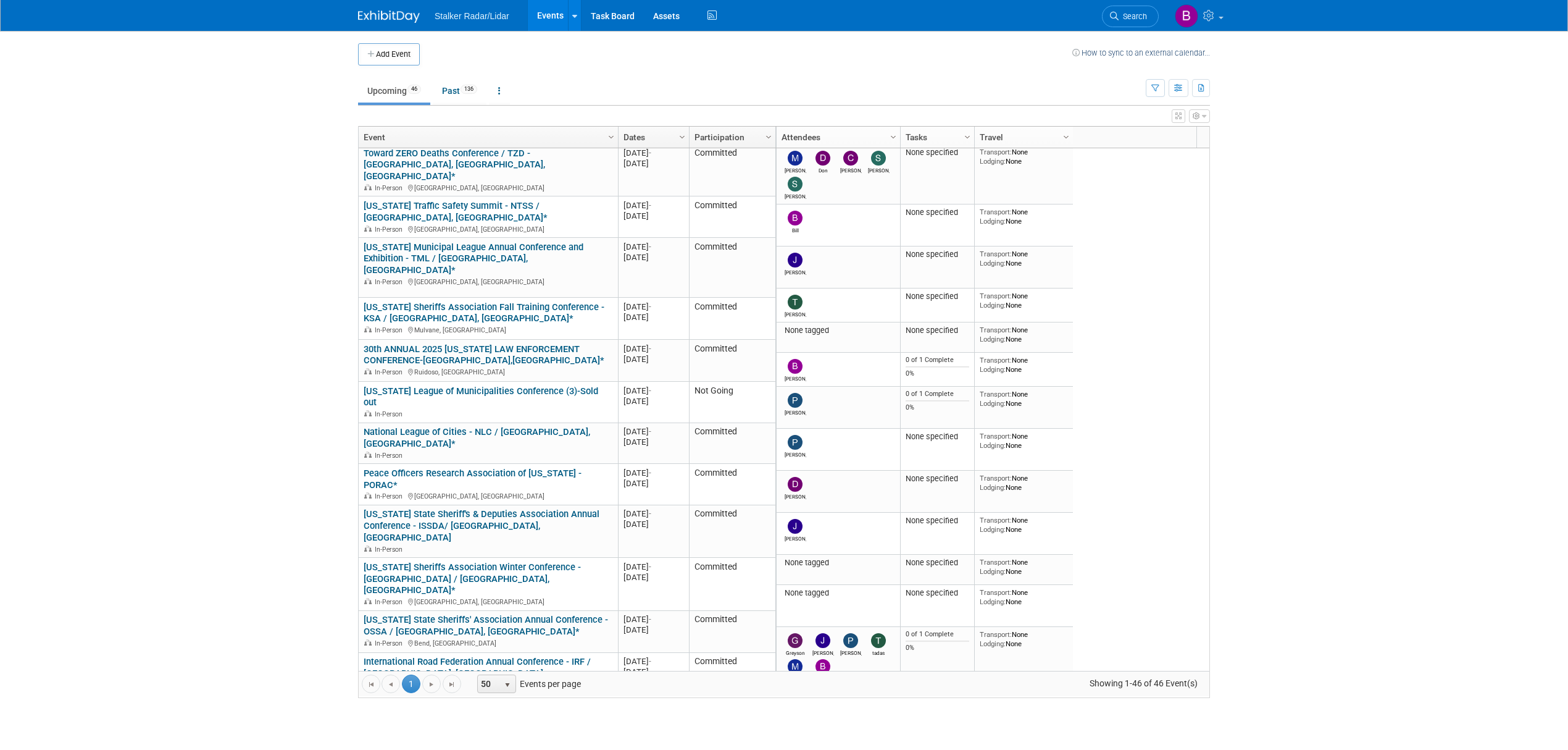
click div "Add Event How to sync to an external calendar... New Event Duplicate Event Warn…"
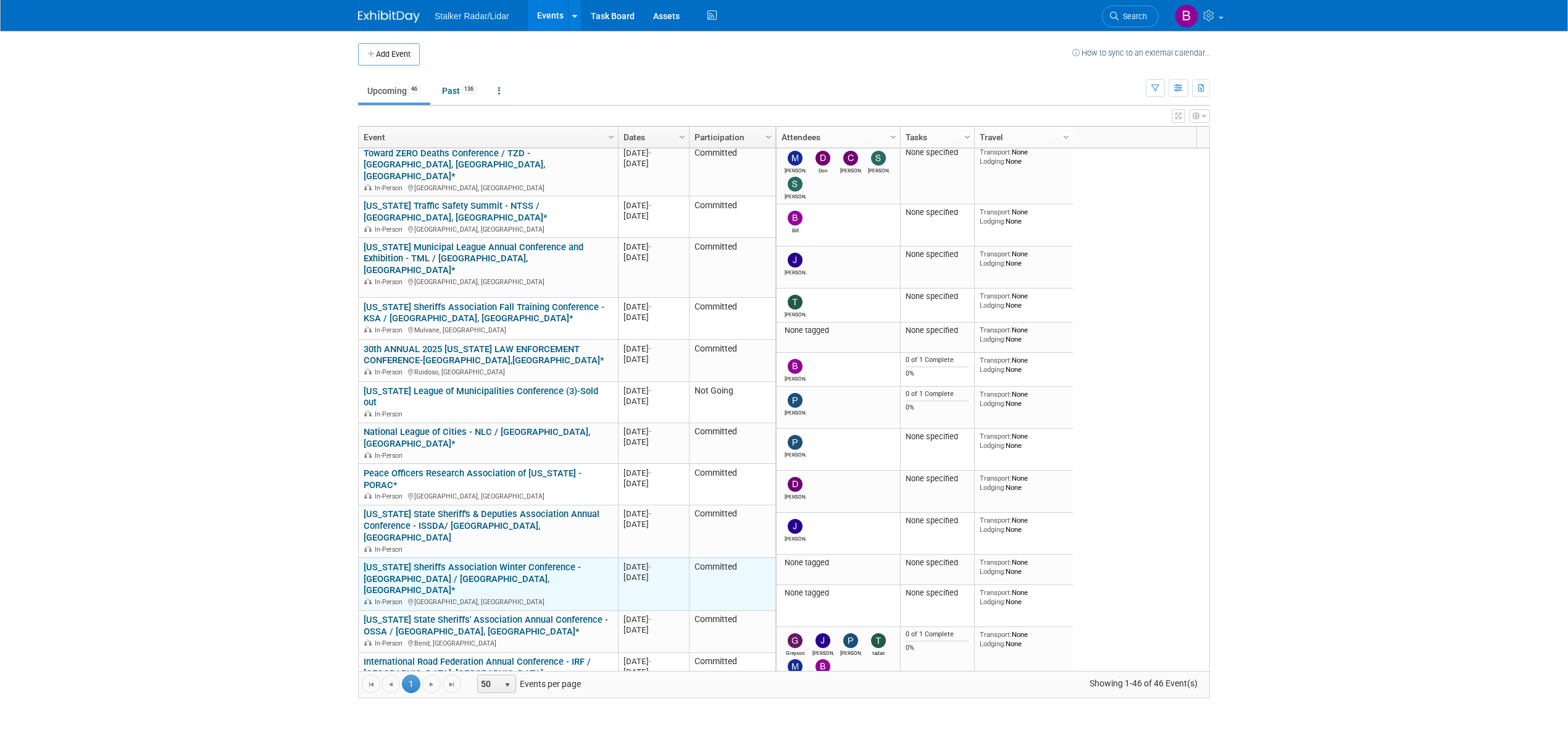
click link "[US_STATE] Sheriffs Association Winter Conference - [GEOGRAPHIC_DATA] / [GEOGRA…"
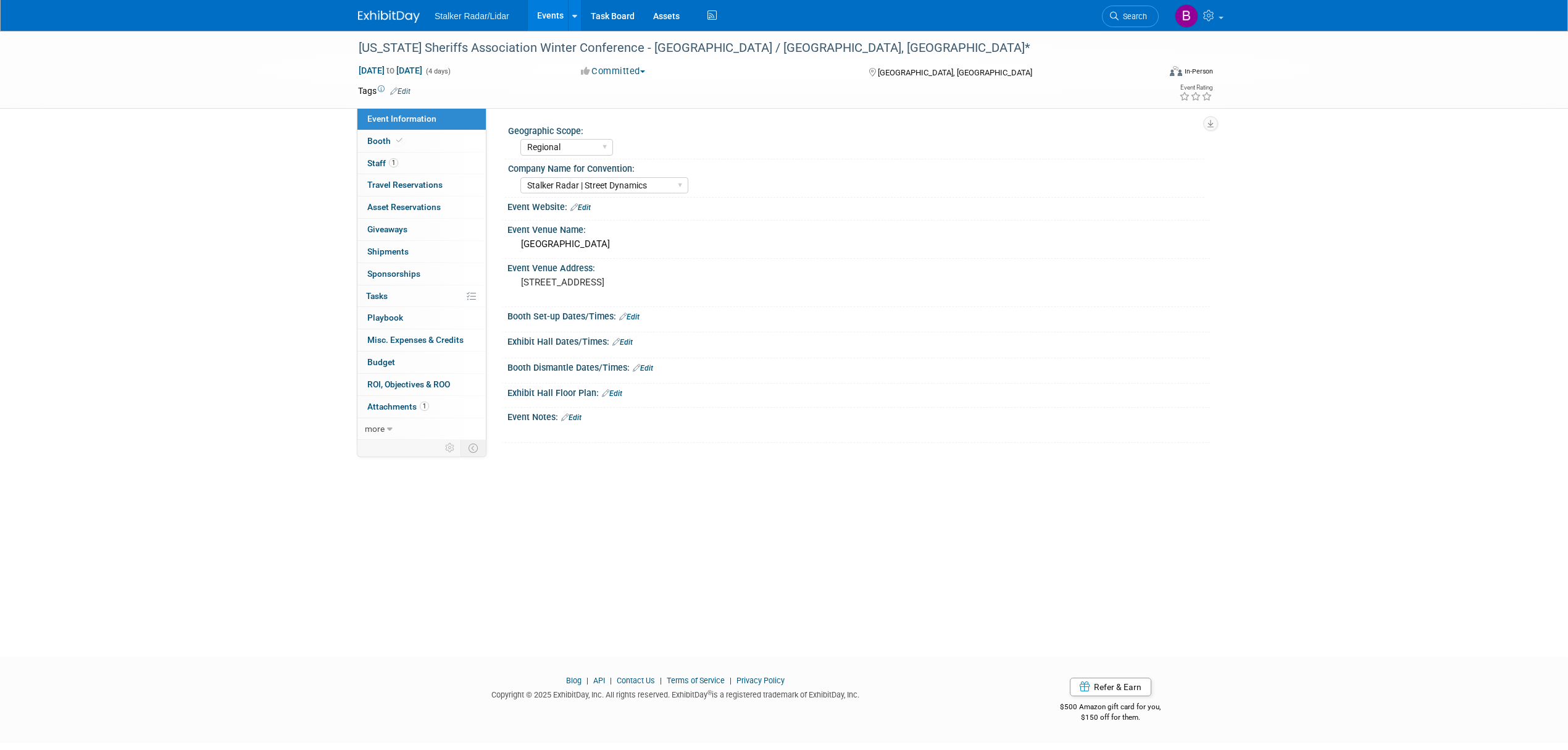
select select "Regional"
select select "Stalker Radar | Street Dynamics"
click at [355, 47] on div "[US_STATE] Sheriffs Association Winter Conference - [GEOGRAPHIC_DATA] / [GEOGRA…" at bounding box center [748, 47] width 786 height 22
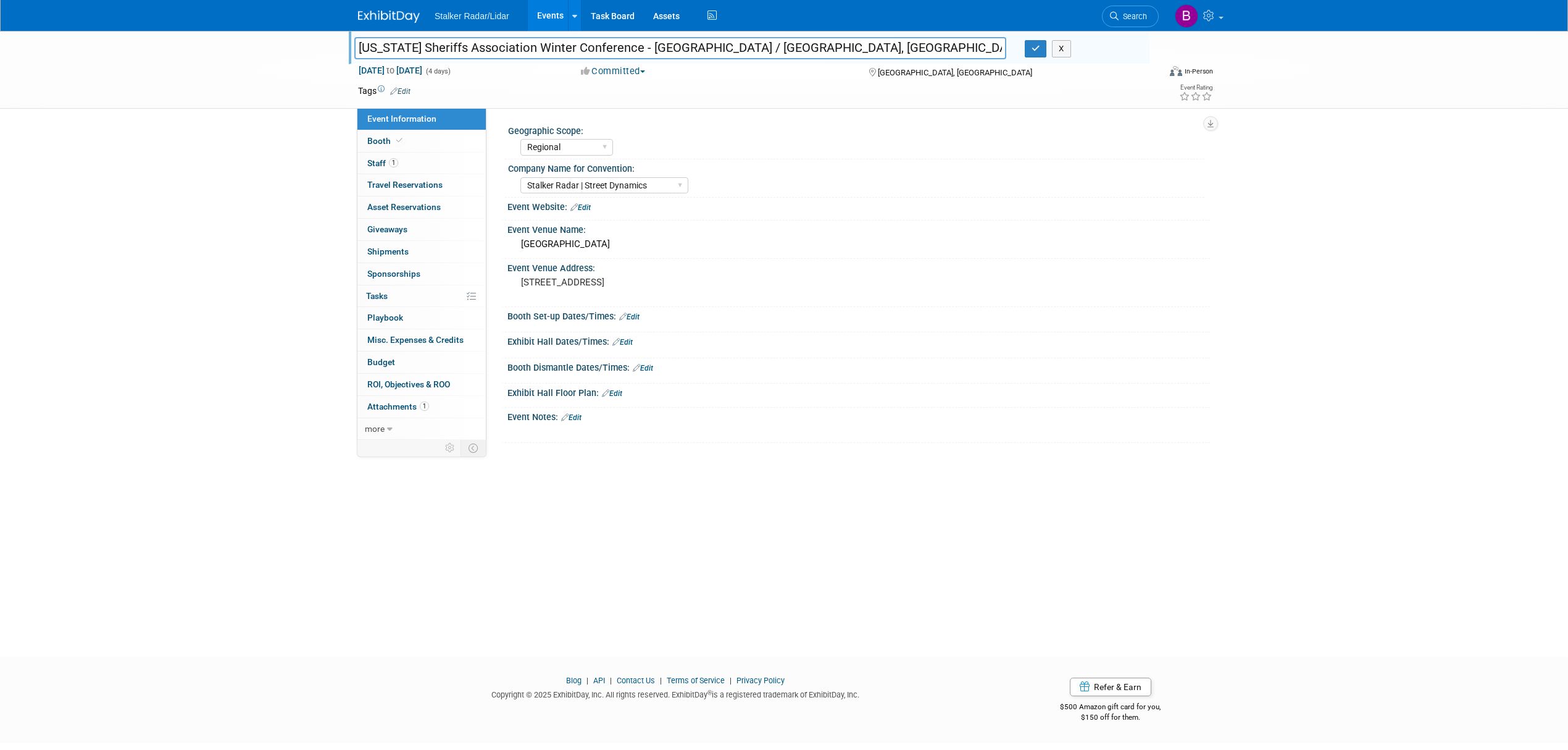
drag, startPoint x: 357, startPoint y: 46, endPoint x: 635, endPoint y: 47, distance: 278.0
click at [635, 47] on input "[US_STATE] Sheriffs Association Winter Conference - [GEOGRAPHIC_DATA] / [GEOGRA…" at bounding box center [680, 47] width 652 height 22
click at [1034, 52] on icon "button" at bounding box center [1036, 48] width 8 height 8
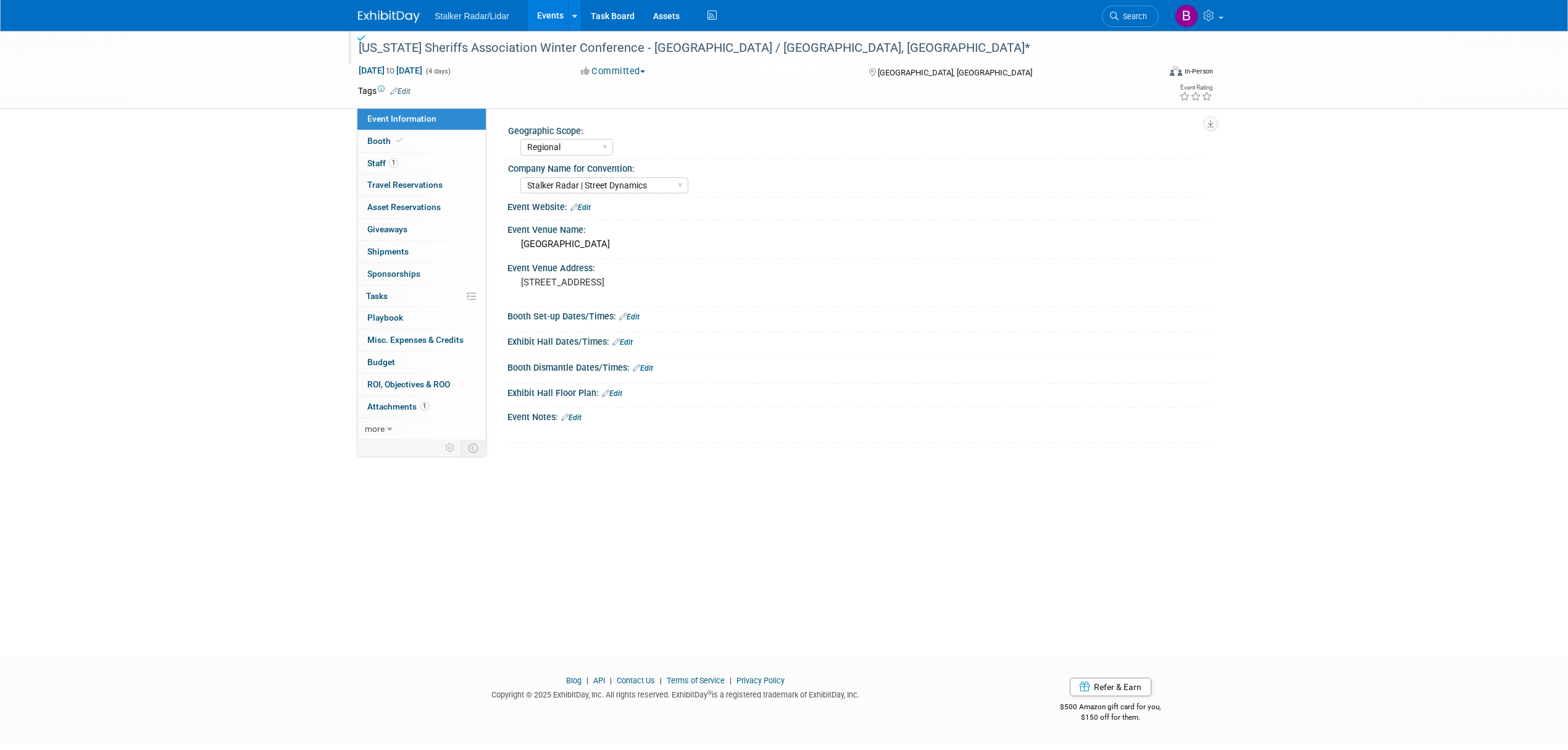
click at [543, 16] on link "Events" at bounding box center [550, 16] width 45 height 31
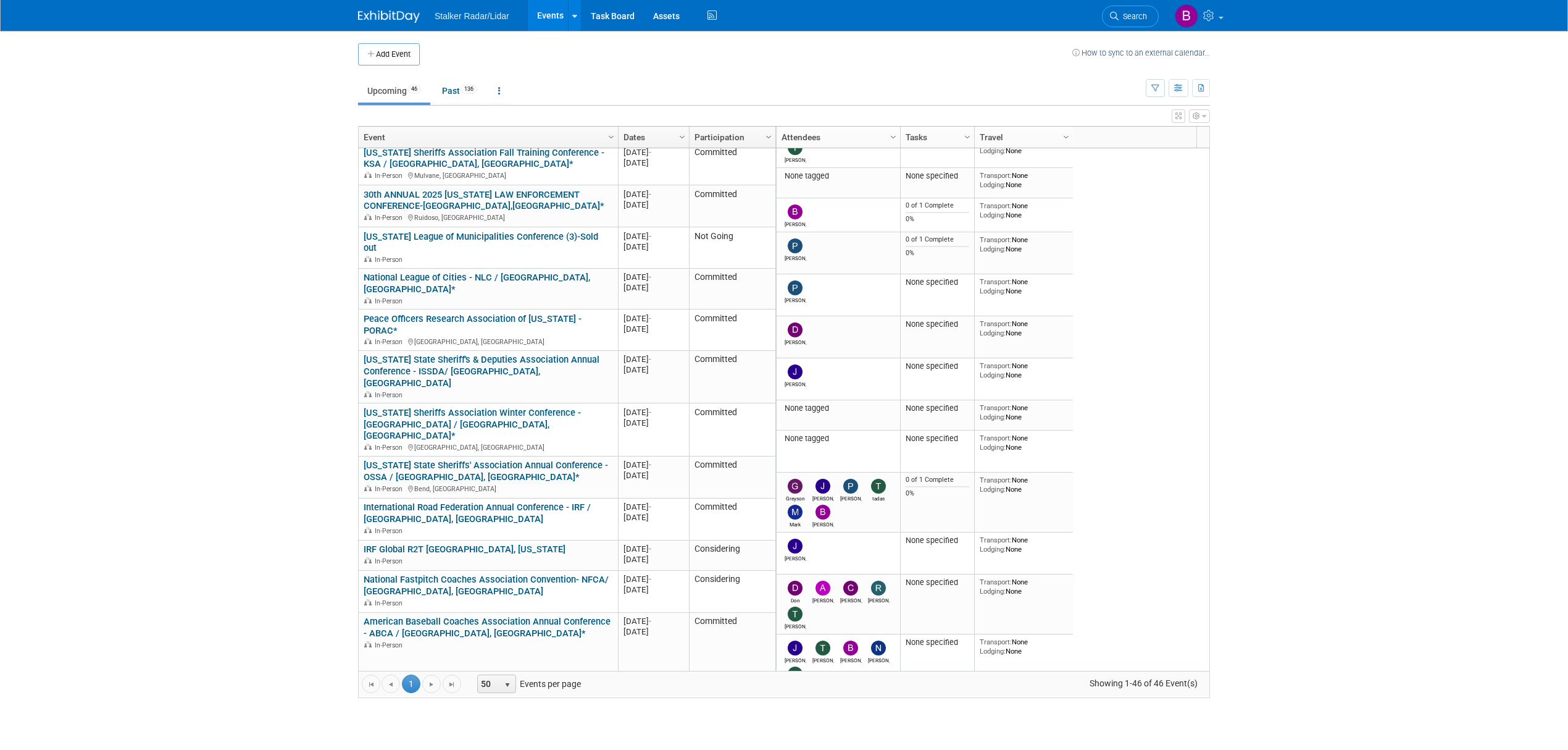
scroll to position [971, 0]
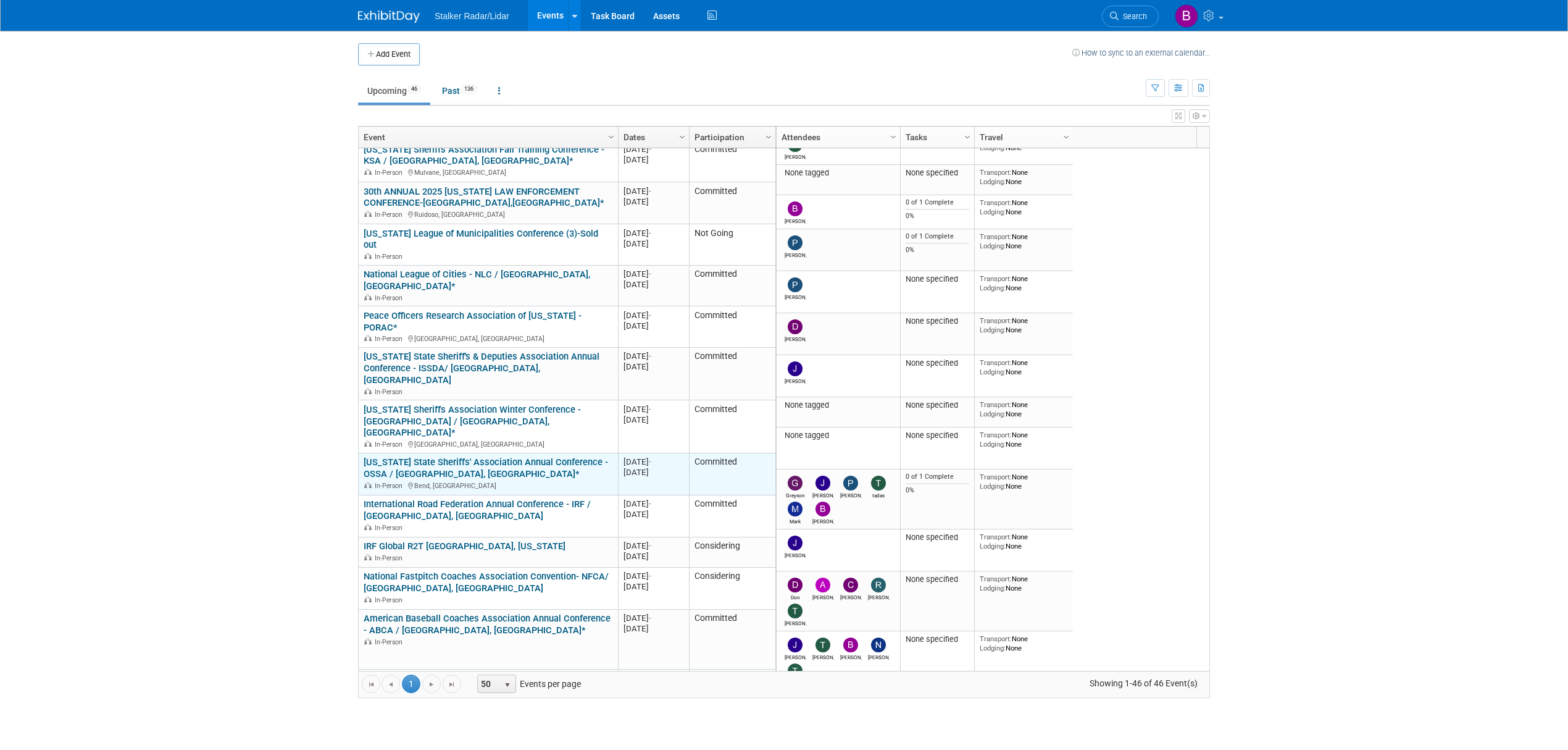
click at [435, 457] on link "[US_STATE] State Sheriffs' Association Annual Conference - OSSA / [GEOGRAPHIC_D…" at bounding box center [486, 468] width 244 height 23
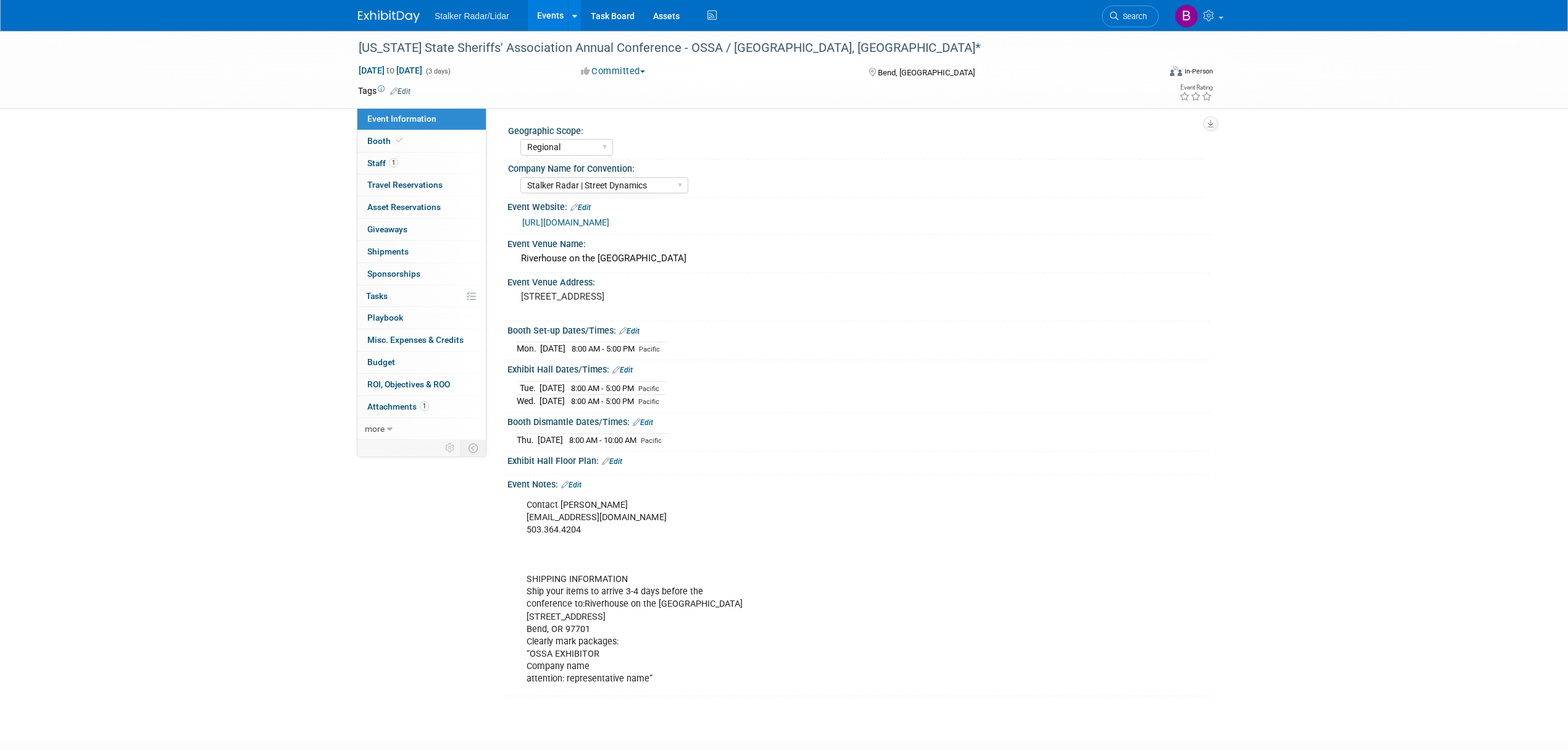
select select "Regional"
select select "Stalker Radar | Street Dynamics"
click at [401, 137] on span at bounding box center [399, 140] width 11 height 9
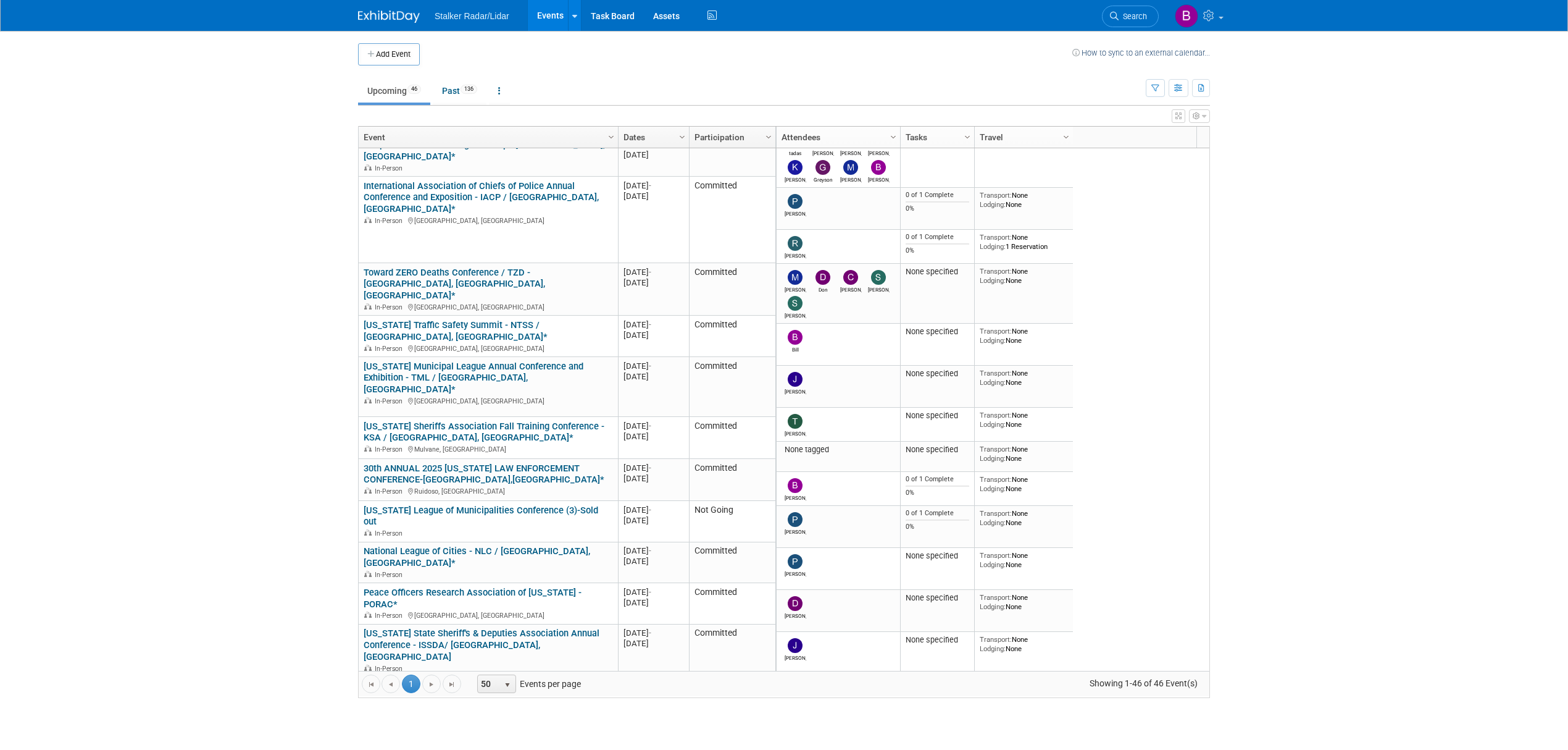
scroll to position [804, 0]
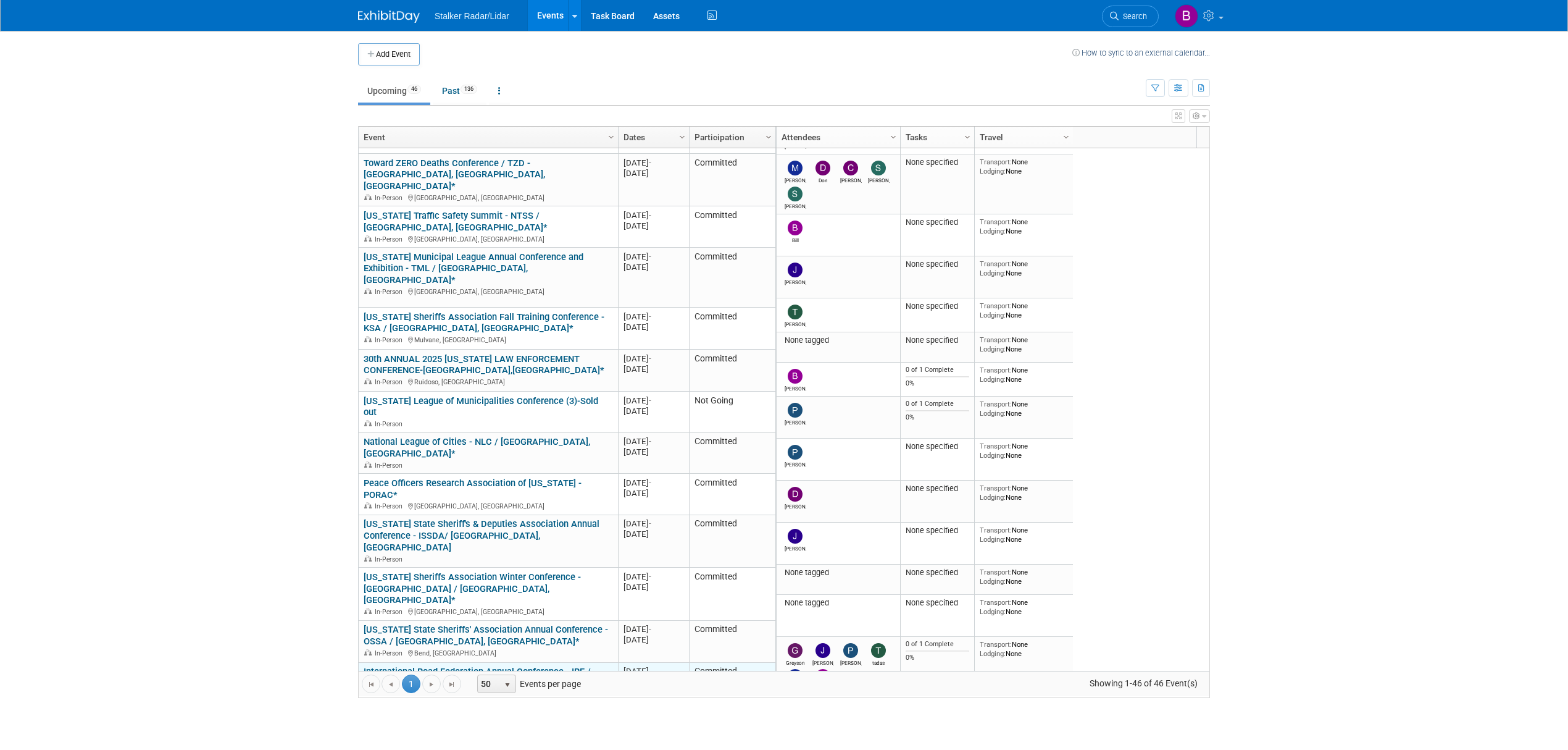
click at [382, 666] on link "International Road Federation Annual Conference - IRF / [GEOGRAPHIC_DATA], [GEO…" at bounding box center [478, 677] width 228 height 23
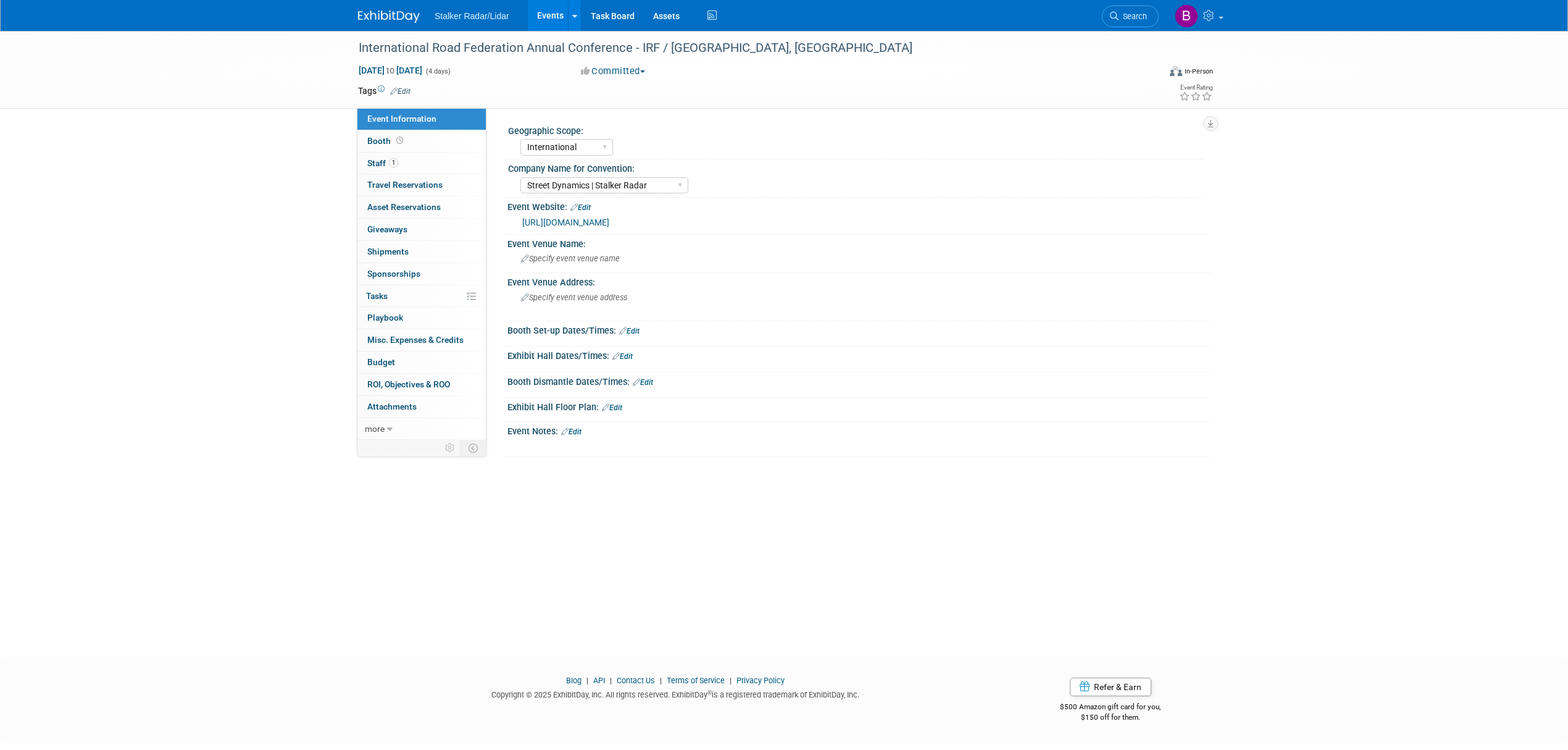
select select "International"
select select "Street Dynamics | Stalker Radar"
click at [403, 139] on span at bounding box center [399, 140] width 12 height 9
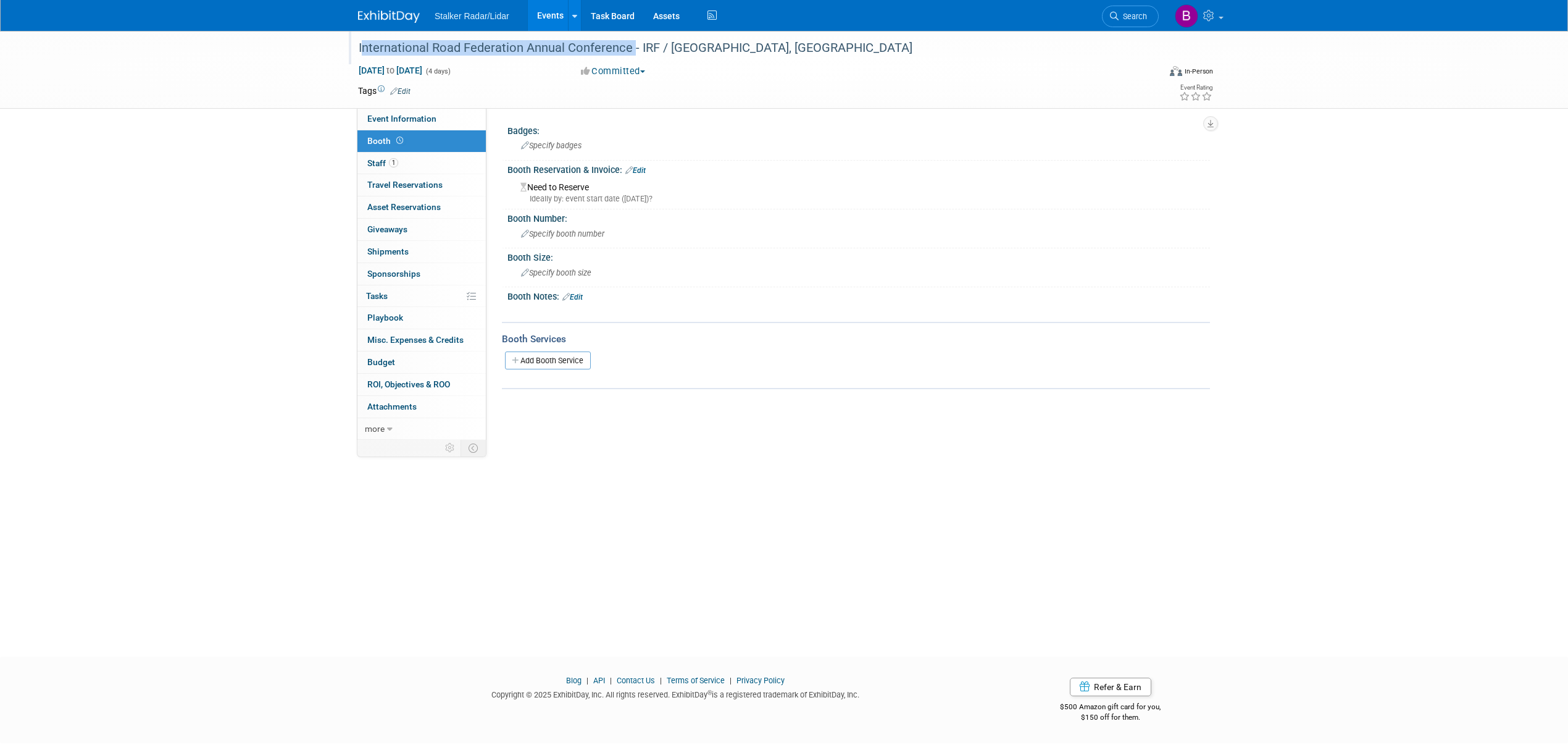
drag, startPoint x: 630, startPoint y: 47, endPoint x: 356, endPoint y: 47, distance: 274.0
click at [356, 47] on div "International Road Federation Annual Conference - IRF / [GEOGRAPHIC_DATA], [GEO…" at bounding box center [748, 47] width 786 height 22
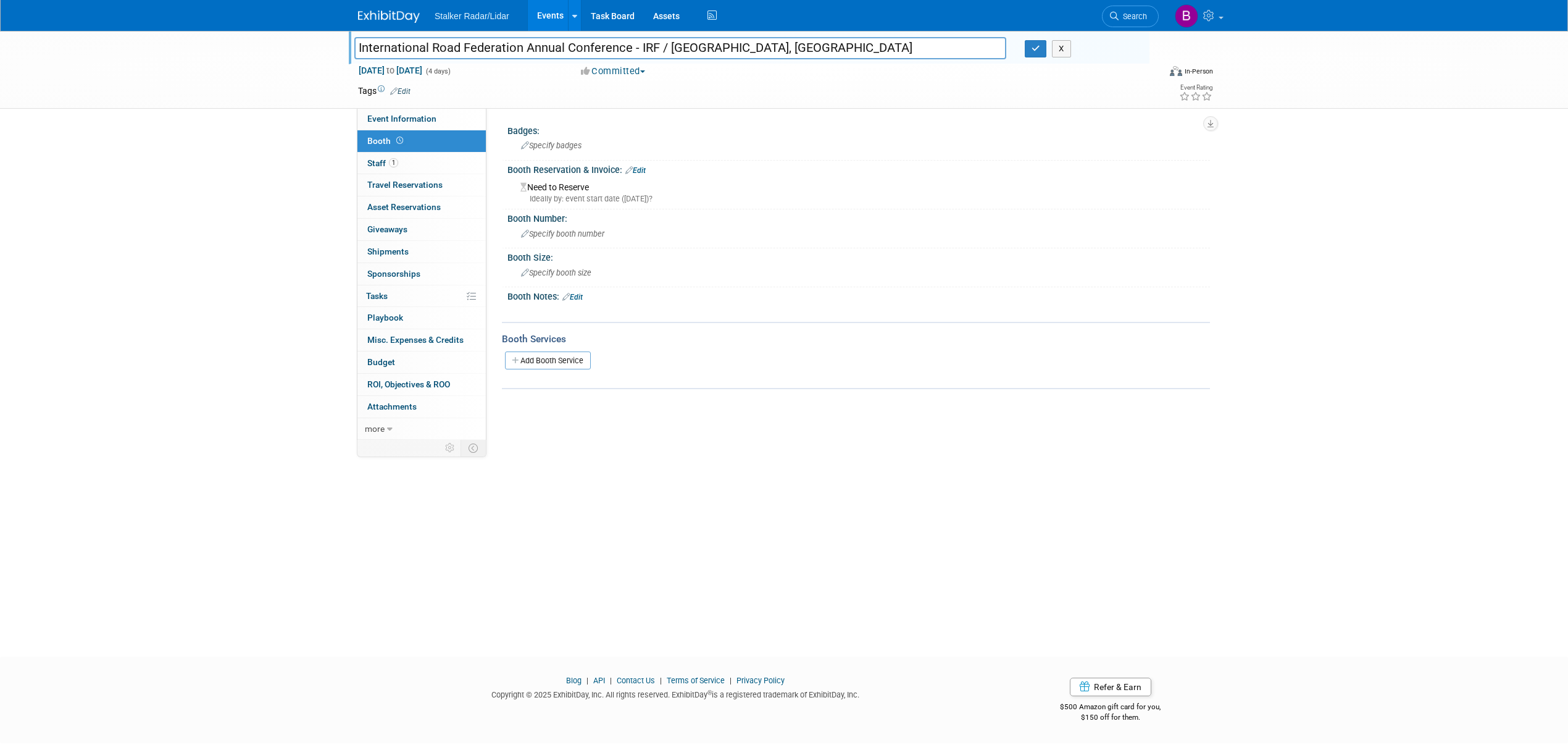
drag, startPoint x: 628, startPoint y: 47, endPoint x: 353, endPoint y: 47, distance: 275.0
click at [353, 47] on div "International Road Federation Annual Conference - IRF / [GEOGRAPHIC_DATA], [GEO…" at bounding box center [680, 49] width 671 height 18
drag, startPoint x: 1037, startPoint y: 56, endPoint x: 1029, endPoint y: 57, distance: 8.1
click at [1036, 56] on button "button" at bounding box center [1035, 49] width 22 height 17
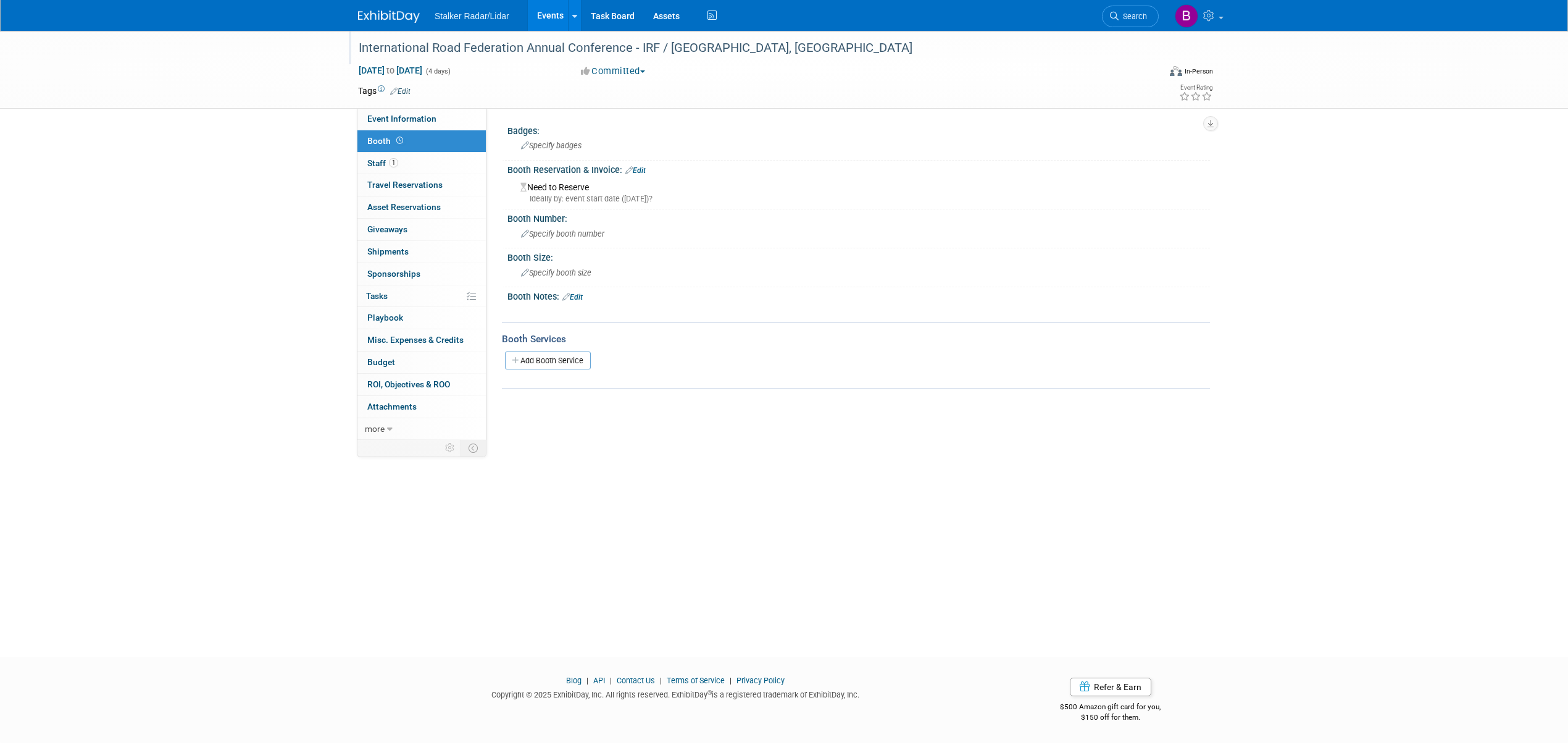
click at [1386, 279] on div "International Road Federation Annual Conference - IRF / Los Angeles, CA Dec 9, …" at bounding box center [784, 333] width 1568 height 604
click at [550, 16] on link "Events" at bounding box center [550, 16] width 45 height 31
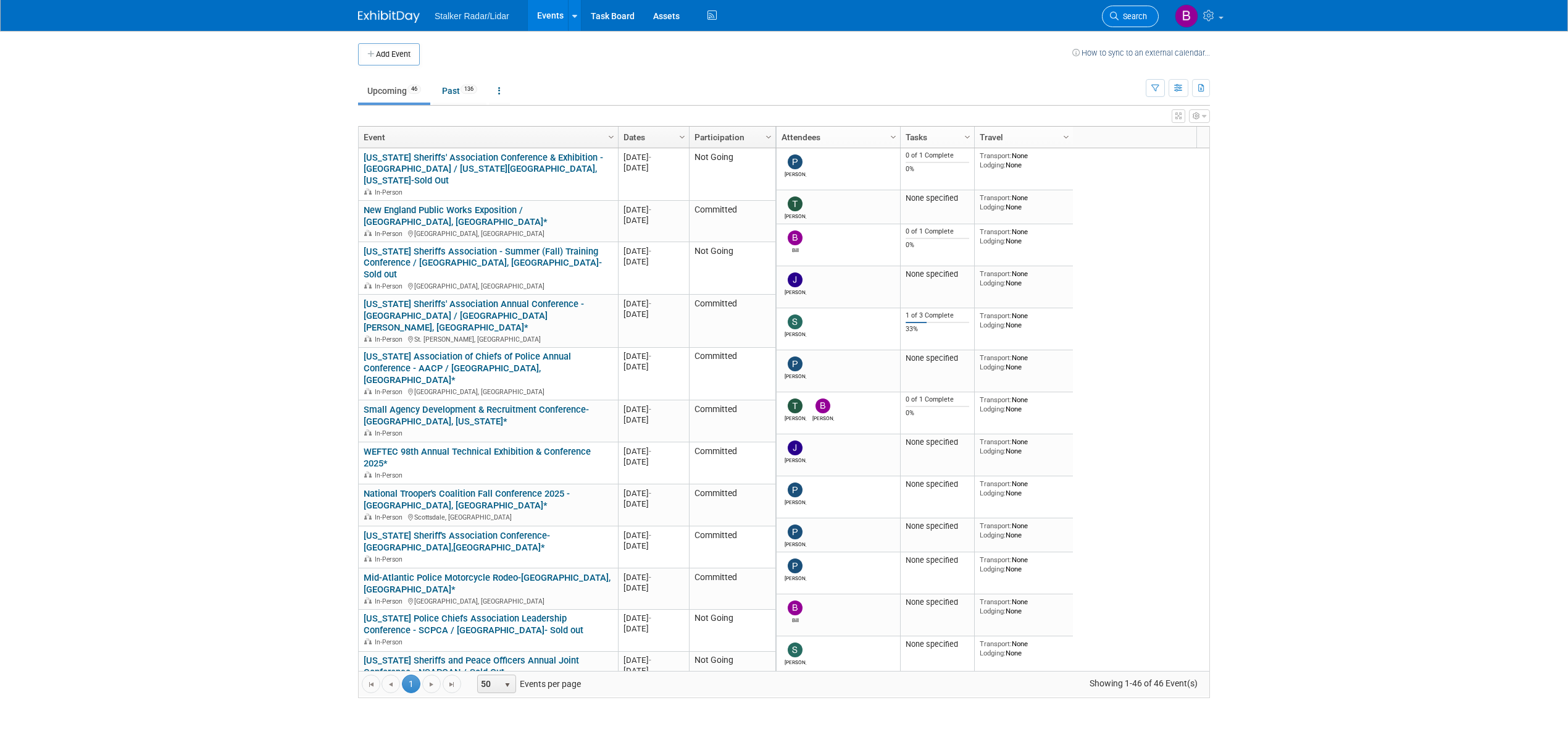
click at [1112, 22] on link "Search" at bounding box center [1131, 16] width 57 height 22
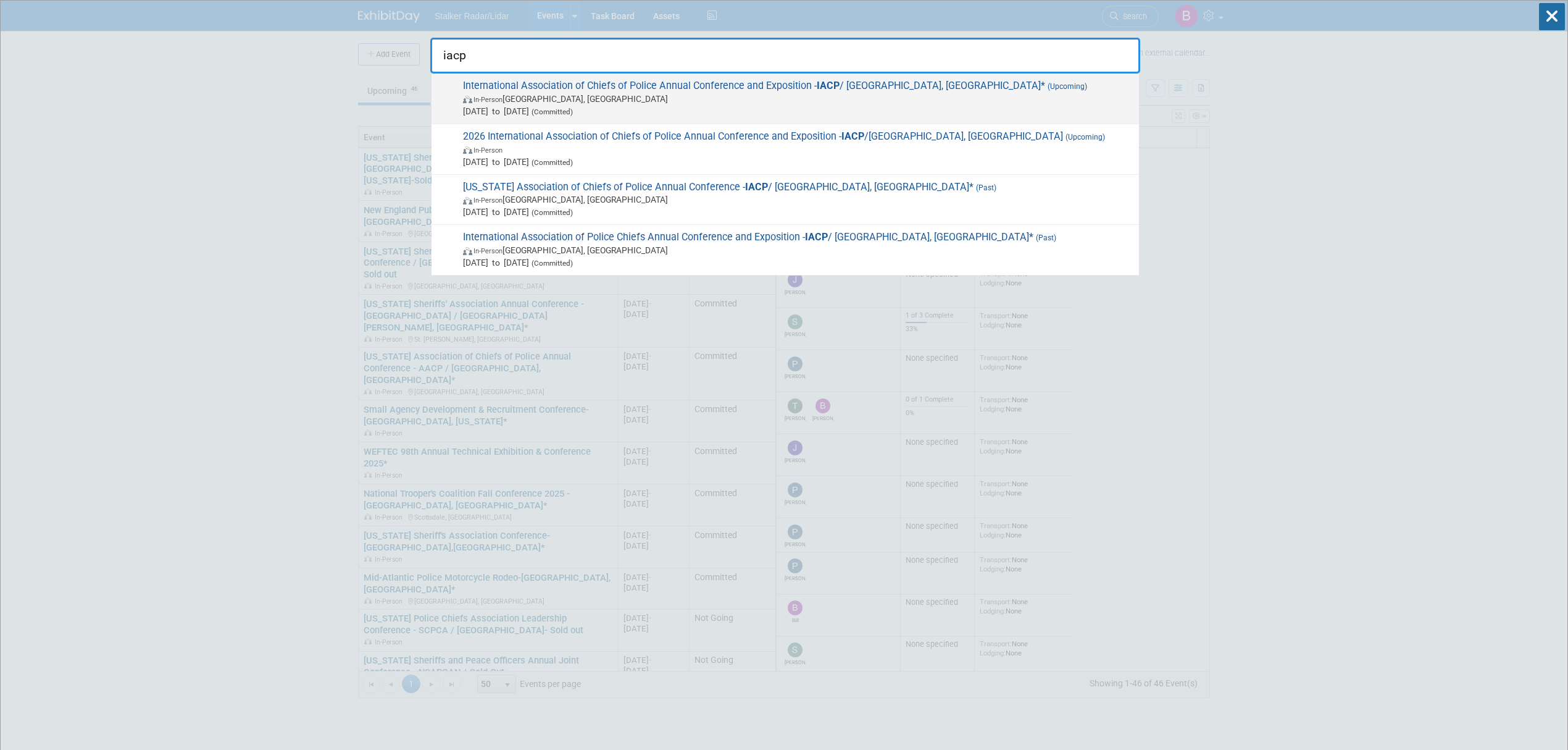
type input "iacp"
click at [649, 93] on span "In-Person [GEOGRAPHIC_DATA], [GEOGRAPHIC_DATA]" at bounding box center [798, 98] width 670 height 12
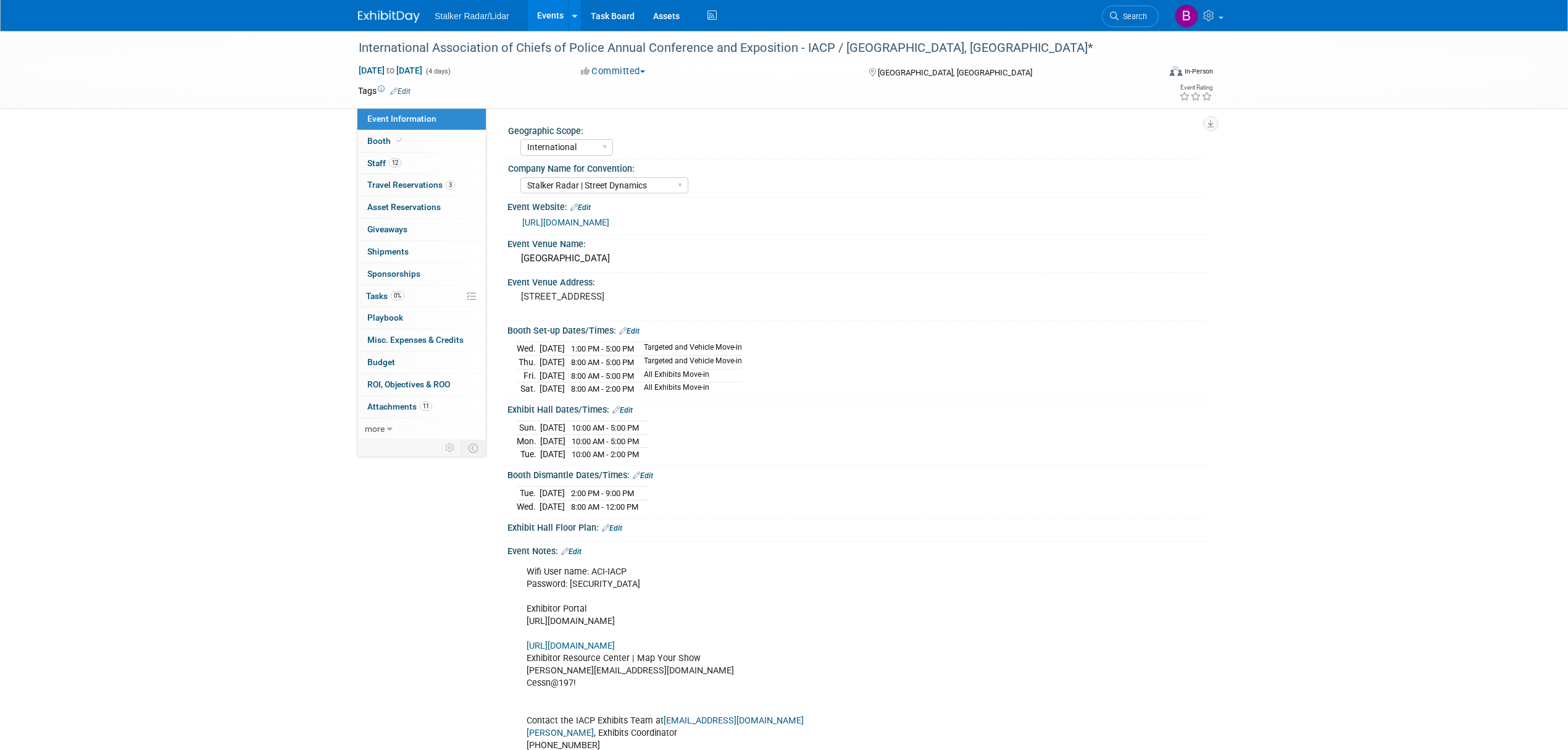
select select "International"
select select "Stalker Radar | Street Dynamics"
click at [403, 166] on link "12 Staff 12" at bounding box center [422, 163] width 129 height 22
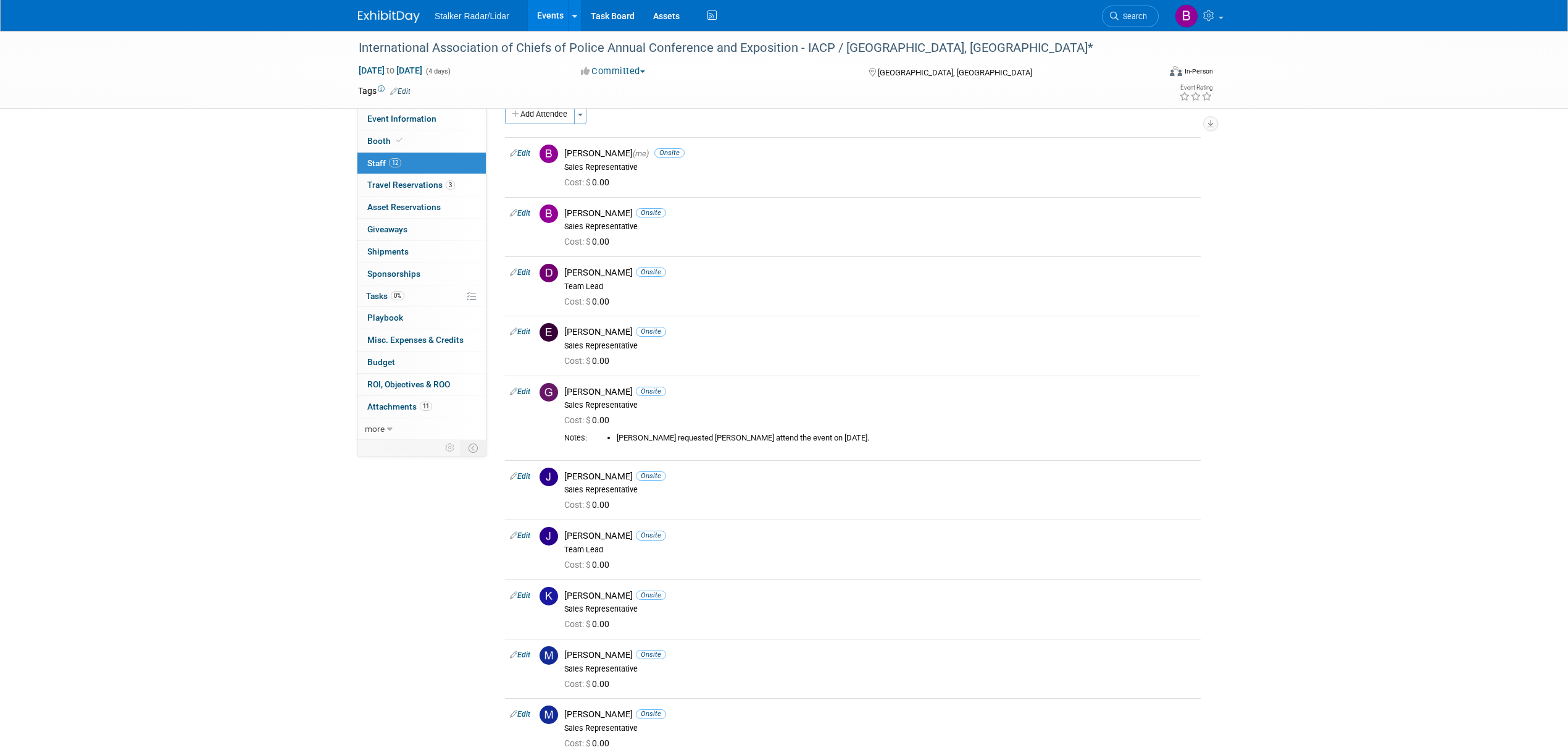
scroll to position [18, 0]
click at [1139, 20] on span "Search" at bounding box center [1133, 16] width 28 height 9
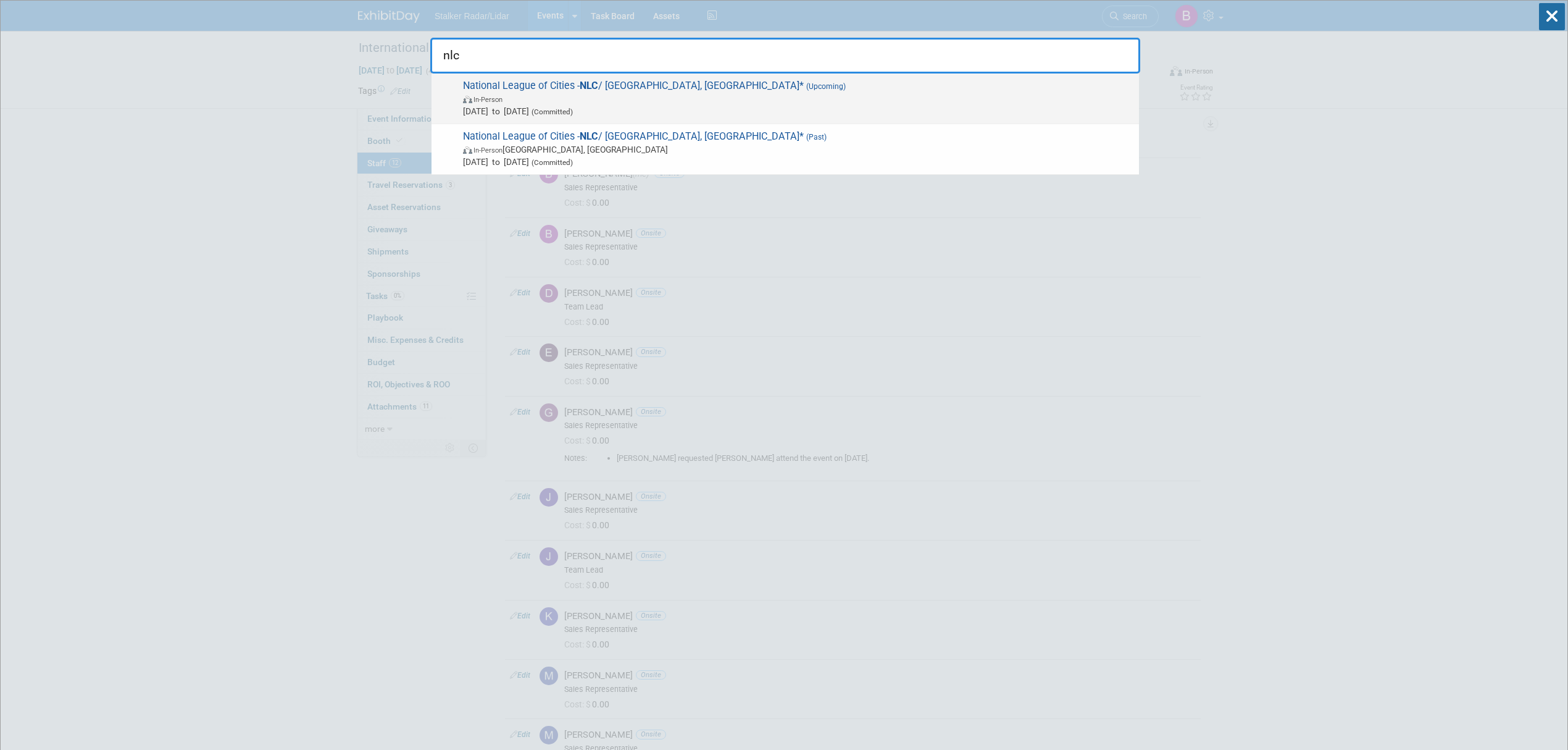
type input "nlc"
click at [623, 88] on span "National League of Cities - NLC / [GEOGRAPHIC_DATA], [GEOGRAPHIC_DATA]* (Upcomi…" at bounding box center [796, 98] width 673 height 37
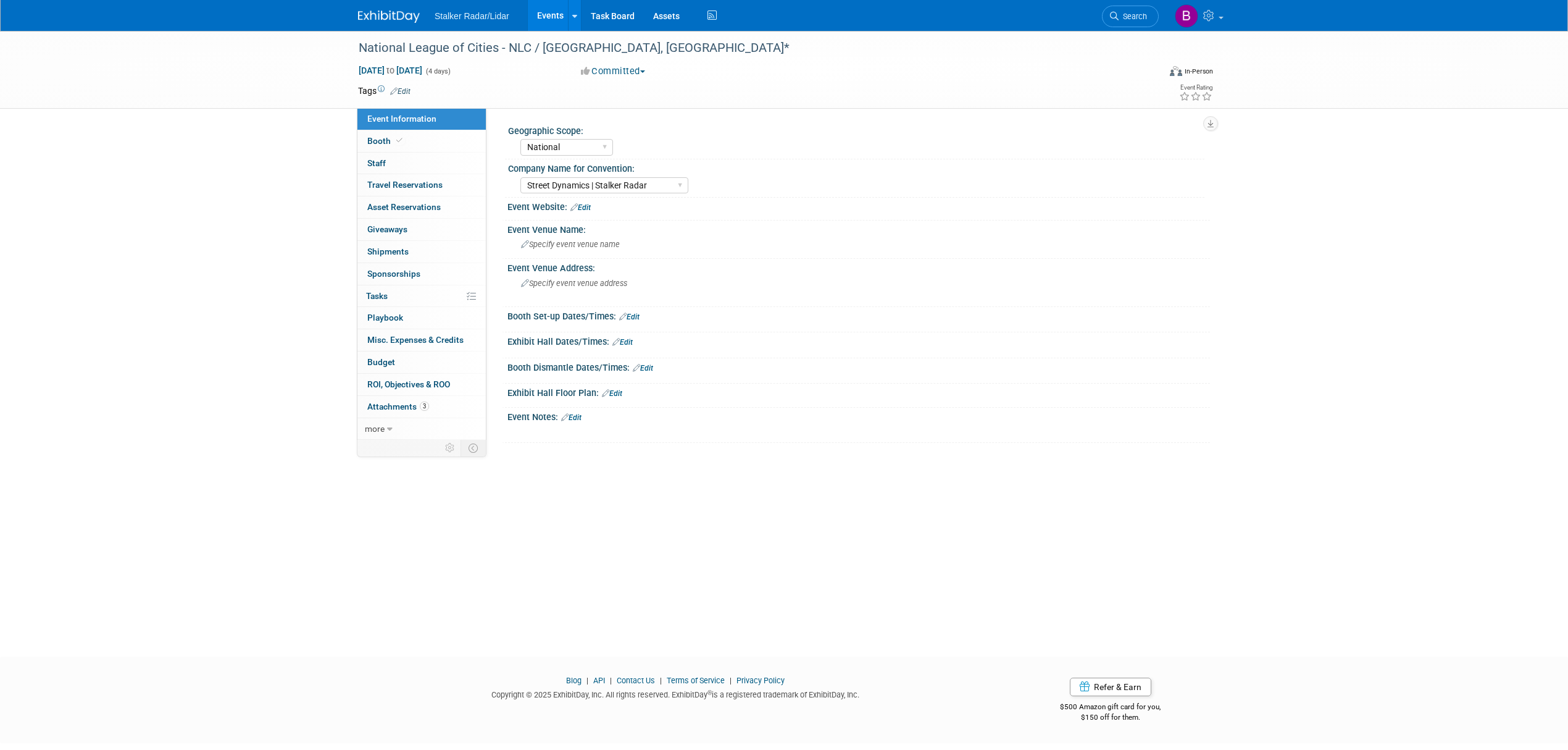
select select "National"
select select "Street Dynamics | Stalker Radar"
click at [401, 148] on link "Booth" at bounding box center [422, 141] width 129 height 22
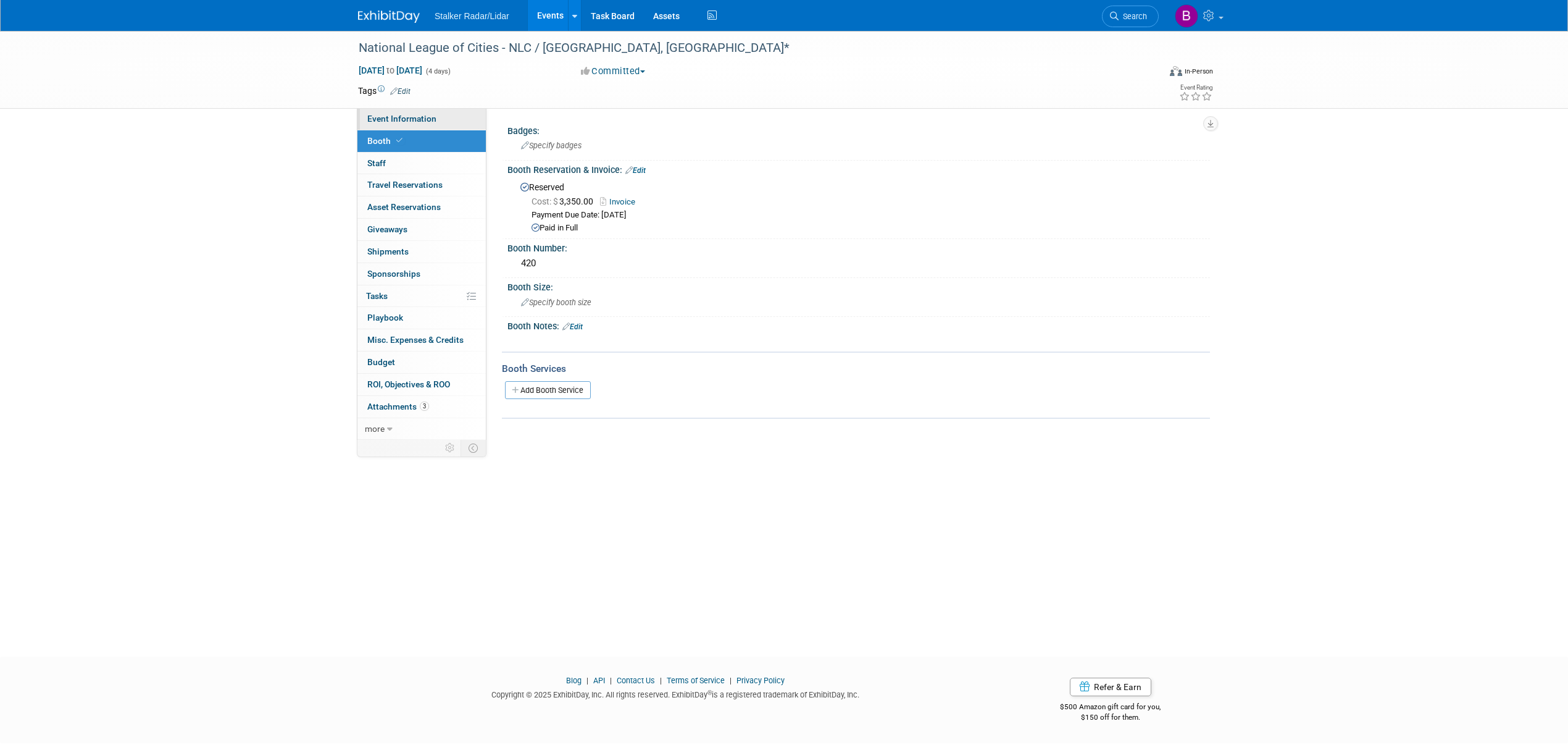
click at [399, 122] on span "Event Information" at bounding box center [402, 119] width 69 height 10
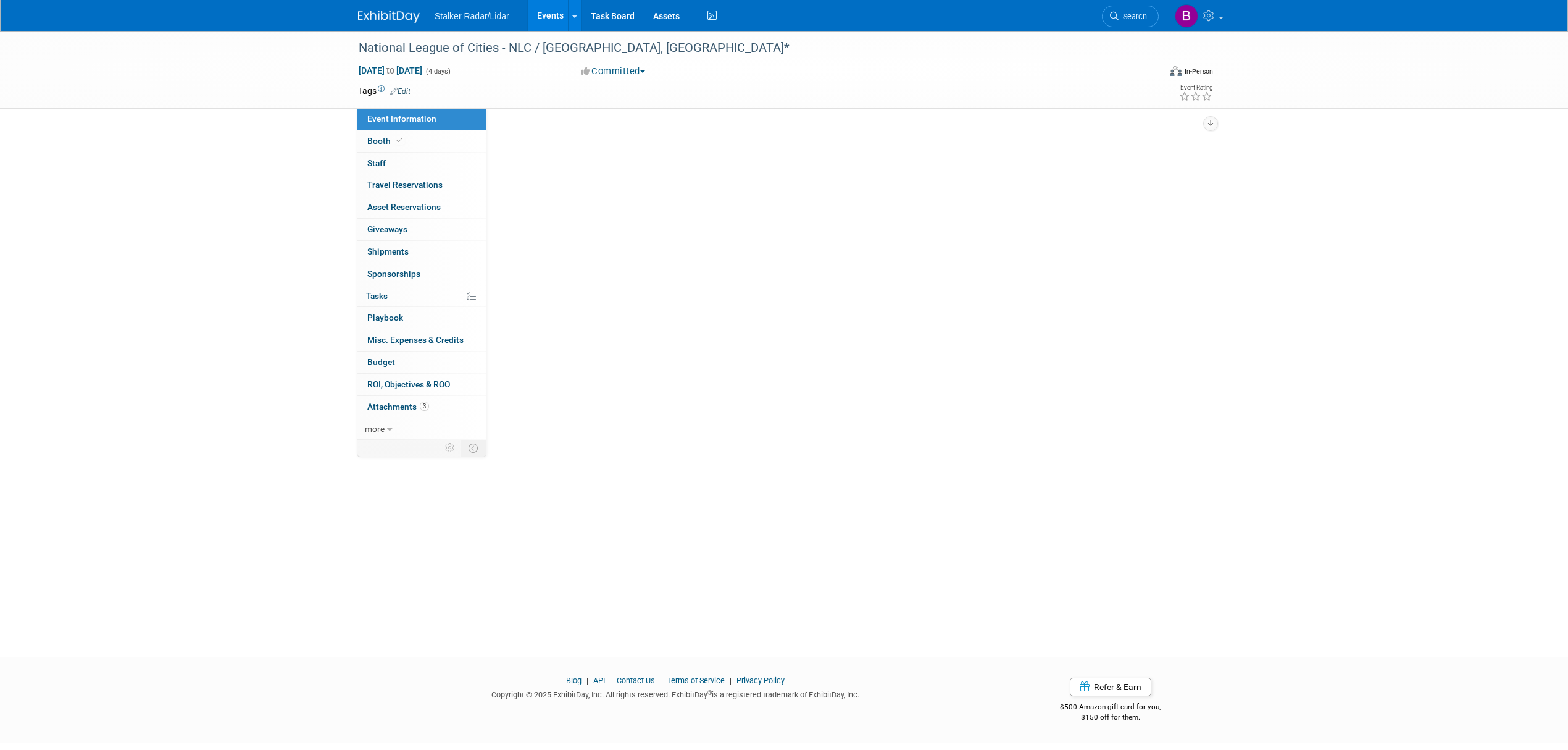
select select "National"
select select "Street Dynamics | Stalker Radar"
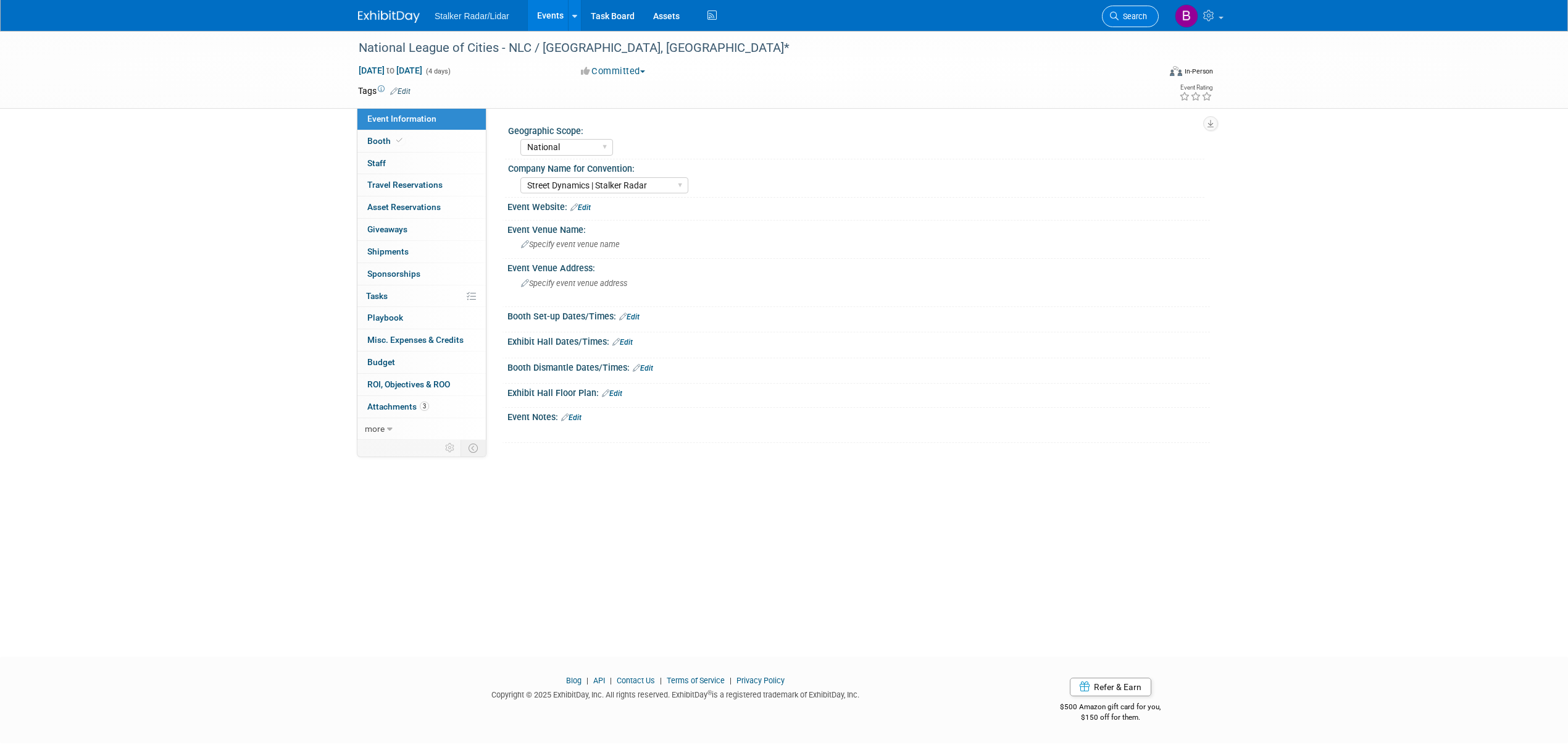
click at [1135, 18] on span "Search" at bounding box center [1133, 16] width 28 height 9
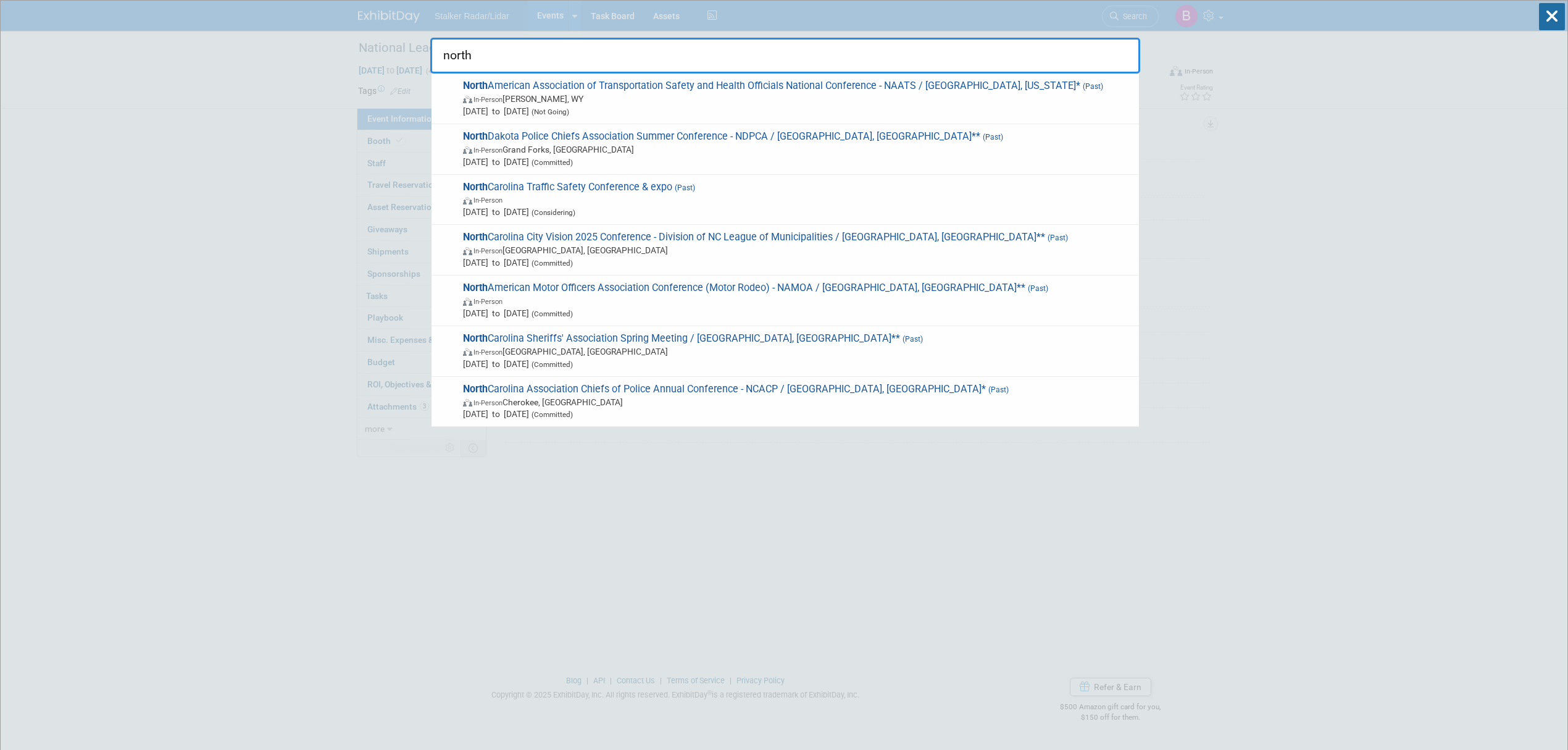
type input "north"
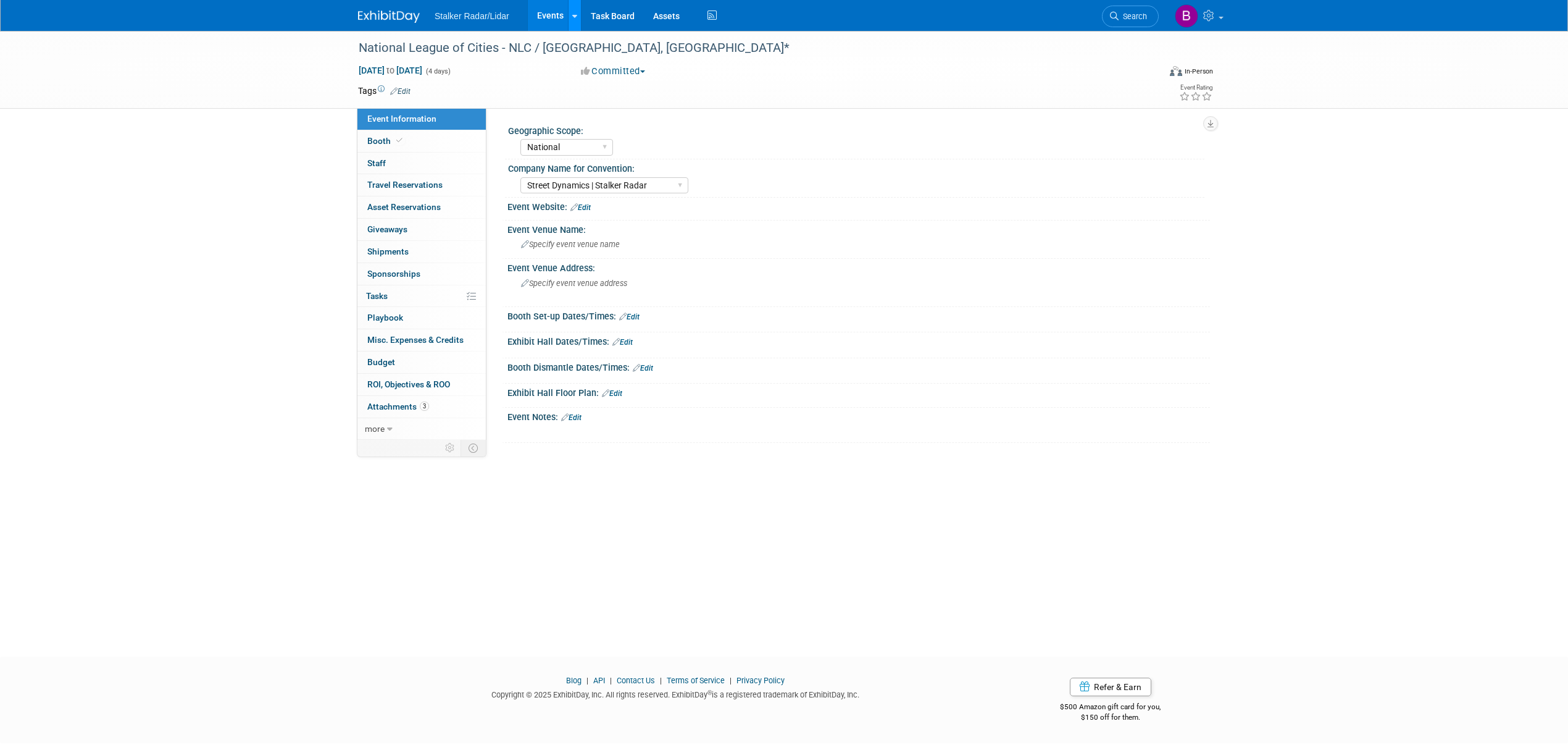
click at [574, 10] on div at bounding box center [574, 15] width 5 height 12
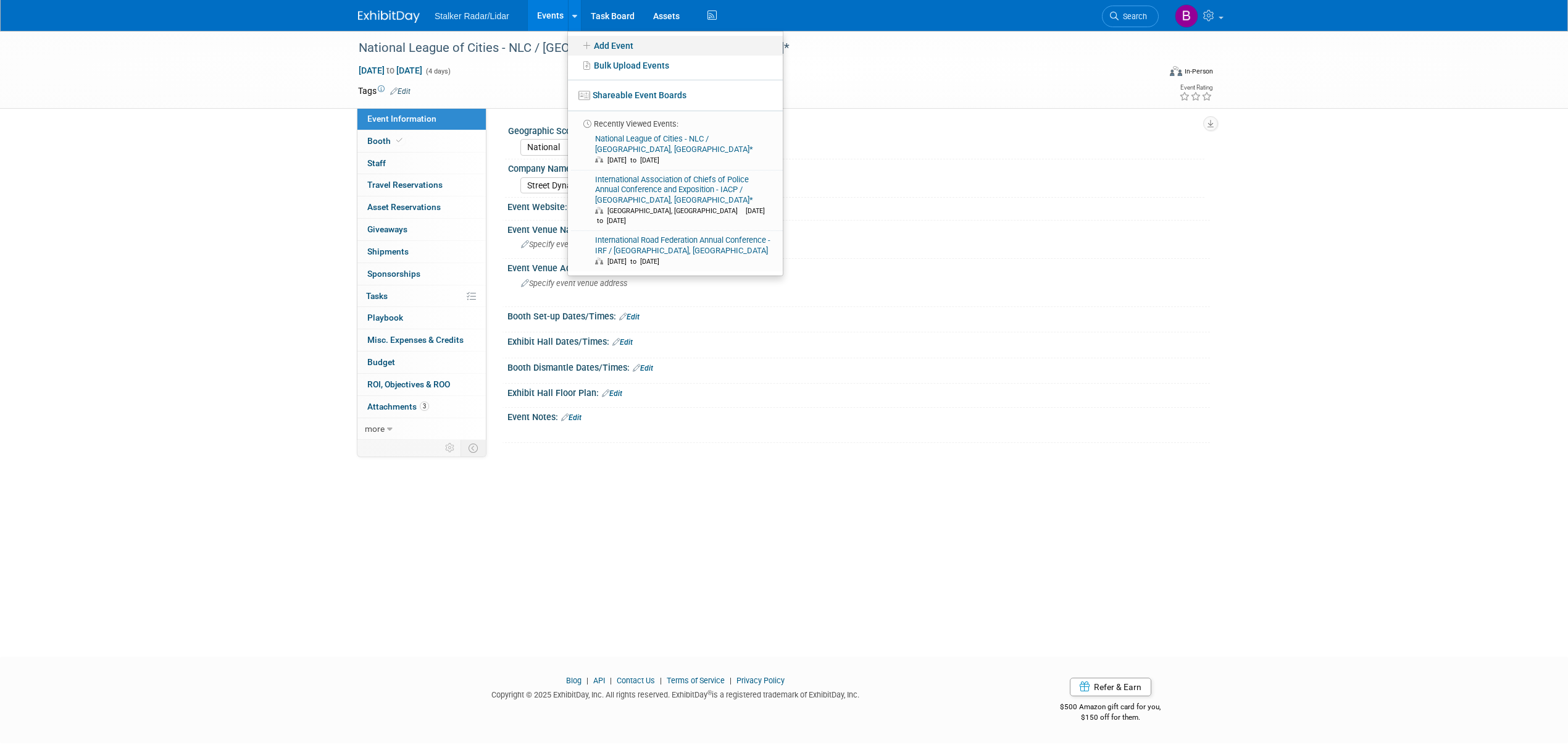
click at [605, 47] on link "Add Event" at bounding box center [676, 46] width 215 height 20
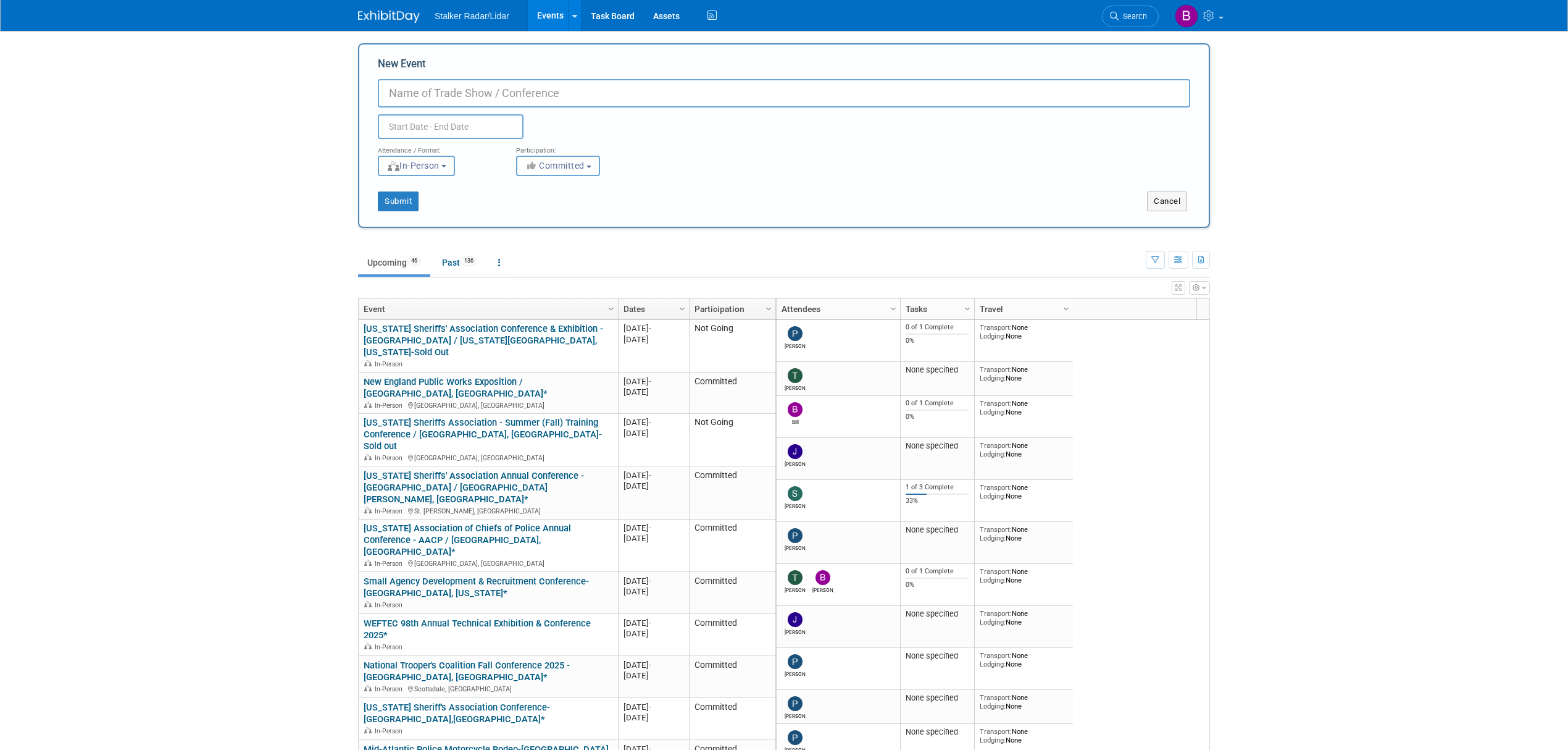
click at [423, 93] on input "New Event" at bounding box center [784, 93] width 813 height 28
paste input "North Carolina Sheriffs’ Association"
type input "North Carolina Sheriffs’ Association Fall Meeting 2025 Cherokee, NC"
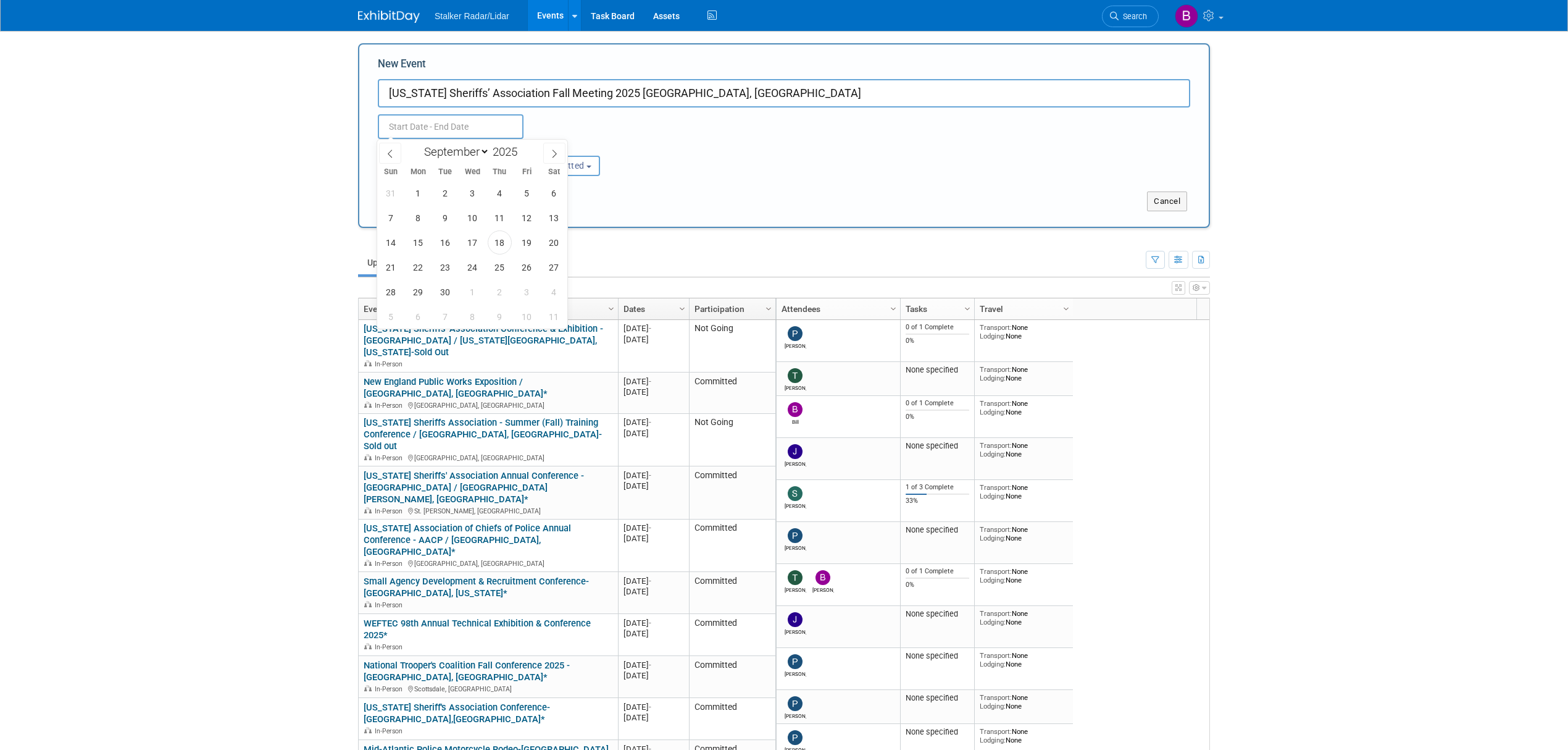
click at [451, 122] on input "text" at bounding box center [451, 127] width 146 height 25
click at [550, 153] on icon at bounding box center [555, 153] width 8 height 8
select select "10"
click at [552, 194] on span "1" at bounding box center [554, 193] width 24 height 24
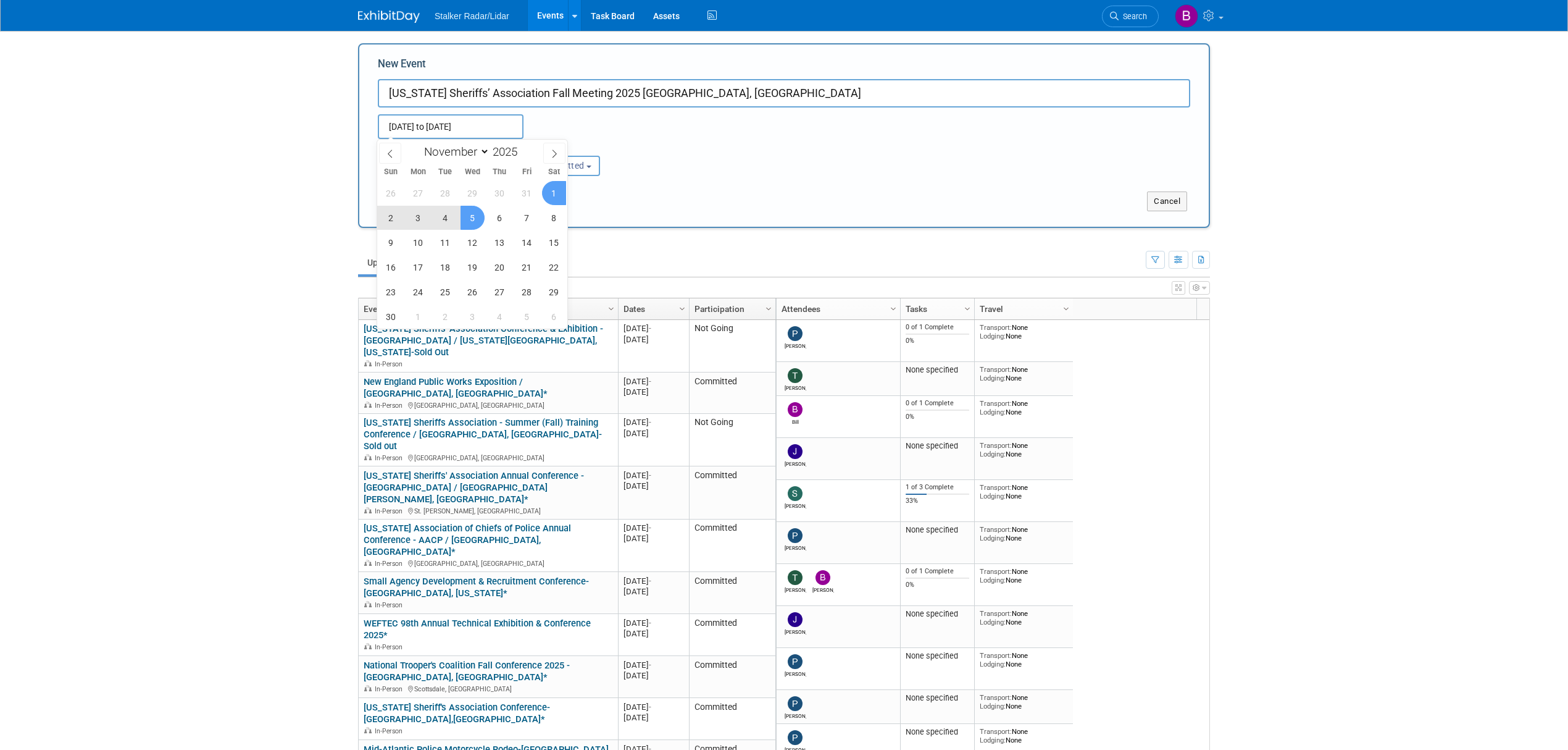
click at [471, 218] on span "5" at bounding box center [473, 218] width 24 height 24
click at [499, 127] on input "Nov 1, 2025 to Nov 5, 2025" at bounding box center [451, 127] width 146 height 25
click at [391, 213] on span "2" at bounding box center [391, 218] width 24 height 24
click at [394, 218] on span "2" at bounding box center [391, 218] width 24 height 24
type input "Nov 2, 2025 to Nov 2, 2025"
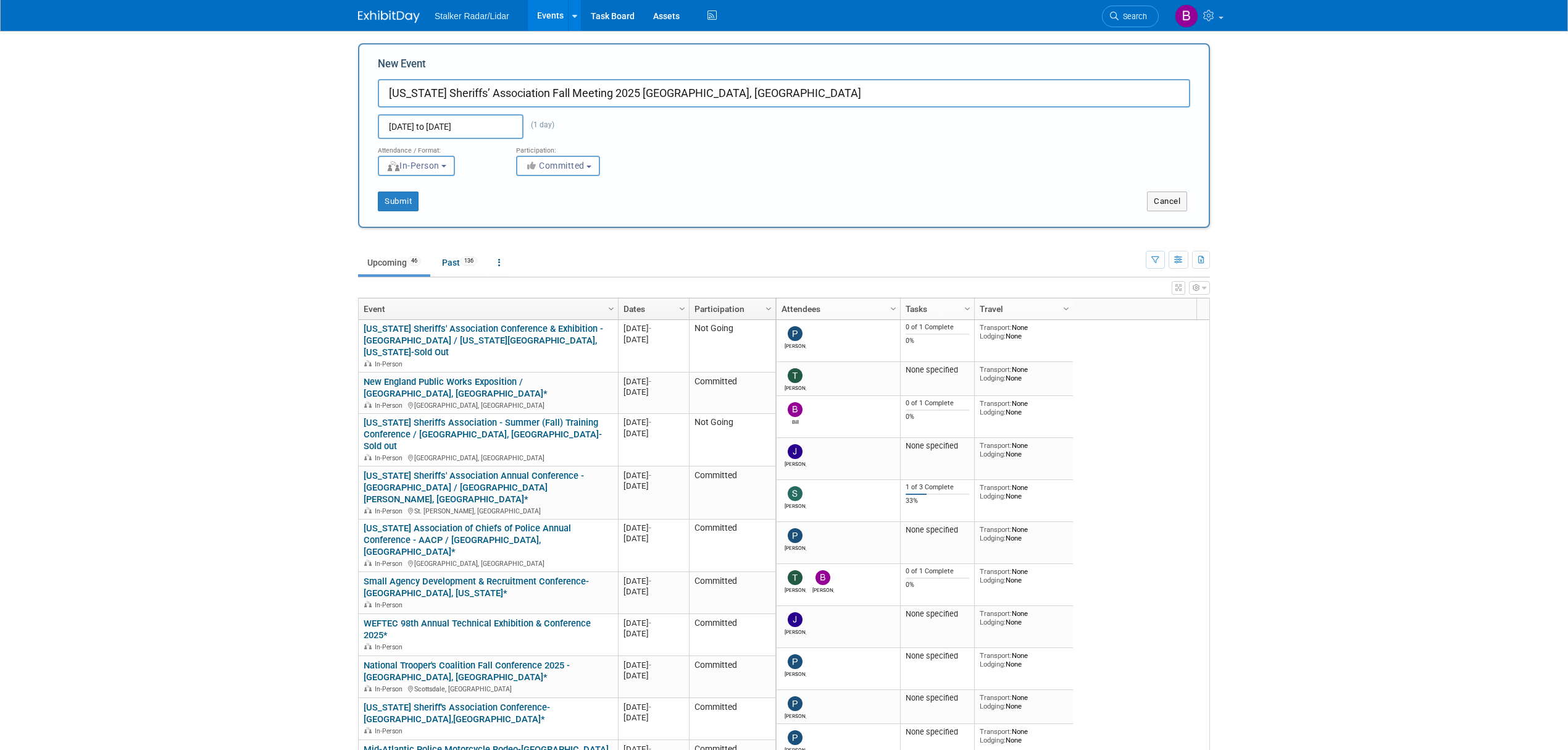
click at [722, 173] on div "Attendance / Format: <img src="https://www.exhibitday.com/Images/Format-InPerso…" at bounding box center [784, 158] width 831 height 37
click at [742, 94] on input "North Carolina Sheriffs’ Association Fall Meeting 2025 Cherokee, NC" at bounding box center [784, 93] width 813 height 28
click at [394, 203] on button "Submit" at bounding box center [399, 201] width 41 height 20
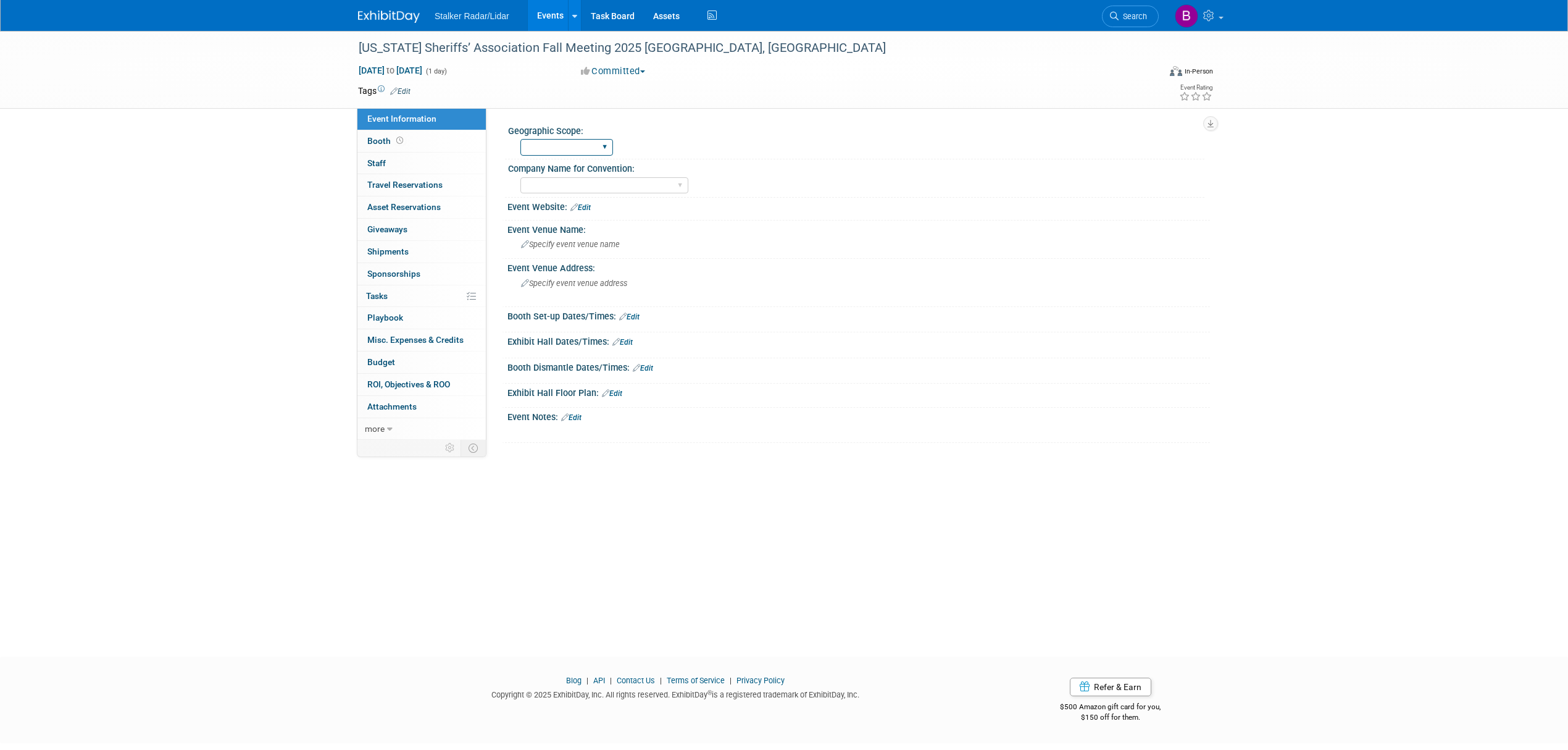
click at [560, 144] on select "Regional National International" at bounding box center [567, 148] width 93 height 17
select select "Regional"
click at [521, 139] on select "Regional National International" at bounding box center [567, 148] width 93 height 17
click at [589, 187] on select "Stalker Sensors Applied Concepts, Inc. | Stalker Radar Stalker Radar | Street D…" at bounding box center [605, 186] width 168 height 17
select select "Stalker Radar"
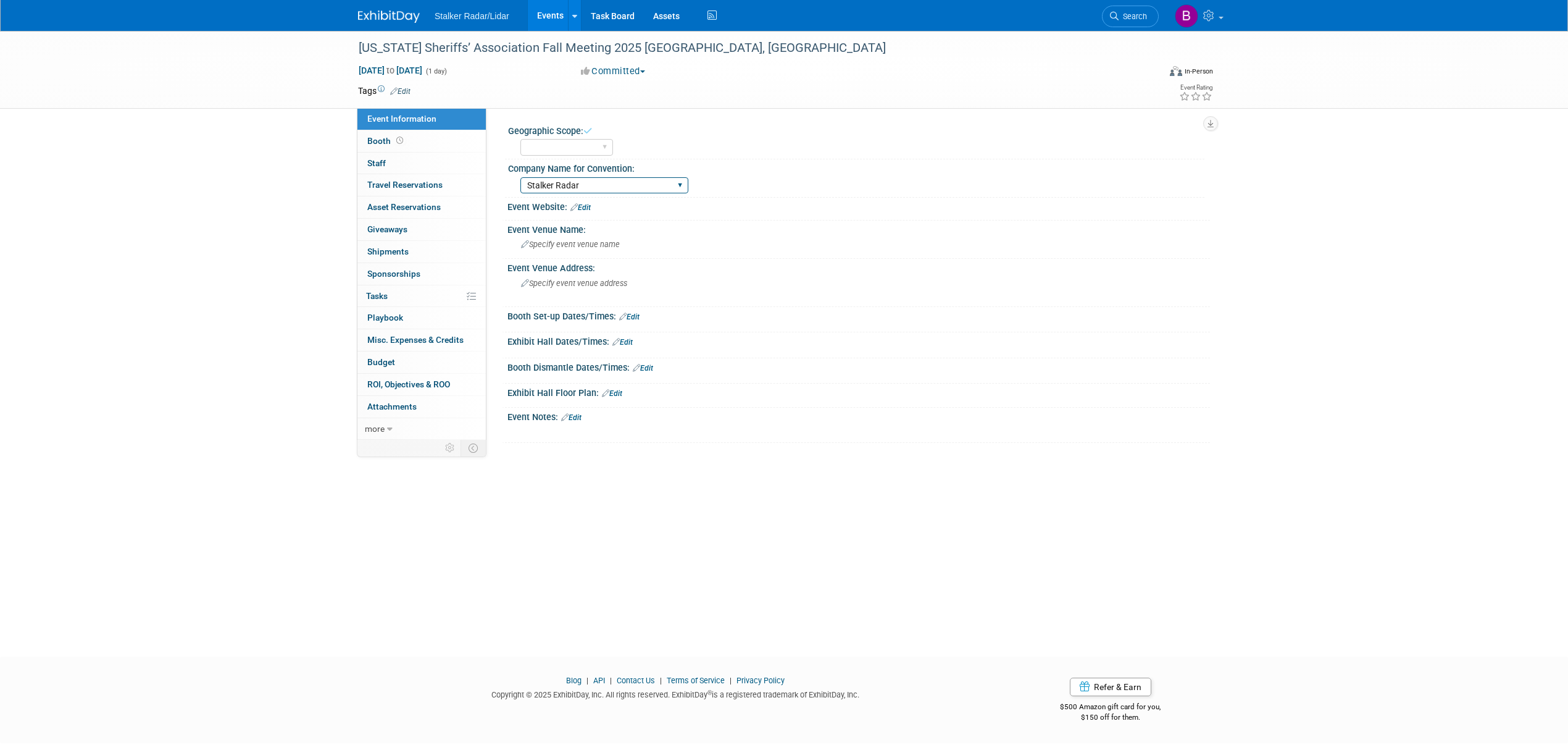
click at [521, 177] on select "Stalker Sensors Applied Concepts, Inc. | Stalker Radar Stalker Radar | Street D…" at bounding box center [605, 186] width 168 height 17
click at [760, 141] on div "Regional National International" at bounding box center [863, 146] width 684 height 20
